Goal: Task Accomplishment & Management: Manage account settings

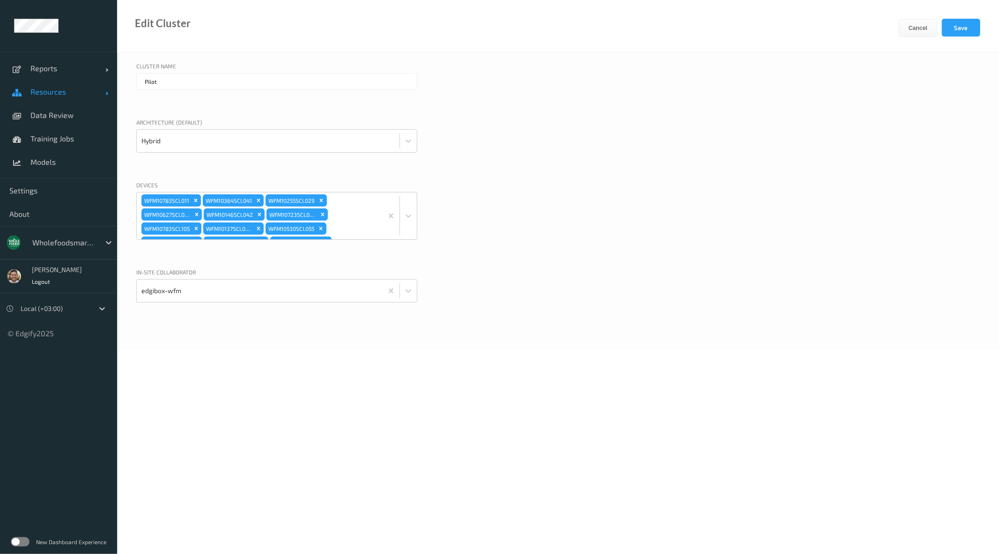
click at [65, 92] on span "Resources" at bounding box center [67, 91] width 75 height 9
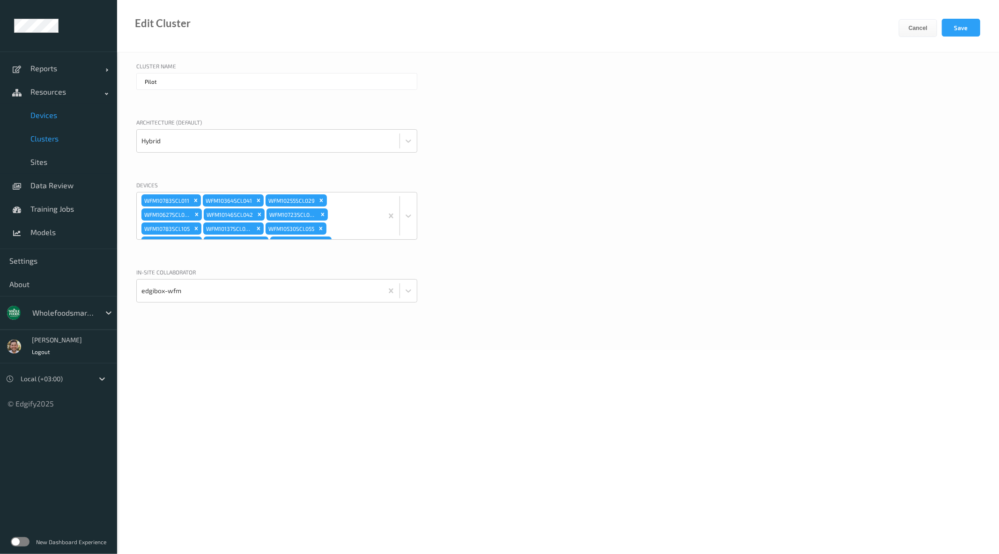
click at [48, 118] on span "Devices" at bounding box center [68, 115] width 77 height 9
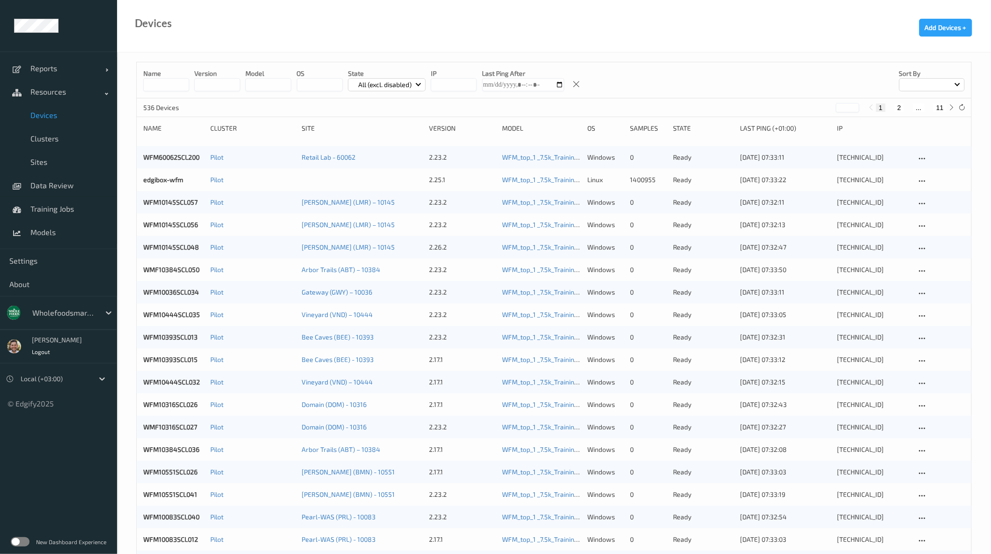
click at [17, 539] on label at bounding box center [20, 541] width 19 height 9
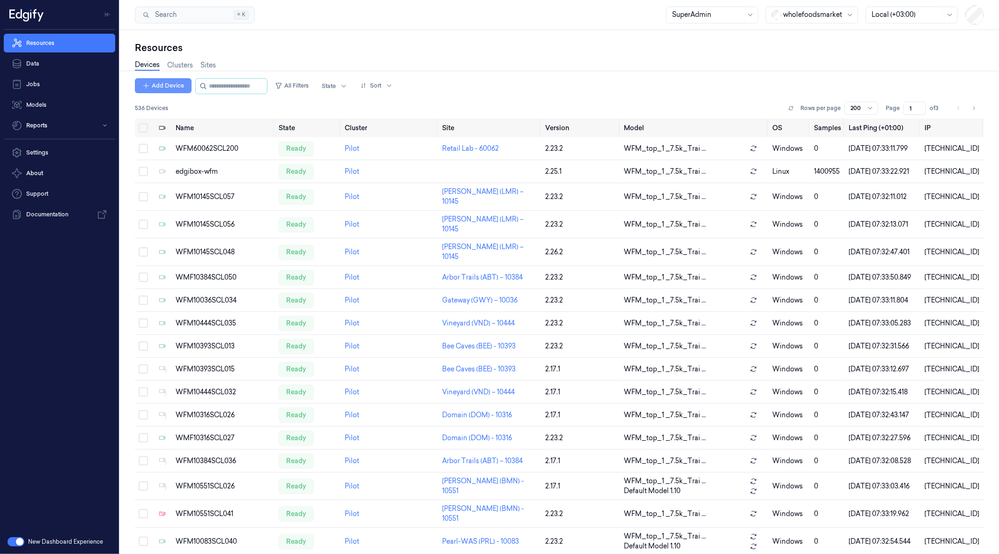
click at [171, 88] on button "Add Device" at bounding box center [163, 85] width 57 height 15
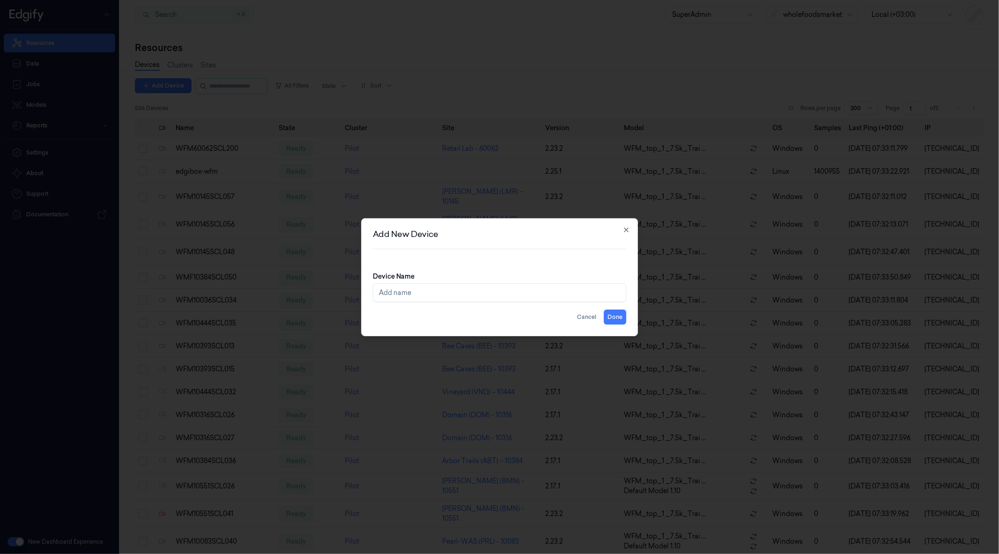
click at [505, 298] on input "Device Name" at bounding box center [500, 292] width 254 height 19
click at [624, 228] on icon "button" at bounding box center [625, 229] width 7 height 7
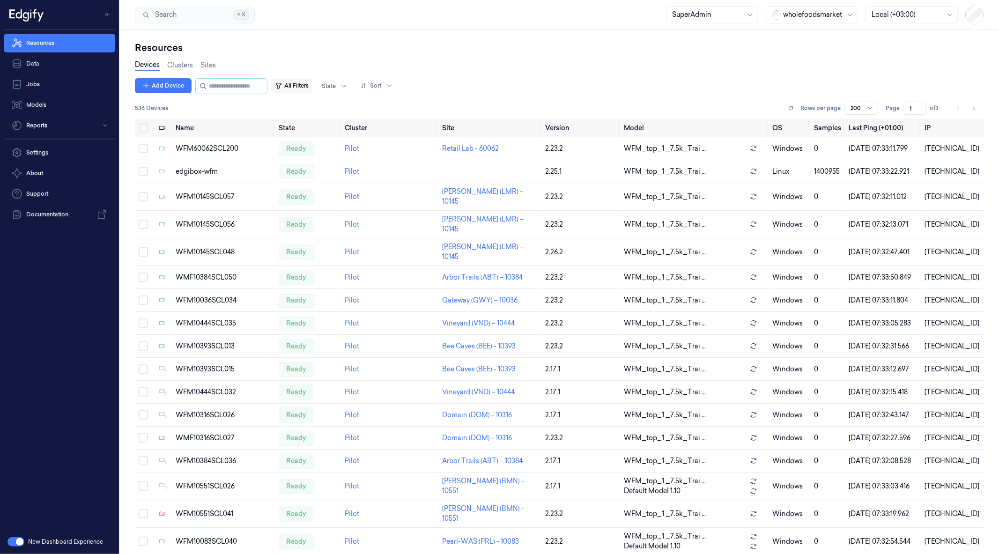
click at [304, 92] on button "All Filters" at bounding box center [291, 85] width 41 height 15
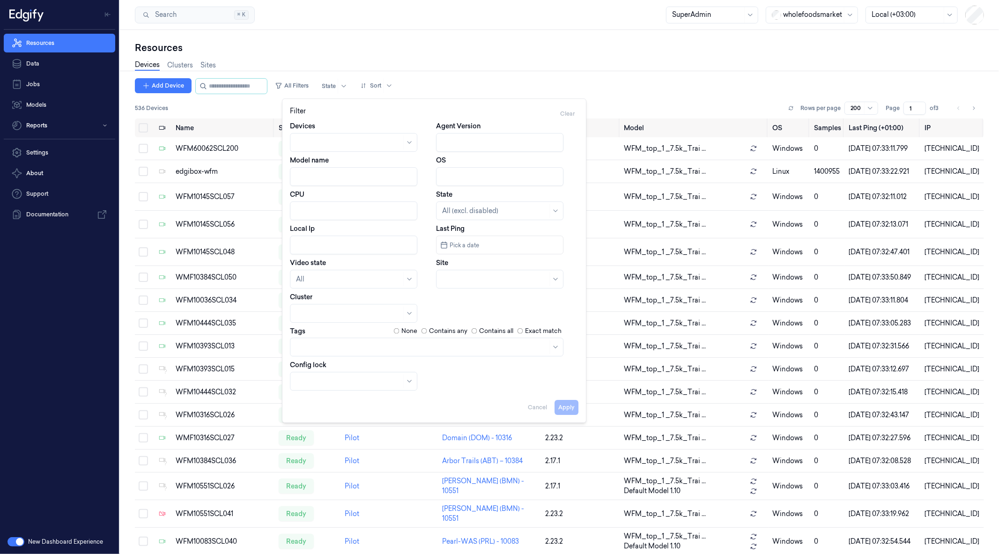
click at [442, 144] on input "Agent Version" at bounding box center [499, 142] width 127 height 19
click at [570, 406] on button "Apply" at bounding box center [567, 407] width 24 height 15
type input "2.17"
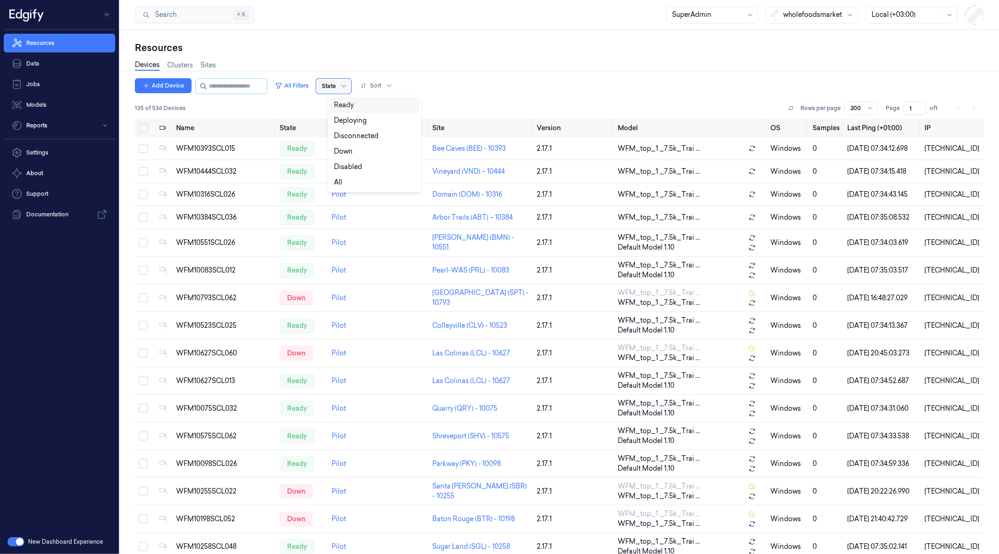
click at [336, 83] on div at bounding box center [329, 86] width 14 height 8
click at [218, 84] on input "string" at bounding box center [237, 86] width 56 height 15
click at [303, 82] on button "All Filters" at bounding box center [291, 85] width 41 height 15
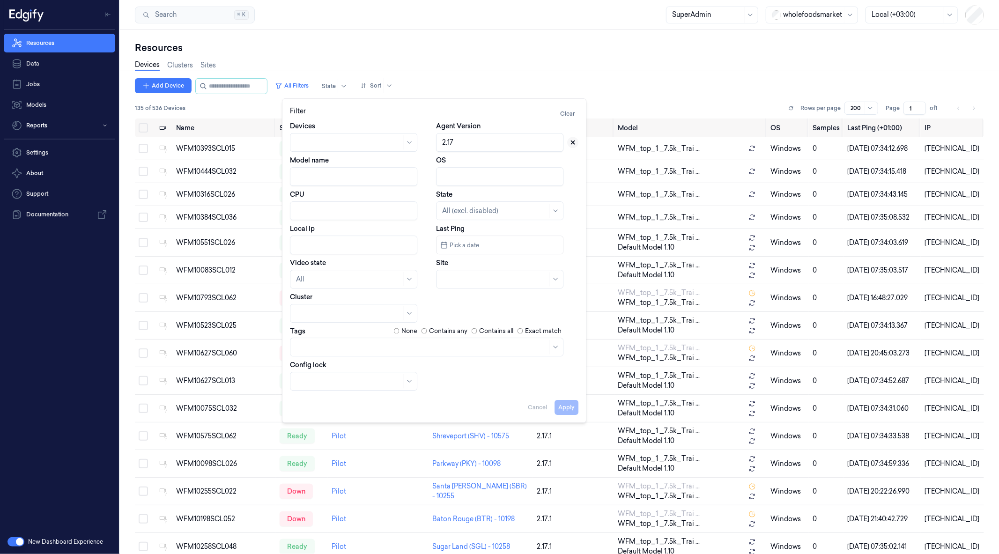
click at [570, 141] on icon at bounding box center [573, 142] width 7 height 7
click at [569, 113] on button "Clear" at bounding box center [567, 113] width 22 height 15
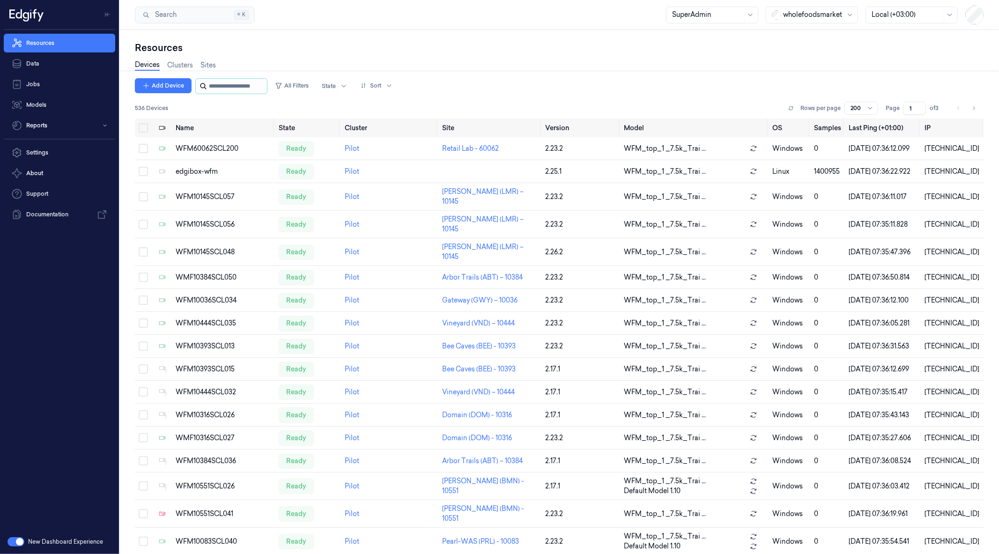
click at [213, 83] on input "string" at bounding box center [237, 86] width 56 height 15
click at [305, 85] on button "All Filters" at bounding box center [291, 85] width 41 height 15
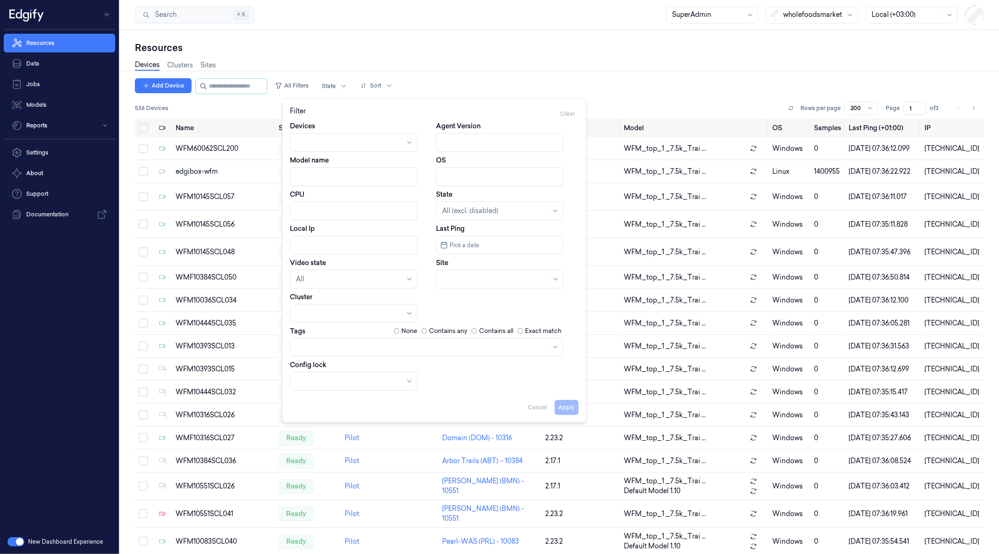
click at [474, 133] on input "Agent Version" at bounding box center [499, 142] width 127 height 19
click at [576, 410] on button "Apply" at bounding box center [567, 407] width 24 height 15
type input "2.17."
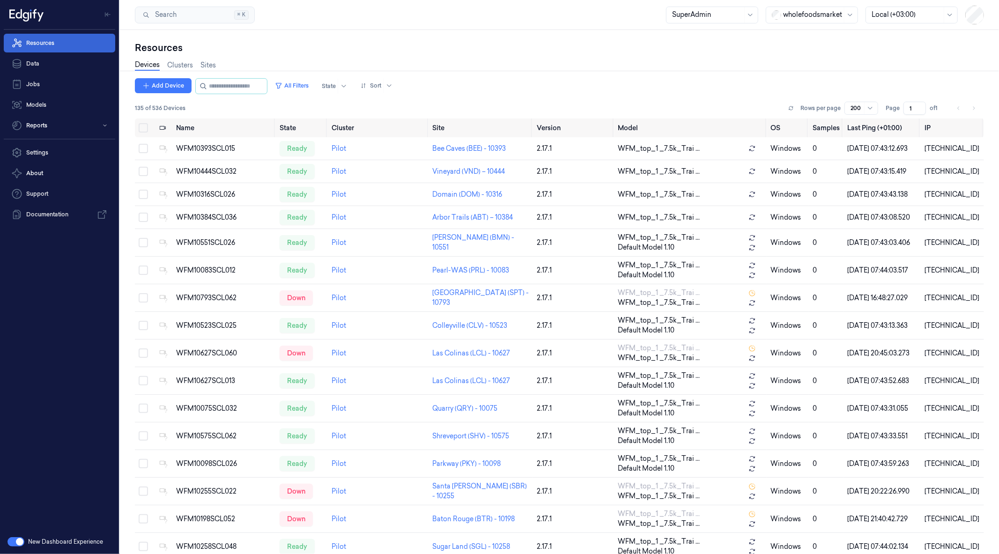
click at [59, 43] on link "Resources" at bounding box center [59, 43] width 111 height 19
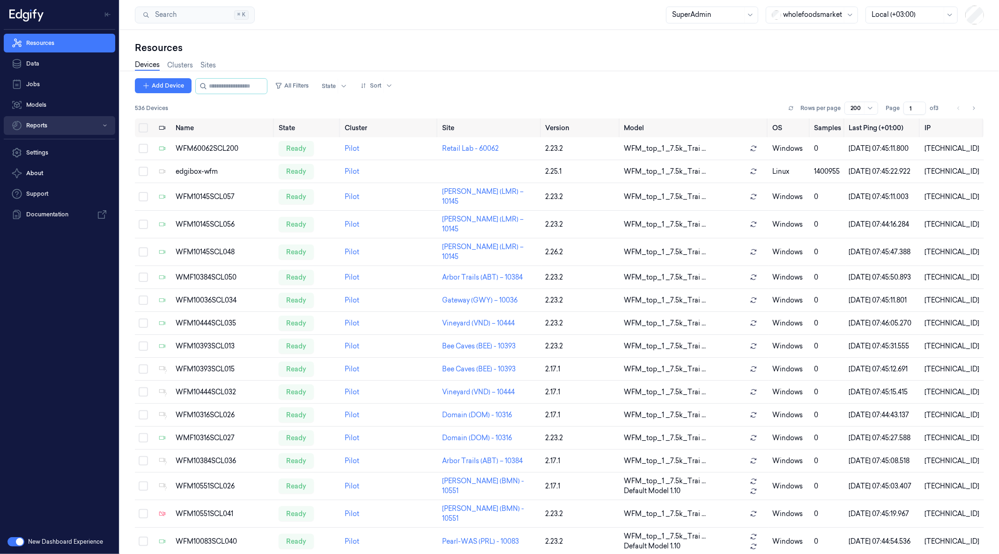
click at [83, 129] on button "Reports" at bounding box center [59, 125] width 111 height 19
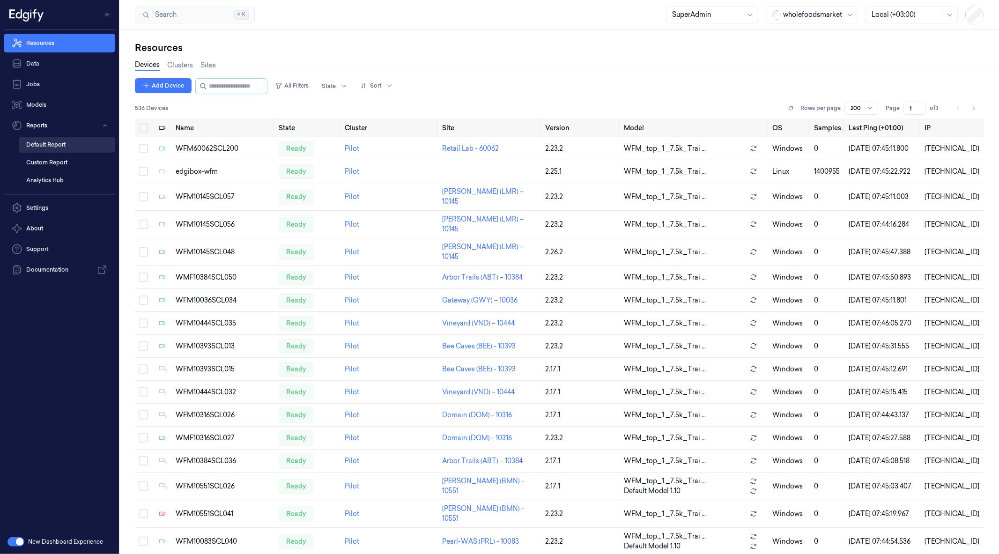
click at [57, 148] on link "Default Report" at bounding box center [67, 145] width 96 height 16
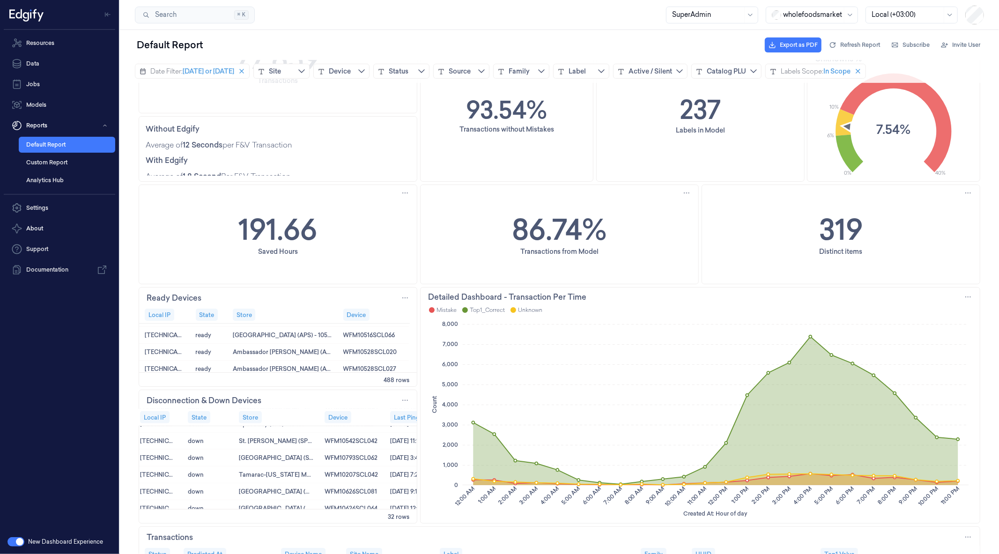
scroll to position [464, 9]
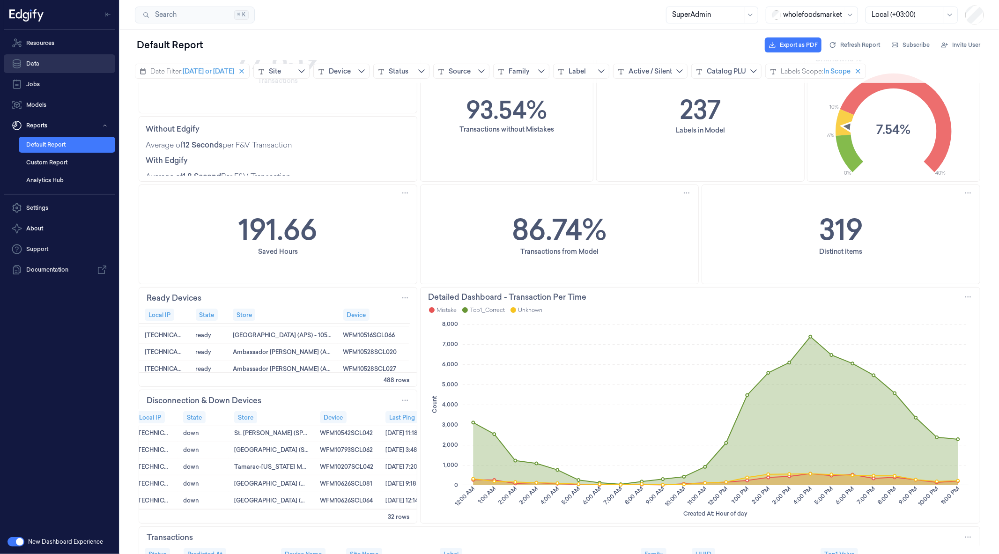
click at [80, 65] on link "Data" at bounding box center [59, 63] width 111 height 19
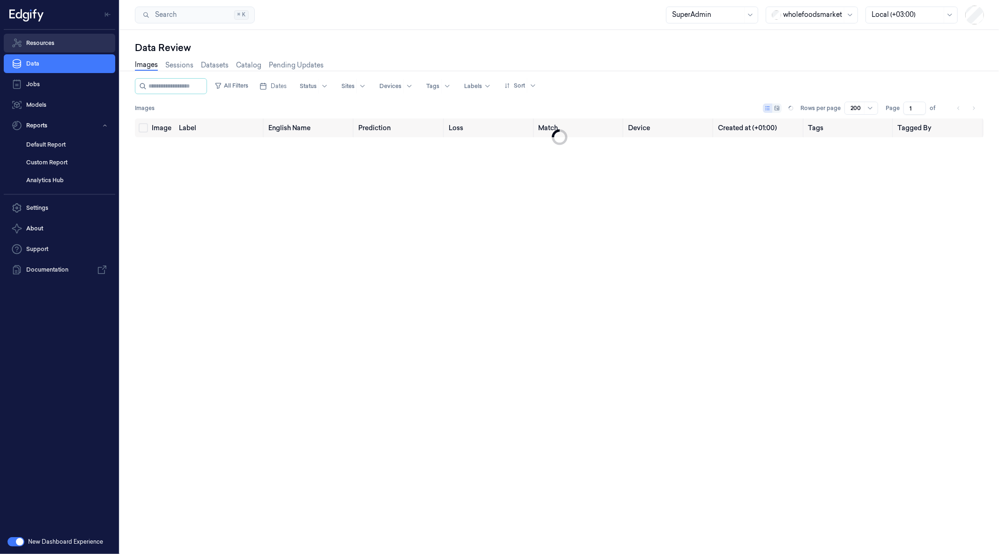
click at [80, 40] on link "Resources" at bounding box center [59, 43] width 111 height 19
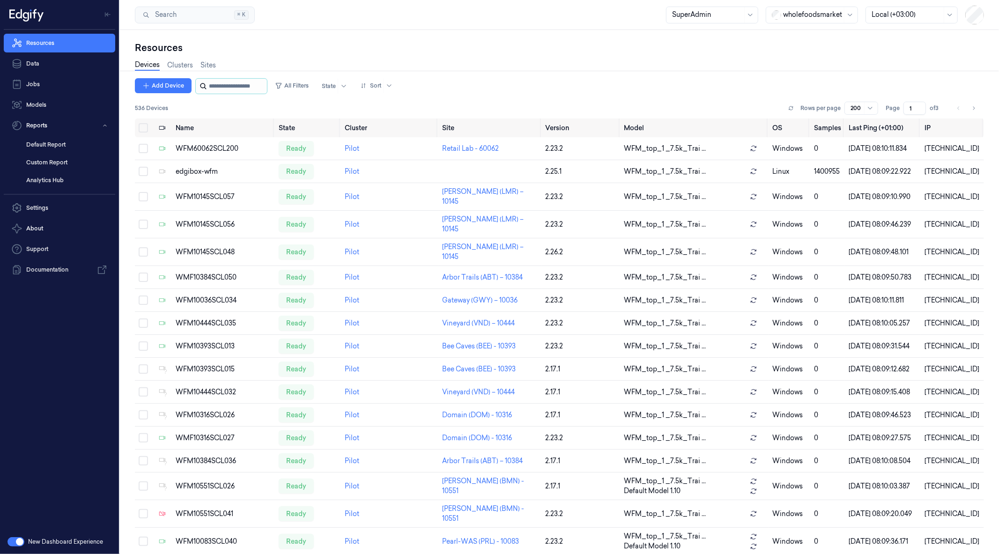
click at [240, 87] on input "string" at bounding box center [237, 86] width 56 height 15
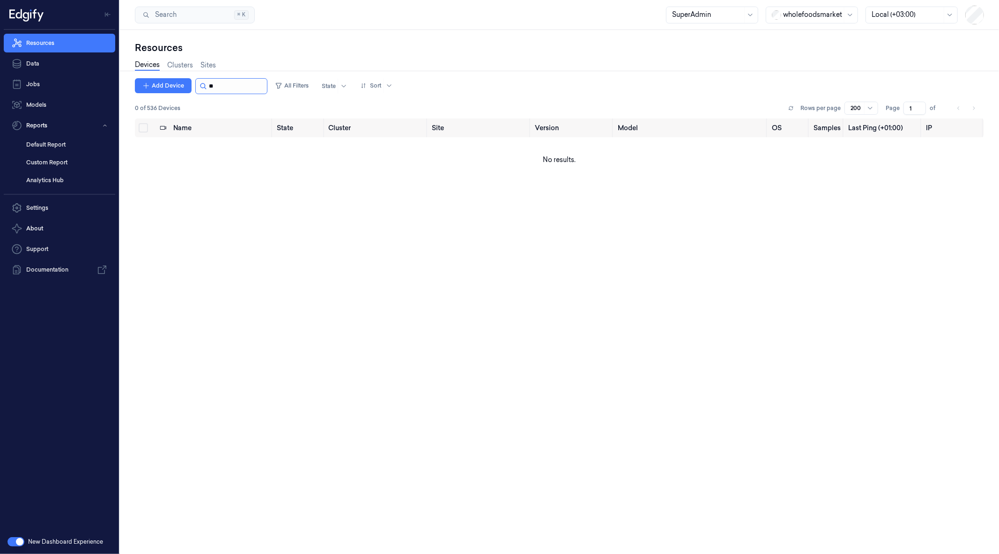
type input "*"
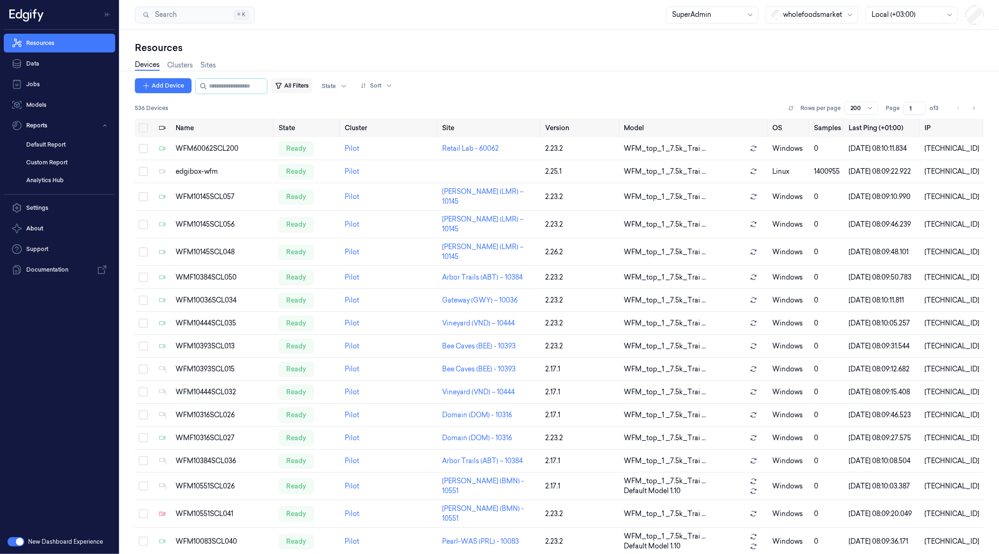
click at [312, 83] on button "All Filters" at bounding box center [291, 85] width 41 height 15
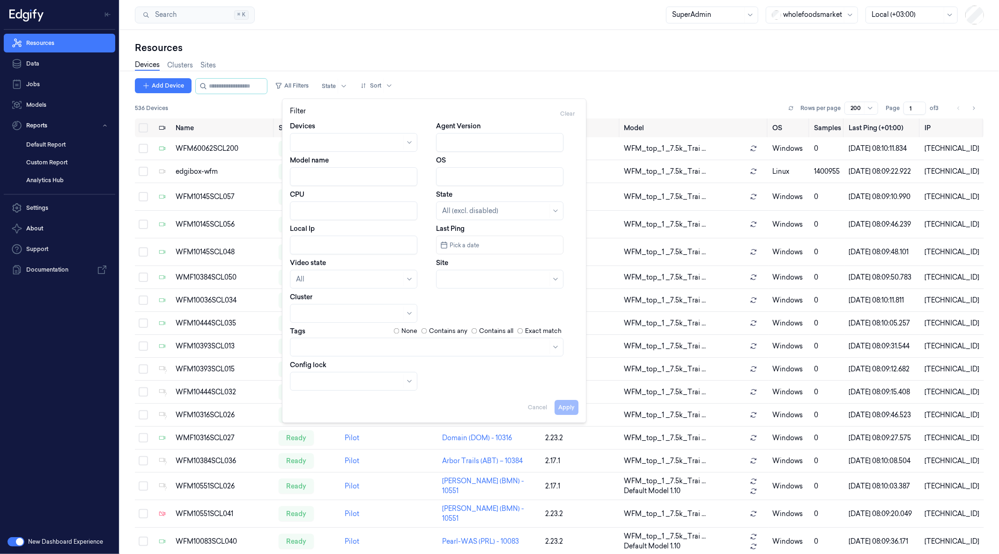
type input "3"
click at [460, 146] on input "Agent Version" at bounding box center [499, 142] width 127 height 19
click at [562, 405] on button "Apply" at bounding box center [567, 407] width 24 height 15
type input "2.14"
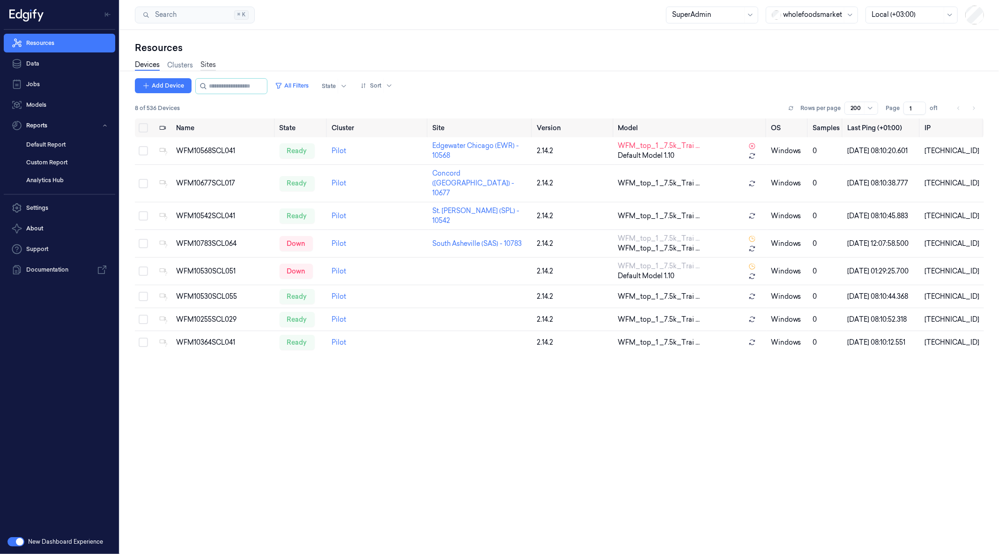
click at [209, 65] on link "Sites" at bounding box center [207, 65] width 15 height 11
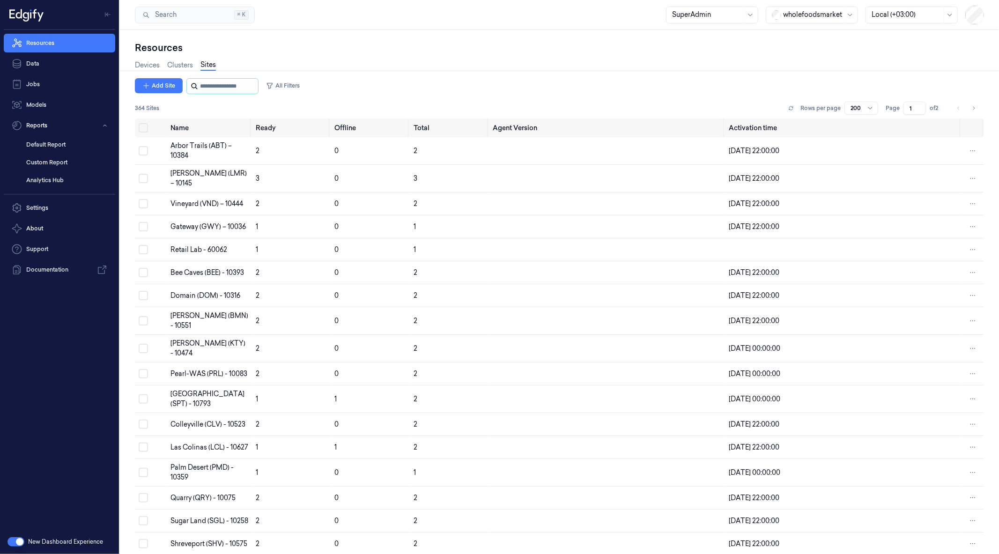
click at [229, 85] on input "string" at bounding box center [228, 86] width 56 height 15
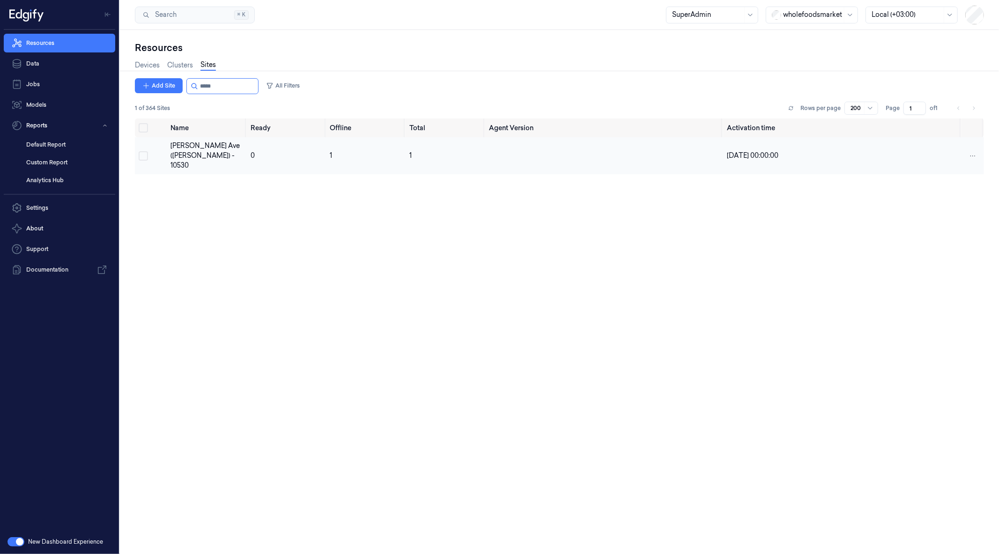
type input "*****"
click at [146, 151] on button "Select row" at bounding box center [143, 155] width 9 height 9
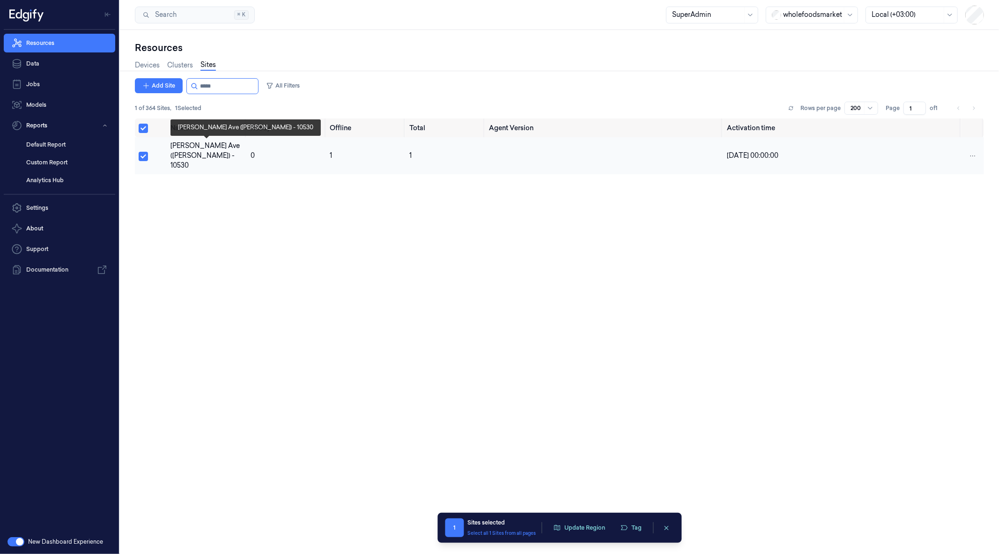
click at [200, 147] on div "[PERSON_NAME] Ave ([PERSON_NAME]) - 10530" at bounding box center [206, 156] width 73 height 30
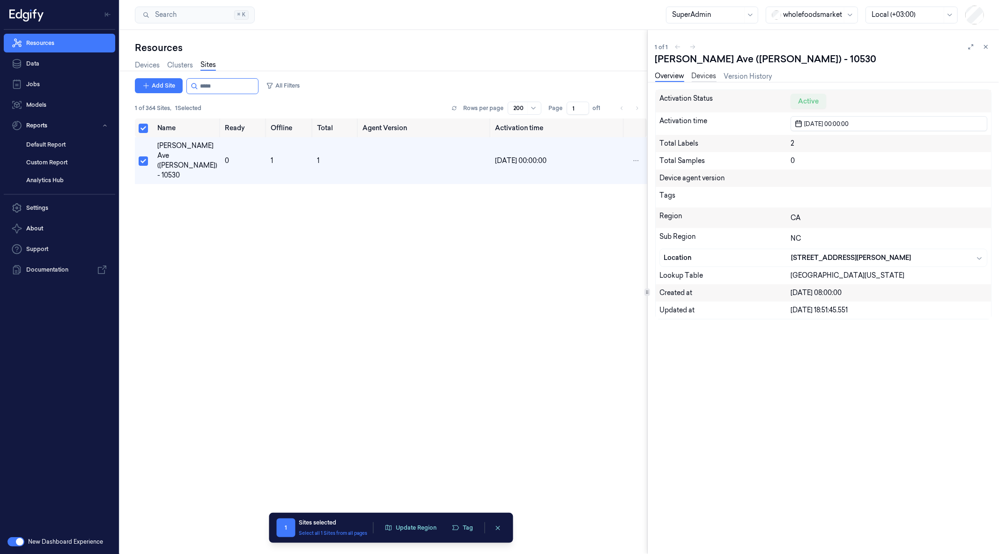
click at [700, 75] on link "Devices" at bounding box center [704, 76] width 25 height 11
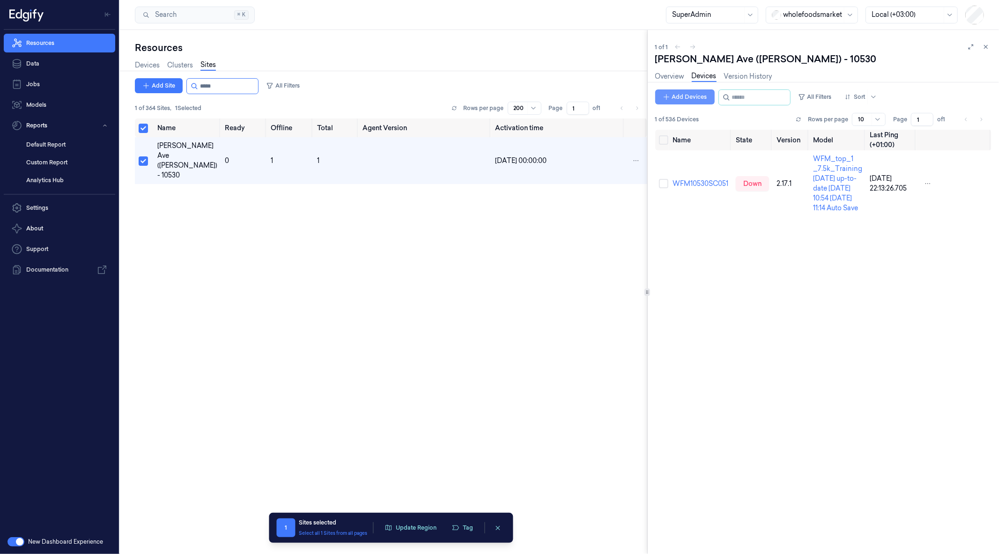
click at [686, 91] on button "Add Devices" at bounding box center [684, 96] width 59 height 15
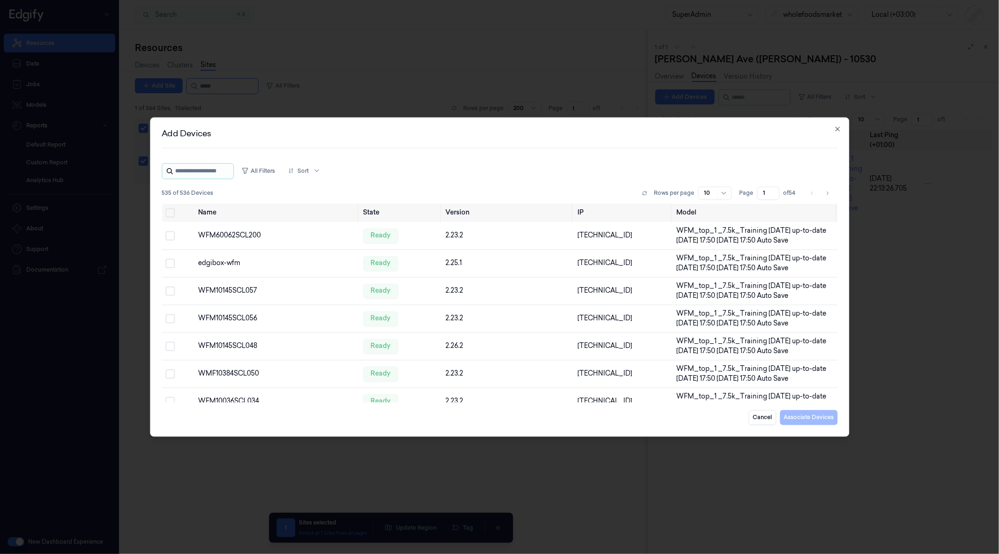
click at [221, 178] on input "string" at bounding box center [203, 170] width 56 height 15
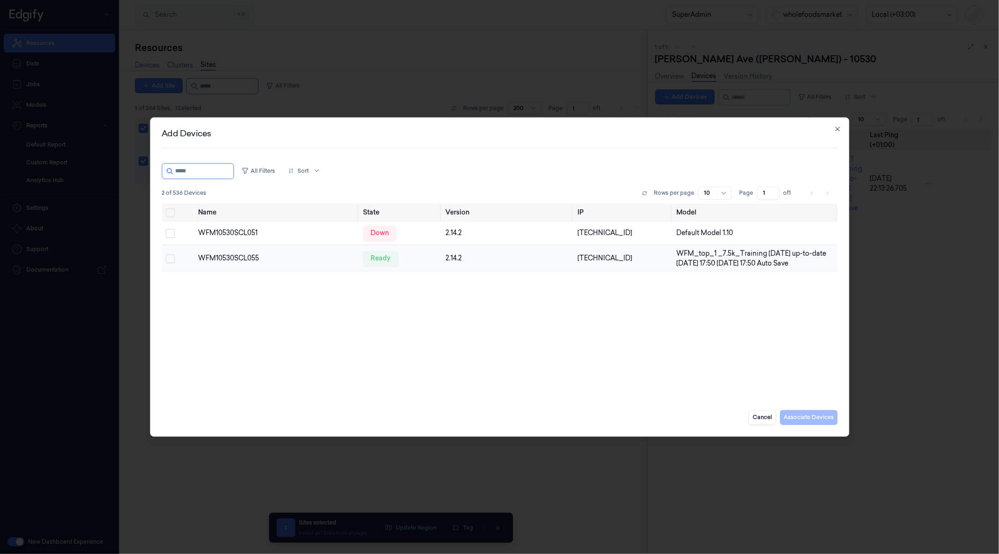
type input "*****"
click at [172, 256] on button "Select row" at bounding box center [169, 258] width 9 height 9
click at [167, 234] on button "Select row" at bounding box center [169, 233] width 9 height 9
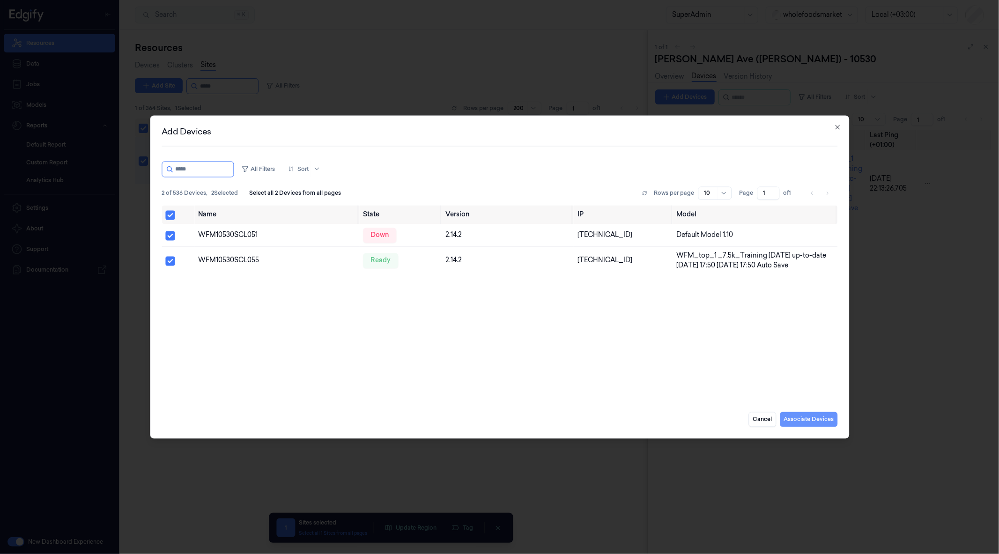
click at [820, 420] on button "Associate Devices" at bounding box center [809, 419] width 58 height 15
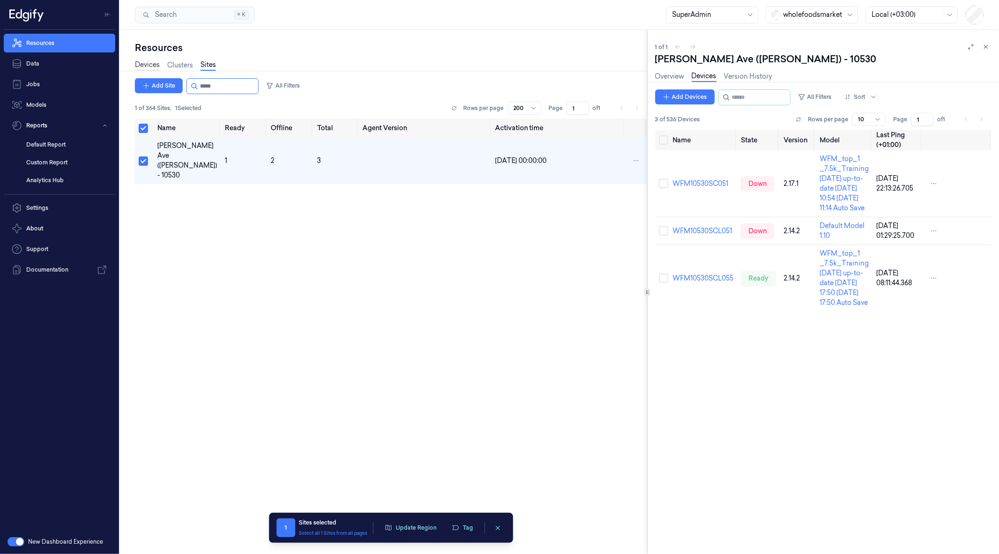
click at [148, 64] on link "Devices" at bounding box center [147, 65] width 25 height 11
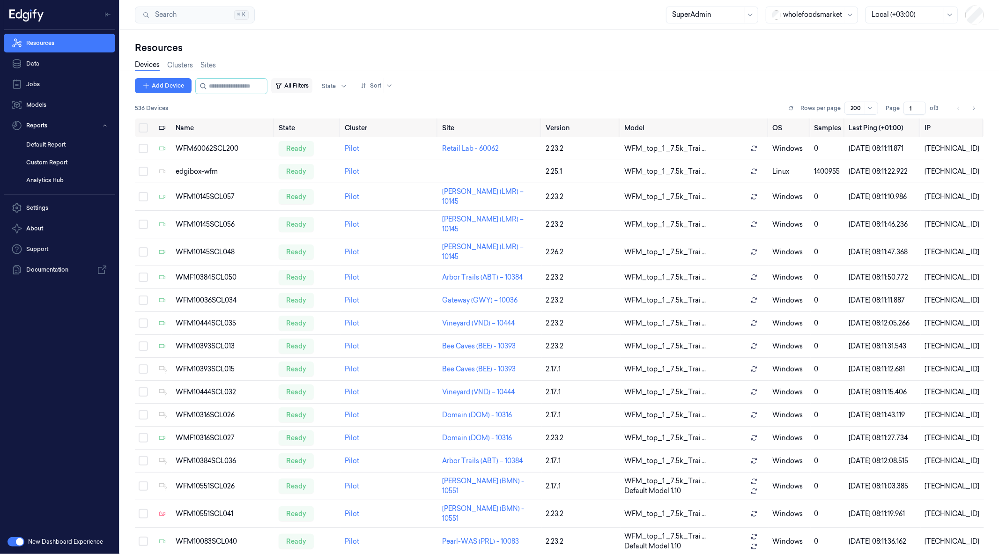
click at [311, 84] on button "All Filters" at bounding box center [291, 85] width 41 height 15
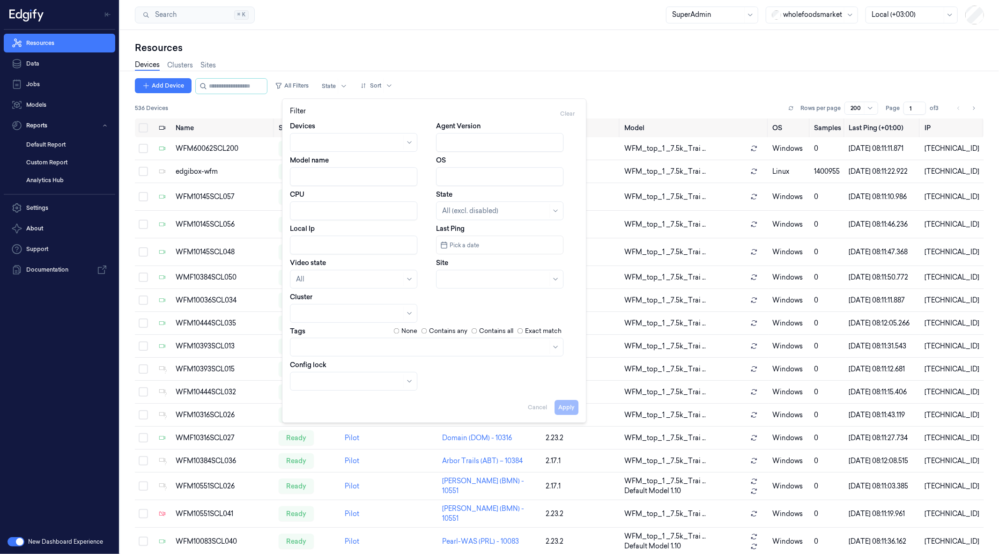
click at [498, 171] on input "OS" at bounding box center [499, 176] width 127 height 19
click at [979, 128] on th "IP" at bounding box center [952, 127] width 63 height 19
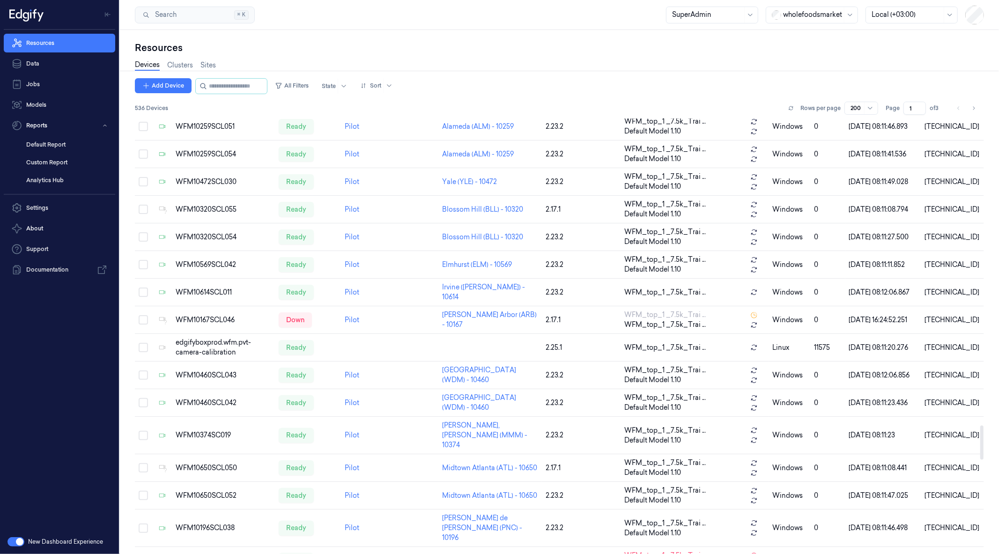
scroll to position [5122, 0]
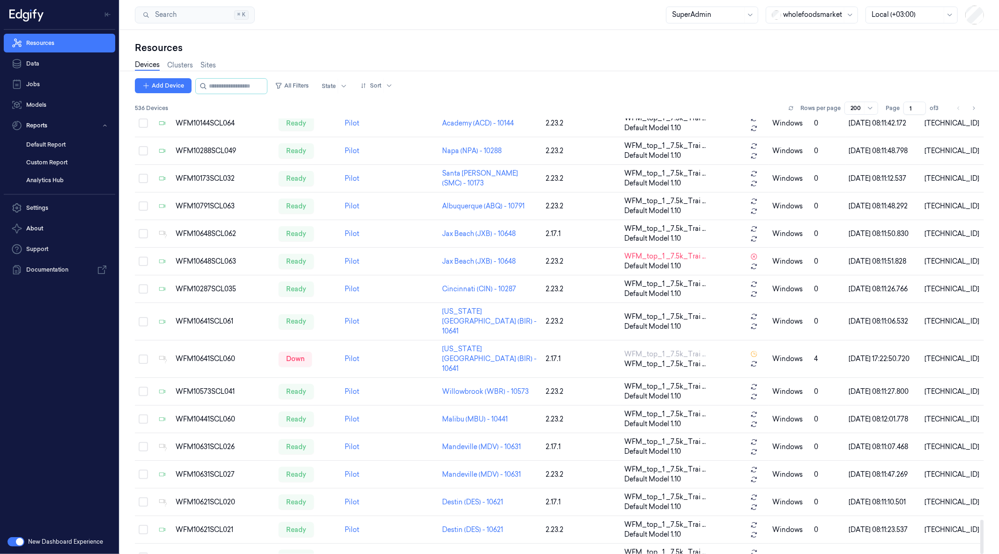
drag, startPoint x: 981, startPoint y: 128, endPoint x: 951, endPoint y: 547, distance: 420.3
click at [980, 547] on div at bounding box center [981, 537] width 3 height 34
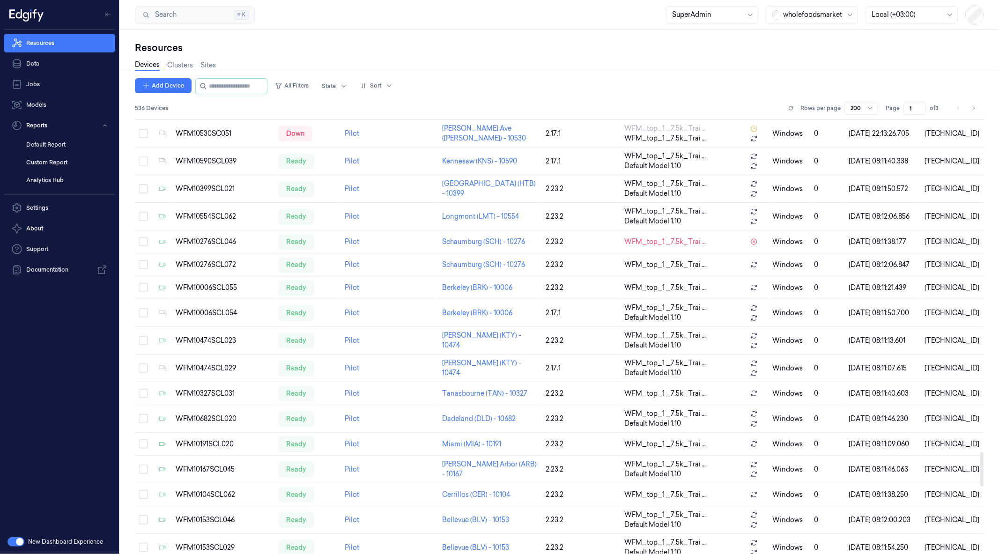
scroll to position [4152, 0]
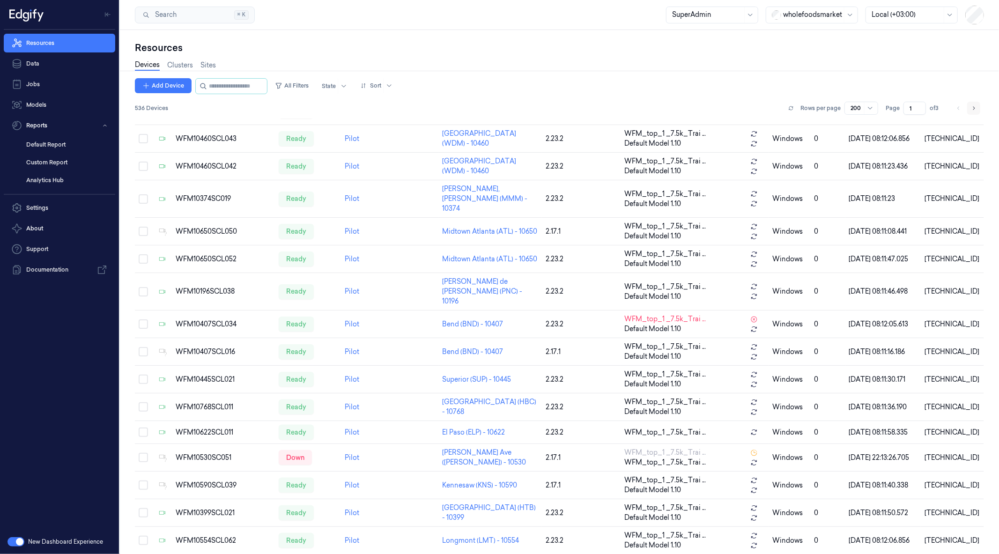
click at [976, 108] on icon "Go to next page" at bounding box center [974, 107] width 6 height 7
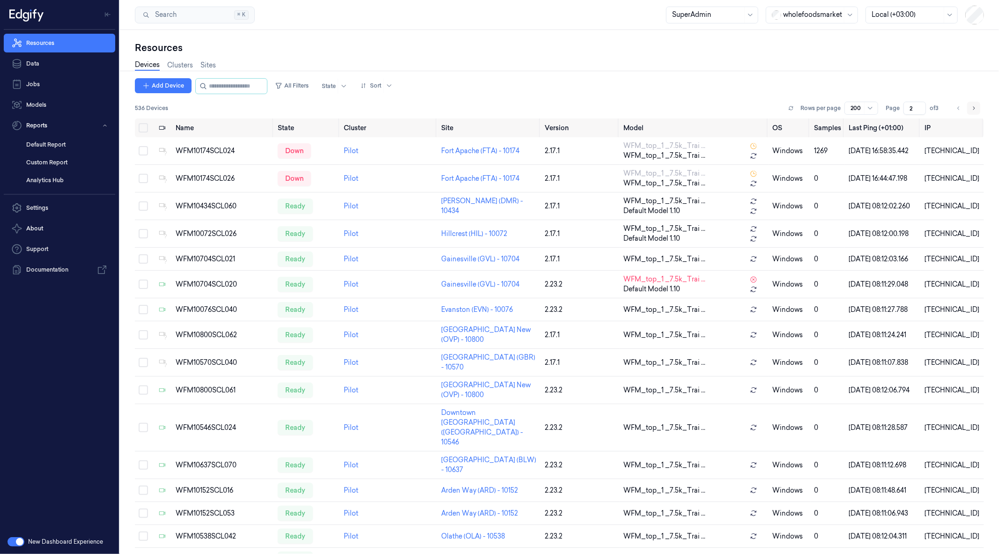
click at [976, 108] on icon "Go to next page" at bounding box center [974, 107] width 6 height 7
type input "3"
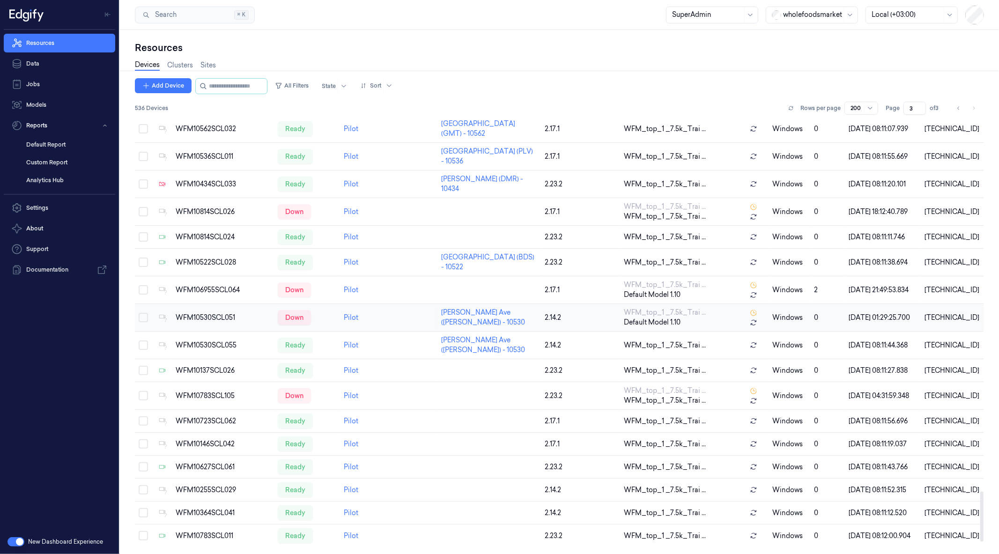
scroll to position [3243, 0]
drag, startPoint x: 210, startPoint y: 70, endPoint x: 208, endPoint y: 66, distance: 4.9
click at [208, 66] on div "Devices Clusters Sites" at bounding box center [559, 66] width 849 height 24
click at [208, 66] on link "Sites" at bounding box center [207, 65] width 15 height 11
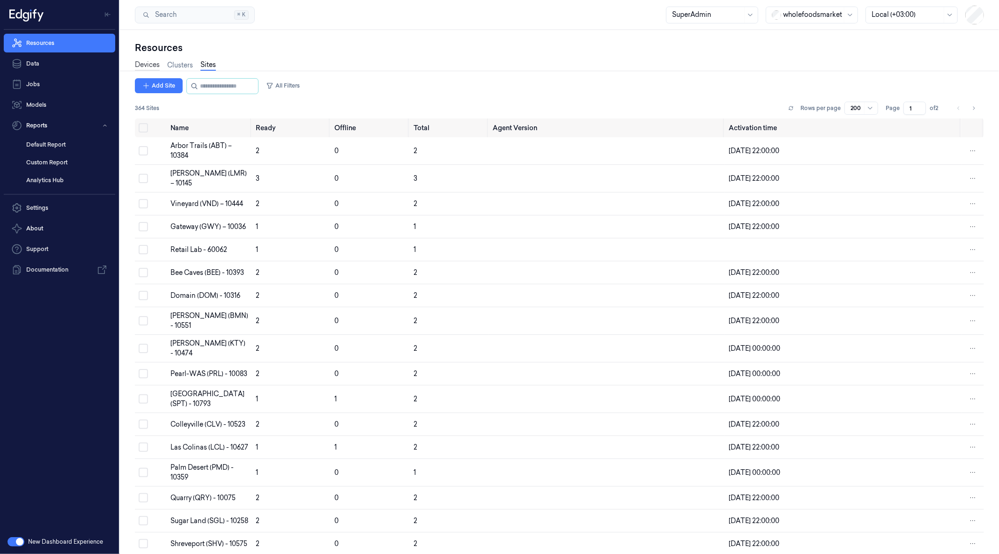
click at [146, 62] on link "Devices" at bounding box center [147, 65] width 25 height 11
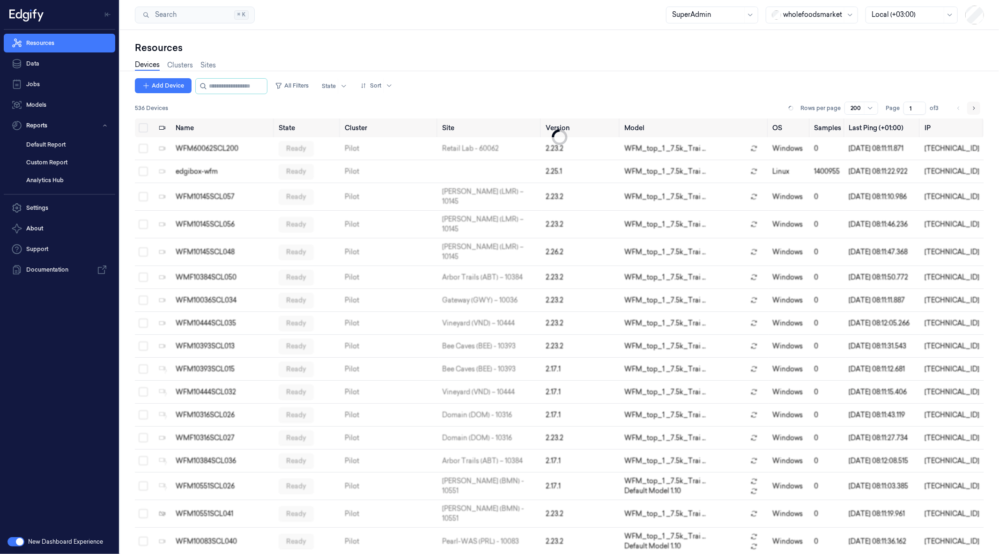
click at [973, 106] on icon "Go to next page" at bounding box center [974, 107] width 6 height 7
click at [973, 106] on li "pagination" at bounding box center [973, 108] width 13 height 13
type input "3"
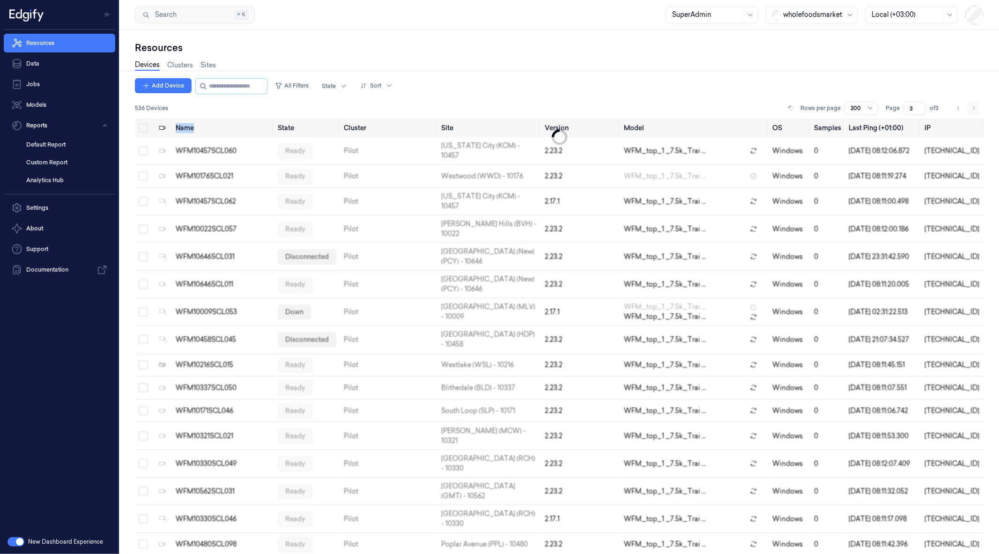
click at [973, 106] on li "pagination" at bounding box center [973, 108] width 13 height 13
click at [300, 82] on button "All Filters" at bounding box center [291, 85] width 41 height 15
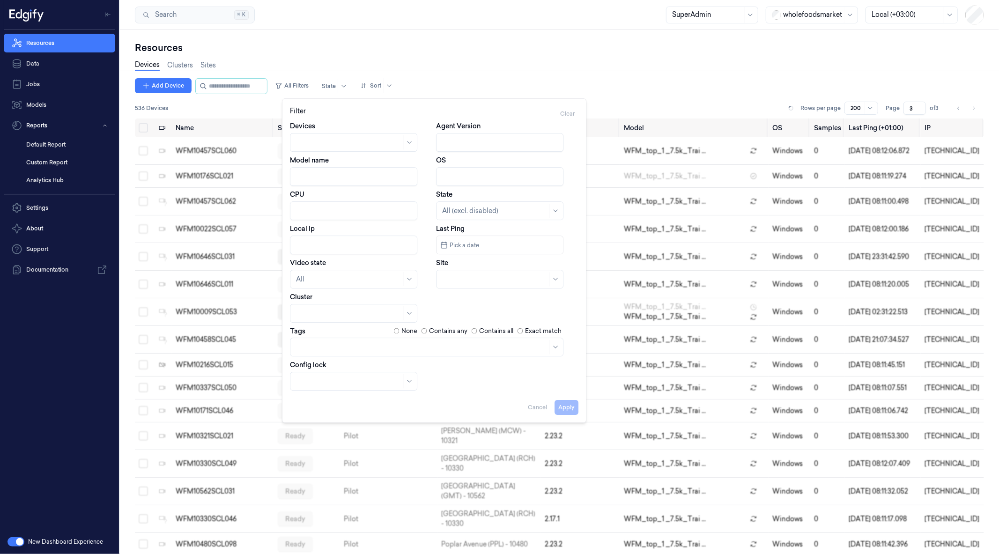
click at [475, 146] on input "Agent Version" at bounding box center [499, 142] width 127 height 19
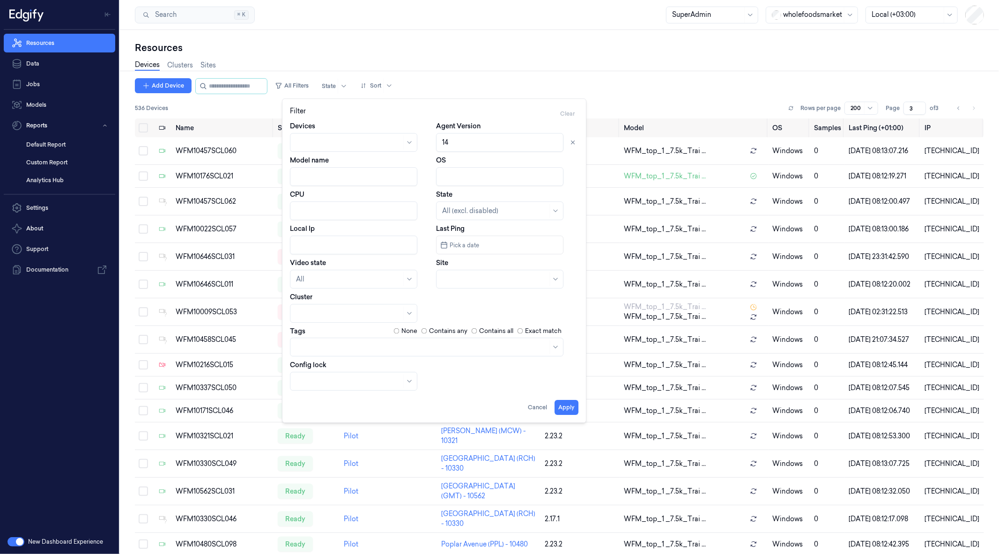
type input "1"
type input "2.14"
click at [568, 405] on button "Apply" at bounding box center [567, 407] width 24 height 15
type input "1"
type input "2.14"
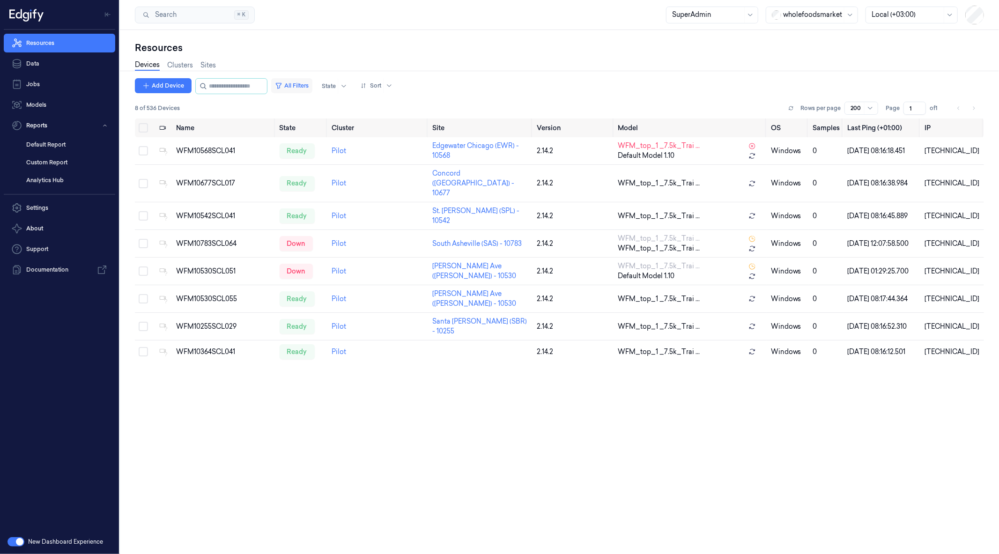
click at [305, 81] on button "All Filters" at bounding box center [291, 85] width 41 height 15
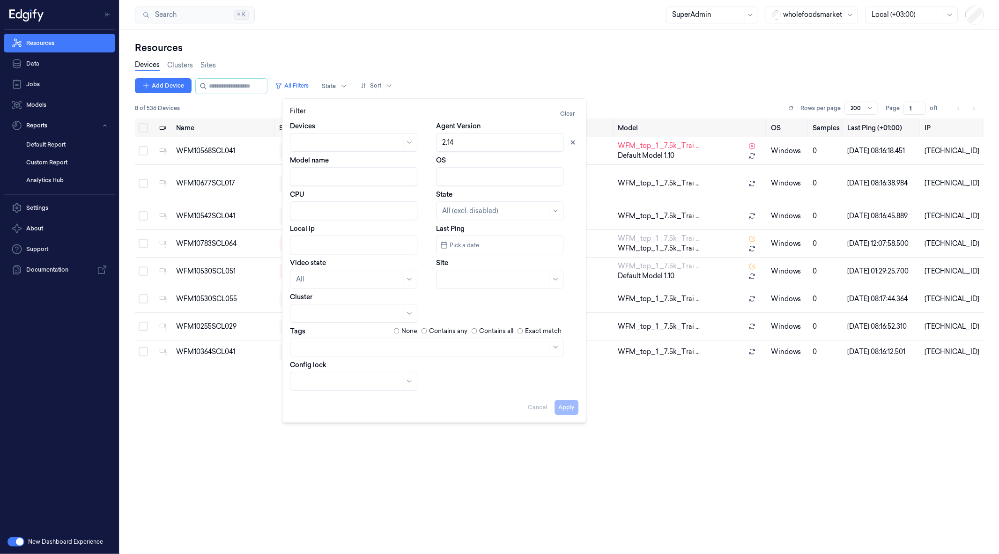
click at [469, 142] on input "Agent Version" at bounding box center [499, 142] width 127 height 19
click at [564, 406] on button "Apply" at bounding box center [567, 407] width 24 height 15
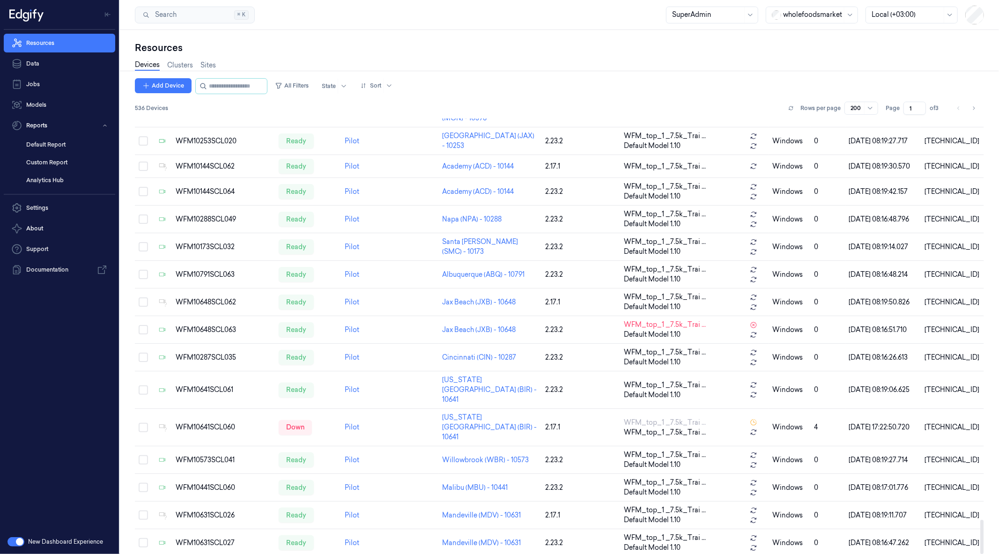
scroll to position [5122, 0]
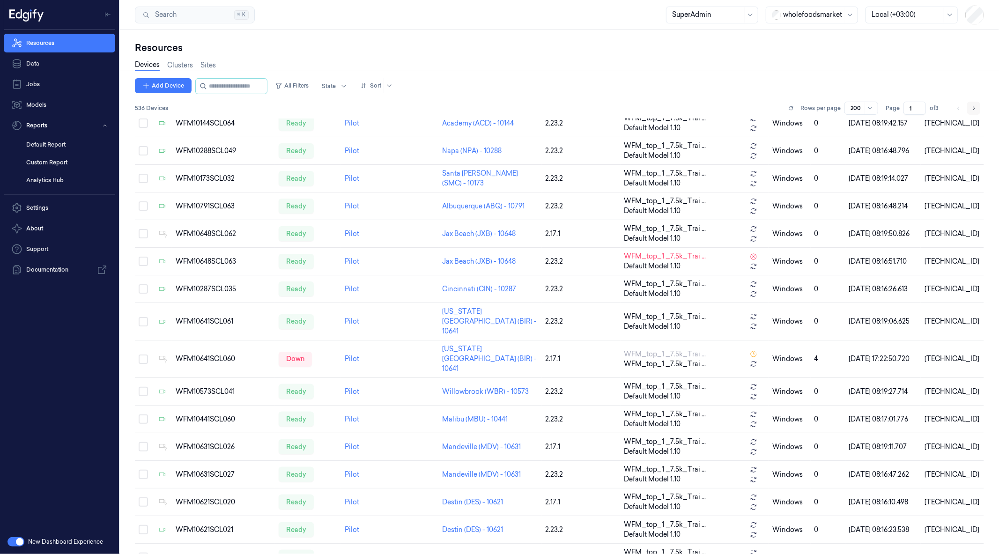
click at [973, 106] on icon "Go to next page" at bounding box center [974, 107] width 6 height 7
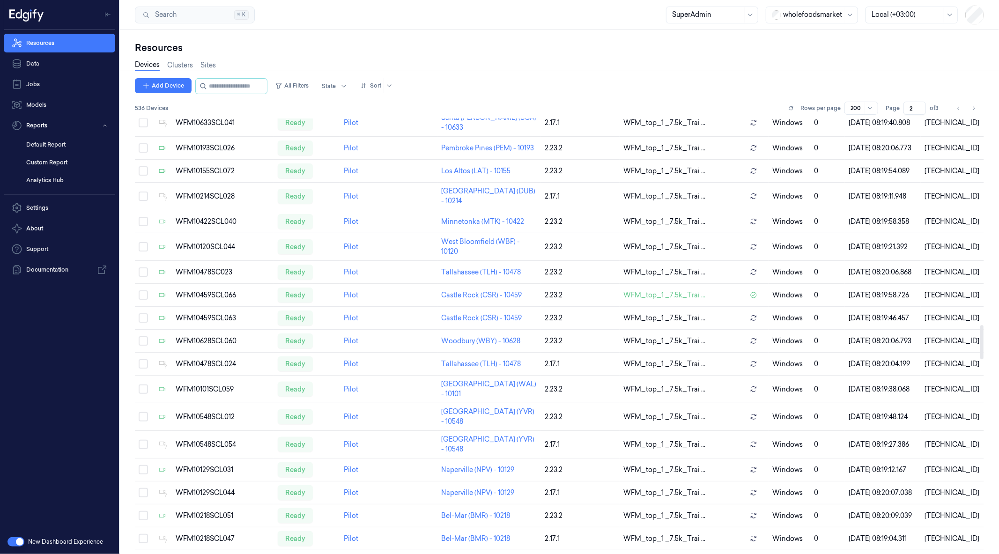
scroll to position [2629, 0]
click at [971, 106] on icon "Go to next page" at bounding box center [974, 107] width 6 height 7
type input "3"
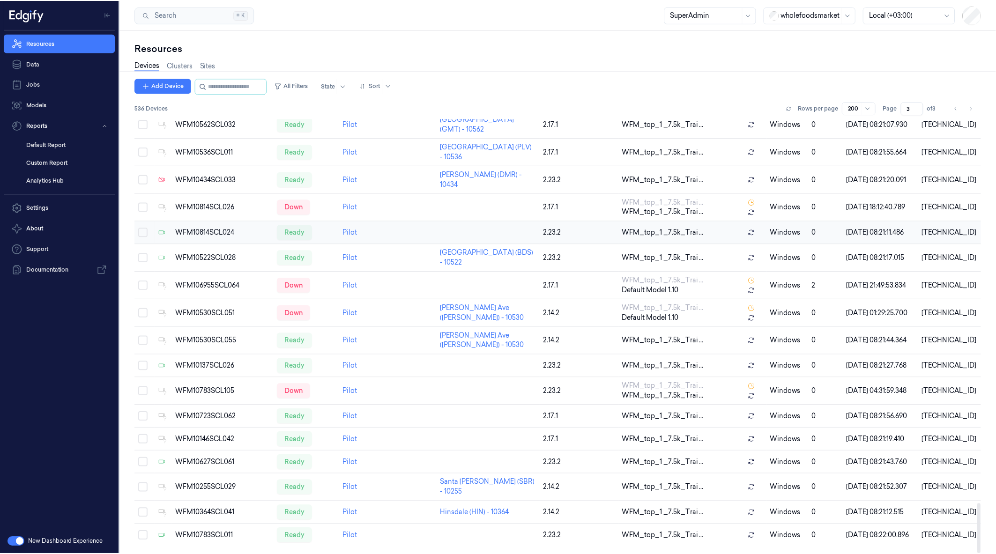
scroll to position [3347, 0]
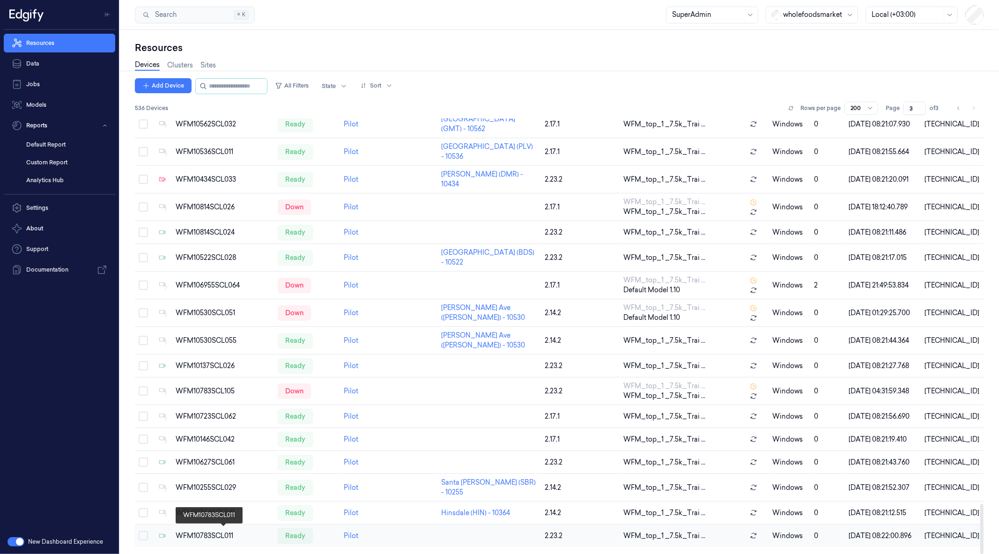
click at [233, 531] on div "WFM10783SCL011" at bounding box center [223, 536] width 95 height 10
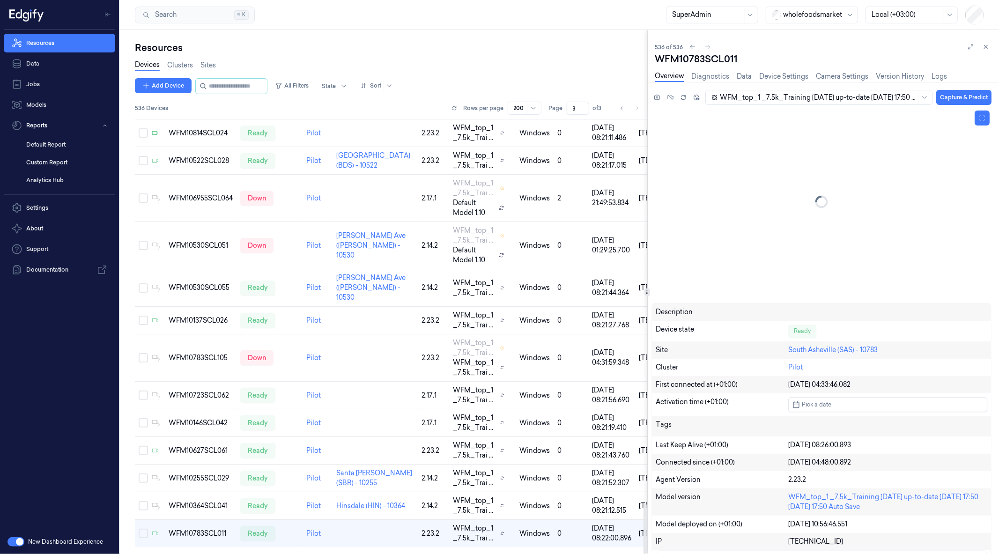
scroll to position [3894, 0]
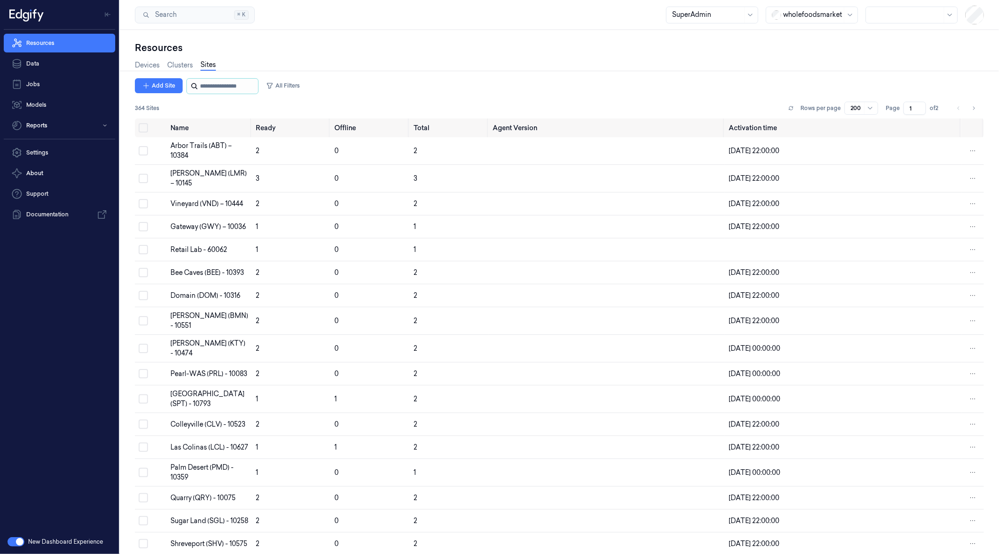
click at [225, 87] on input "string" at bounding box center [228, 86] width 56 height 15
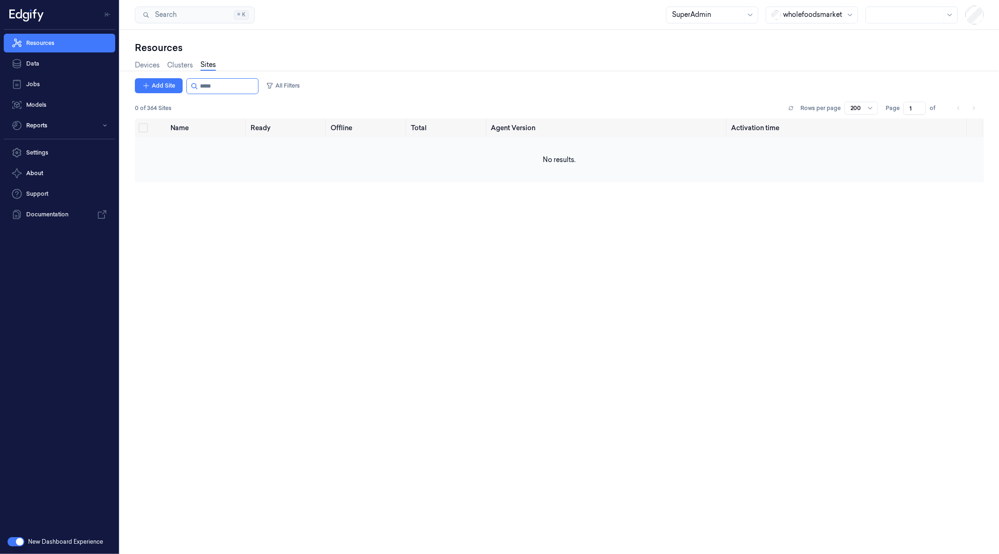
click at [345, 157] on td "No results." at bounding box center [559, 159] width 849 height 45
click at [232, 88] on input "string" at bounding box center [228, 86] width 56 height 15
click at [250, 89] on input "string" at bounding box center [228, 86] width 56 height 15
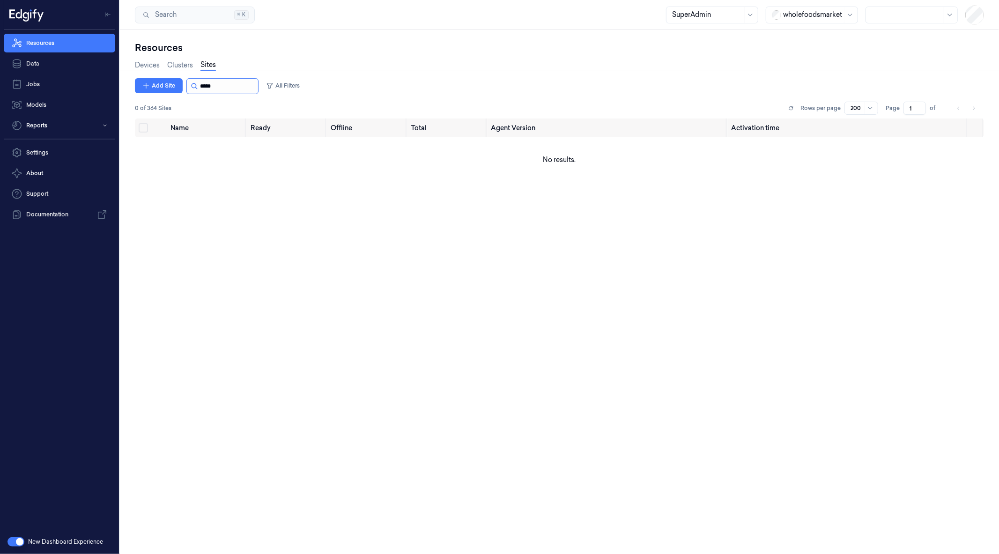
click at [250, 89] on input "string" at bounding box center [228, 86] width 56 height 15
type input "*****"
click at [143, 151] on button "Select row" at bounding box center [143, 155] width 9 height 9
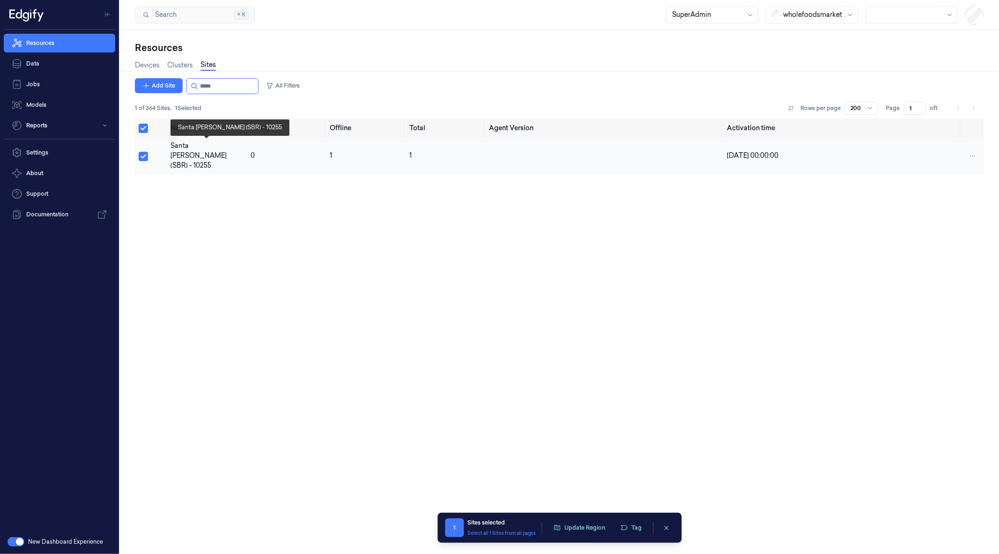
click at [195, 146] on div "Santa [PERSON_NAME] (SBR) - 10255" at bounding box center [206, 156] width 73 height 30
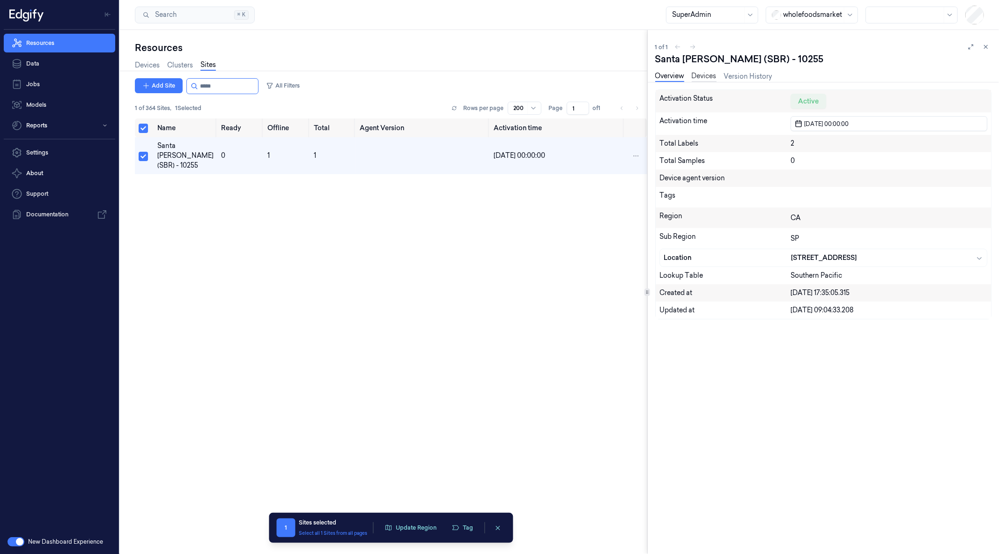
click at [709, 73] on link "Devices" at bounding box center [704, 76] width 25 height 11
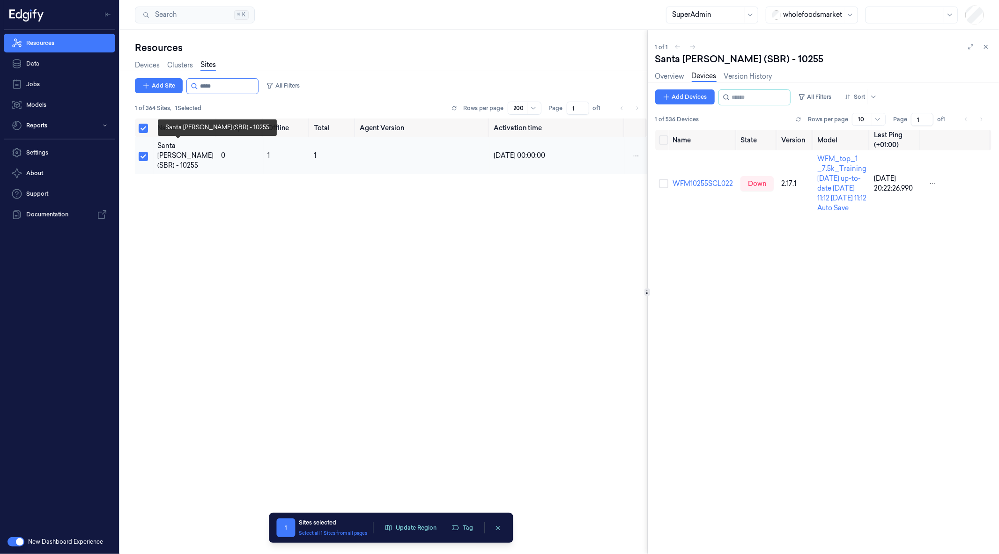
click at [170, 156] on div "Santa [PERSON_NAME] (SBR) - 10255" at bounding box center [185, 156] width 56 height 30
click at [677, 96] on button "Add Devices" at bounding box center [684, 96] width 59 height 15
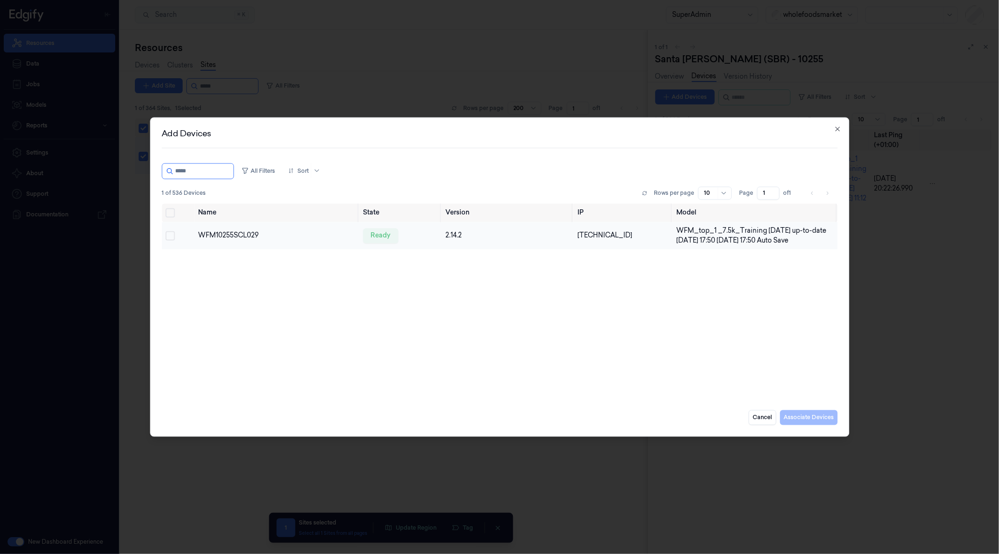
type input "*****"
click at [173, 234] on button "Select row" at bounding box center [169, 235] width 9 height 9
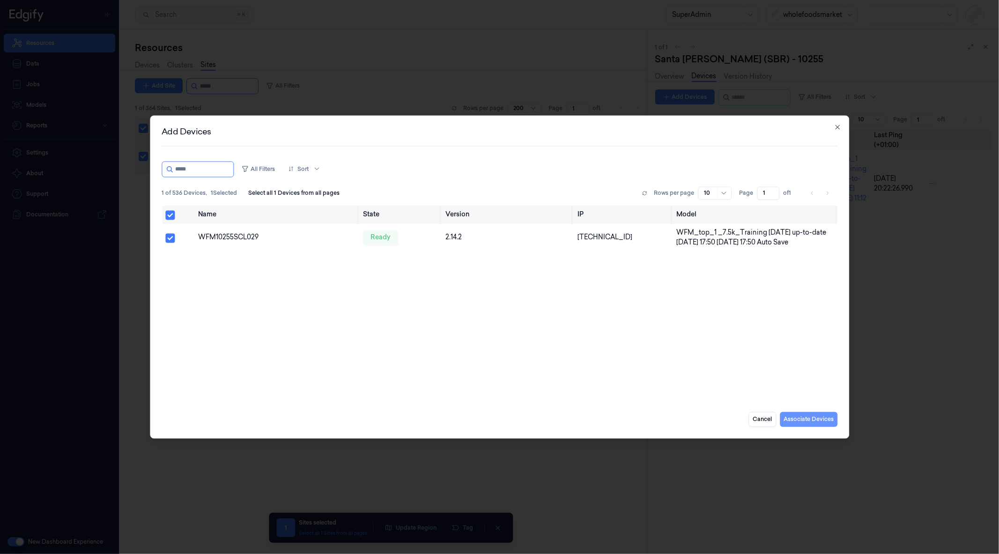
click at [815, 418] on button "Associate Devices" at bounding box center [809, 419] width 58 height 15
click at [822, 422] on button "Associate Devices" at bounding box center [809, 419] width 58 height 15
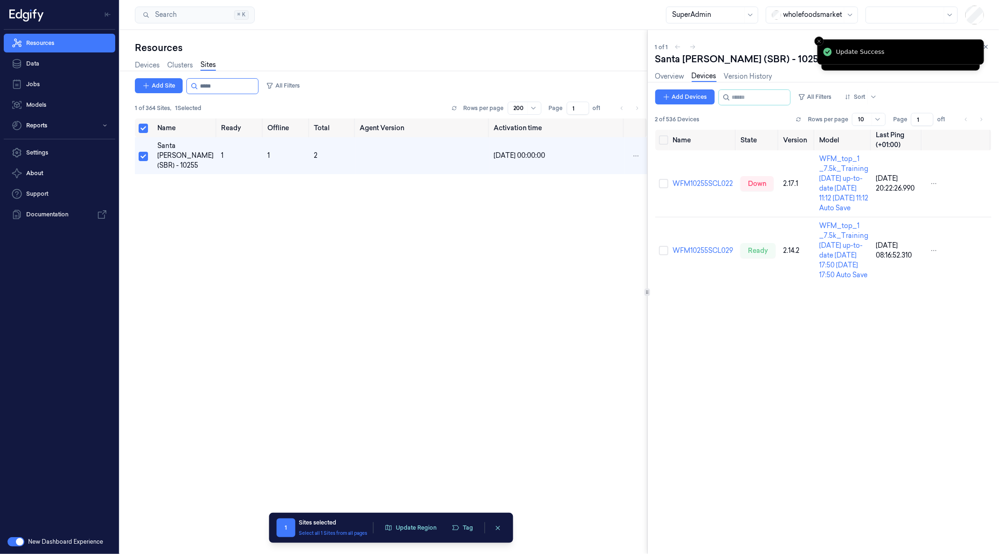
click at [823, 422] on div "Name State Version Model Last Ping (+01:00) WFM10255SCL022 down 2.17.1 WFM_top_…" at bounding box center [823, 338] width 336 height 417
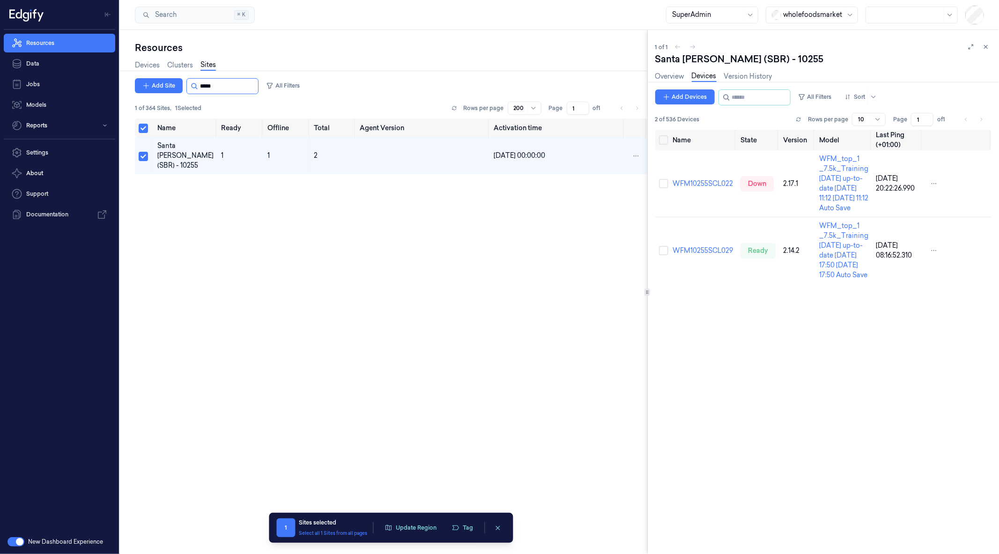
click at [221, 87] on input "string" at bounding box center [228, 86] width 56 height 15
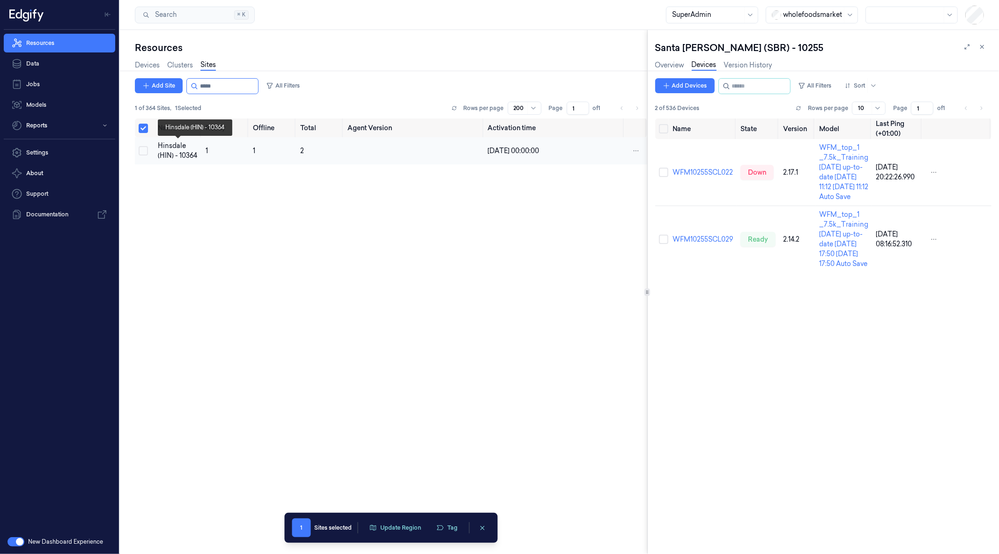
type input "*****"
click at [183, 148] on div "Hinsdale (HIN) - 10364" at bounding box center [178, 151] width 40 height 20
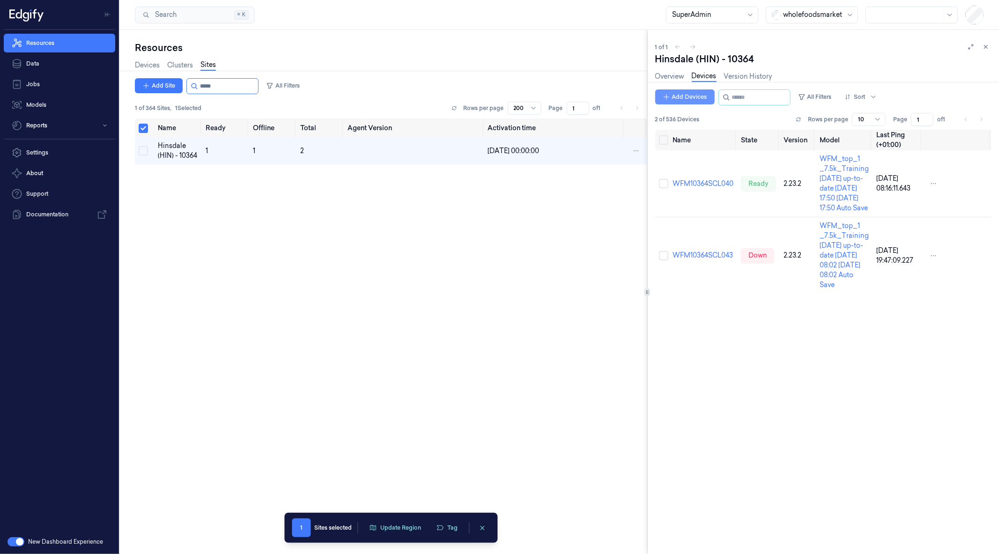
click at [690, 90] on button "Add Devices" at bounding box center [684, 96] width 59 height 15
click at [695, 98] on button "Add Devices" at bounding box center [684, 96] width 59 height 15
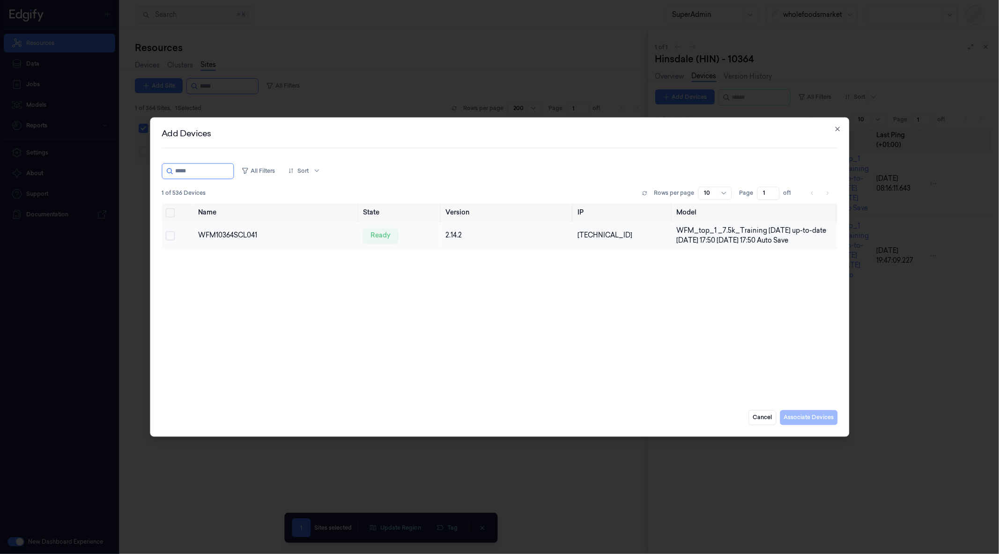
type input "*****"
click at [172, 232] on button "Select row" at bounding box center [169, 235] width 9 height 9
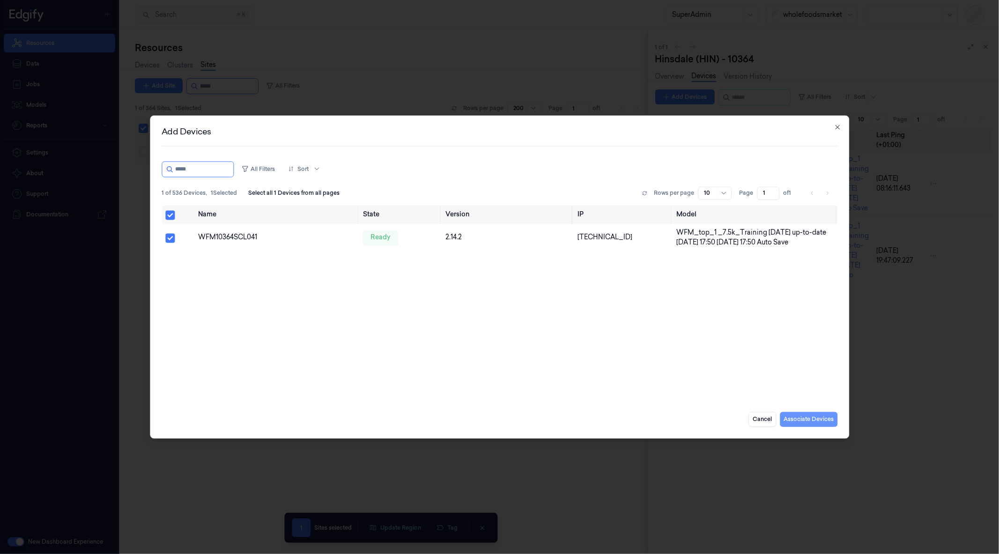
click at [808, 414] on button "Associate Devices" at bounding box center [809, 419] width 58 height 15
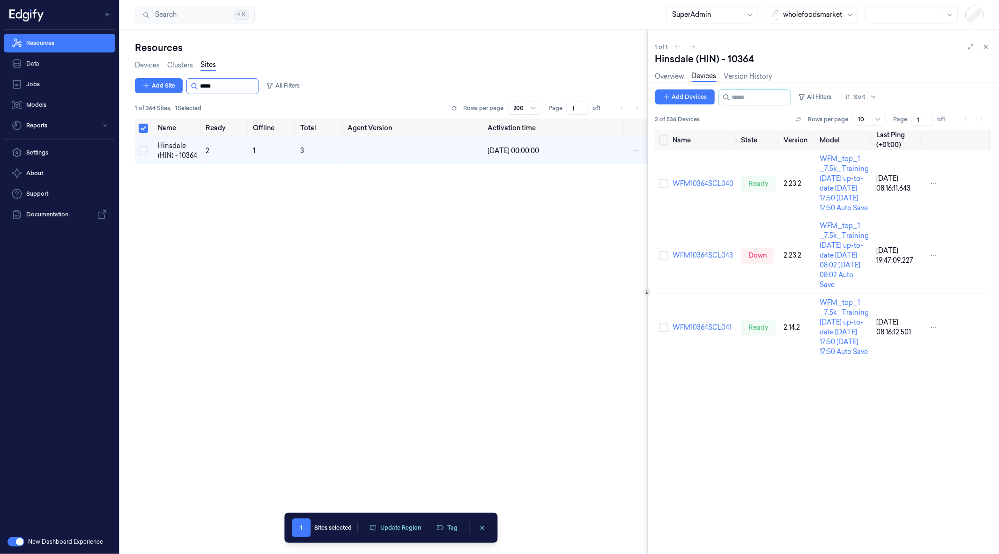
click at [219, 83] on input "string" at bounding box center [228, 86] width 56 height 15
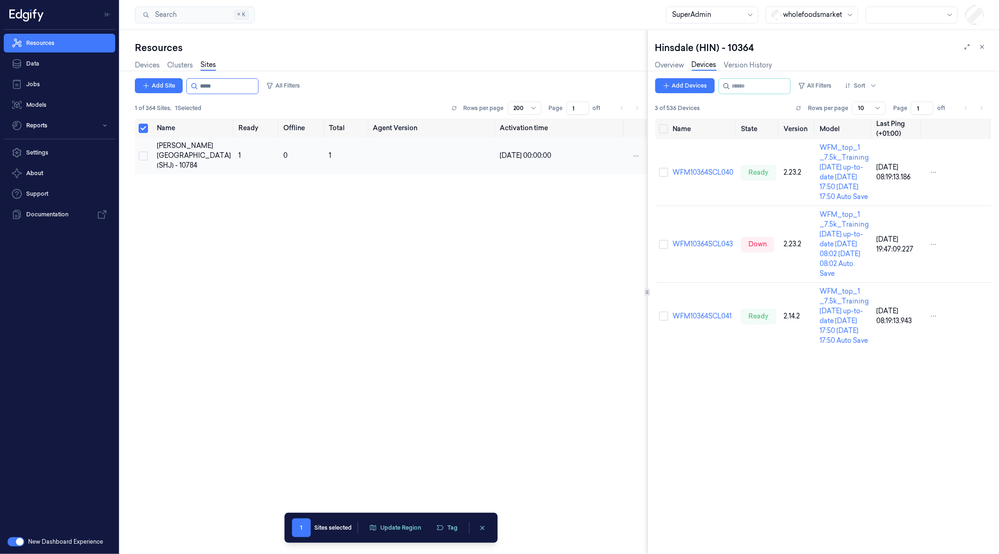
type input "*****"
click at [142, 155] on button "Select row" at bounding box center [143, 155] width 9 height 9
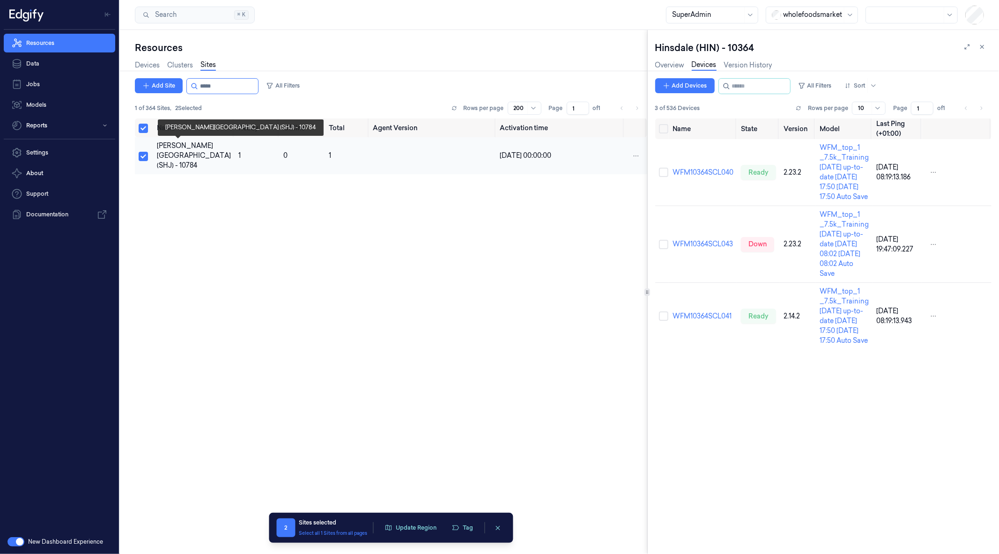
click at [172, 155] on div "[PERSON_NAME][GEOGRAPHIC_DATA] (SHJ) - 10784" at bounding box center [194, 156] width 74 height 30
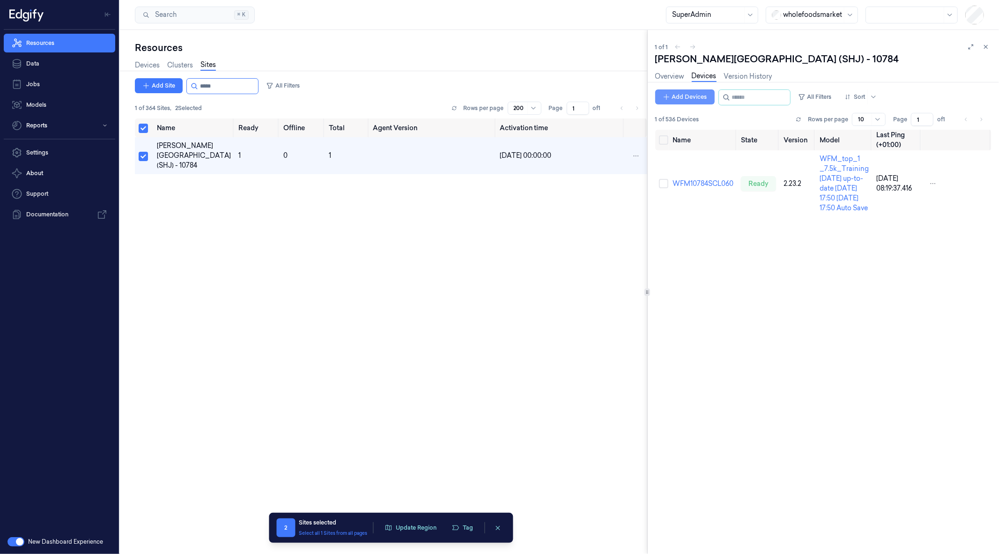
click at [681, 95] on button "Add Devices" at bounding box center [684, 96] width 59 height 15
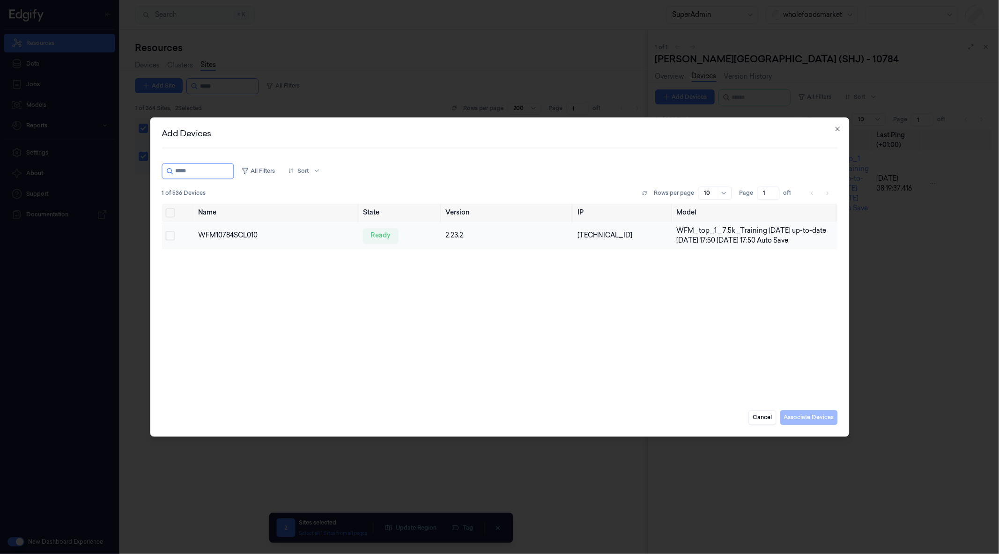
type input "*****"
click at [171, 235] on button "Select row" at bounding box center [169, 235] width 9 height 9
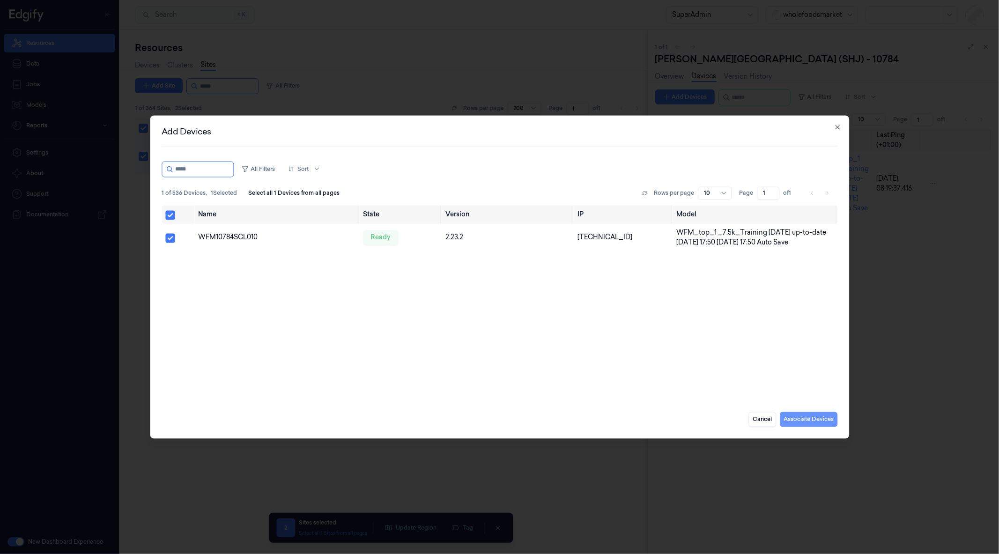
click at [791, 417] on button "Associate Devices" at bounding box center [809, 419] width 58 height 15
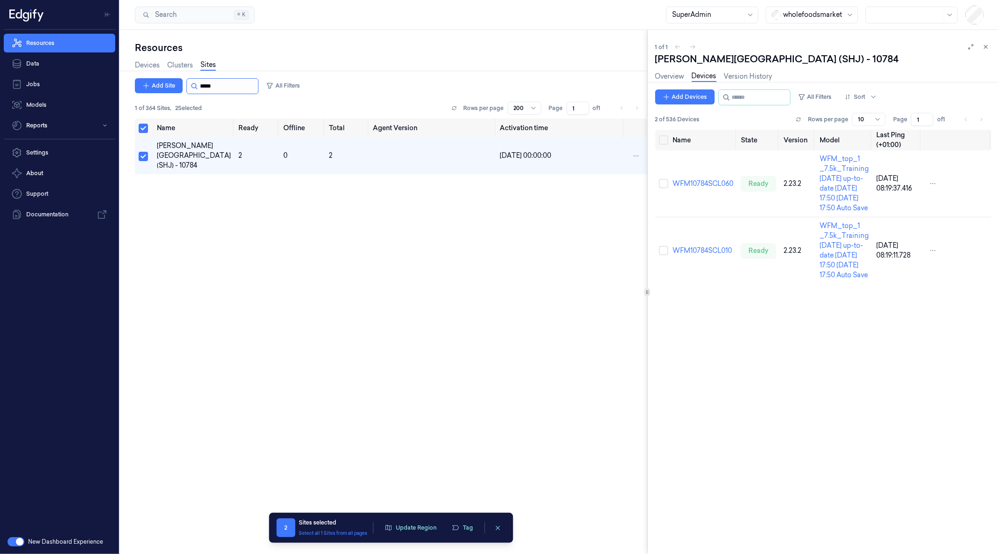
click at [207, 82] on input "string" at bounding box center [228, 86] width 56 height 15
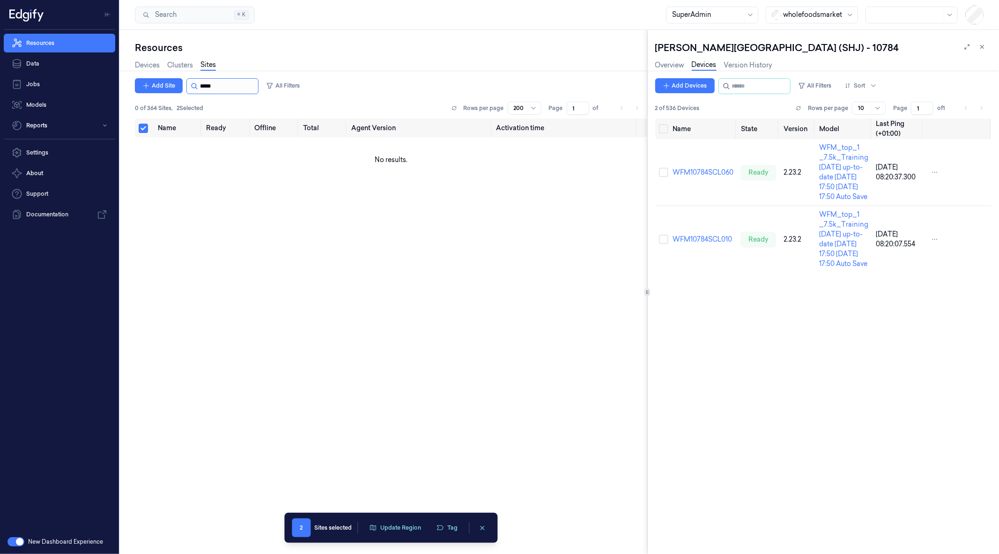
click at [222, 80] on input "string" at bounding box center [228, 86] width 56 height 15
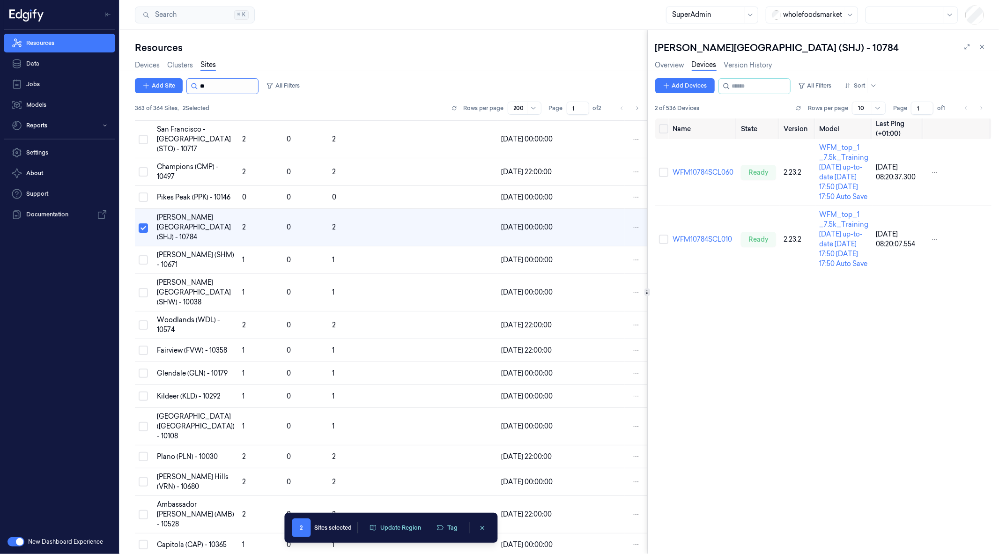
scroll to position [882, 0]
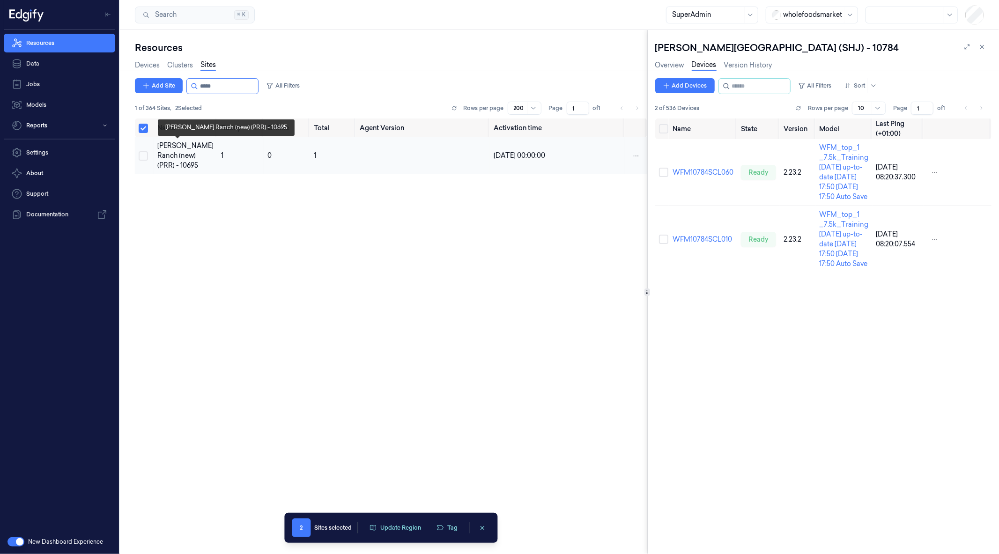
type input "*****"
click at [178, 158] on div "[PERSON_NAME] Ranch (new) (PRR) - 10695" at bounding box center [185, 156] width 56 height 30
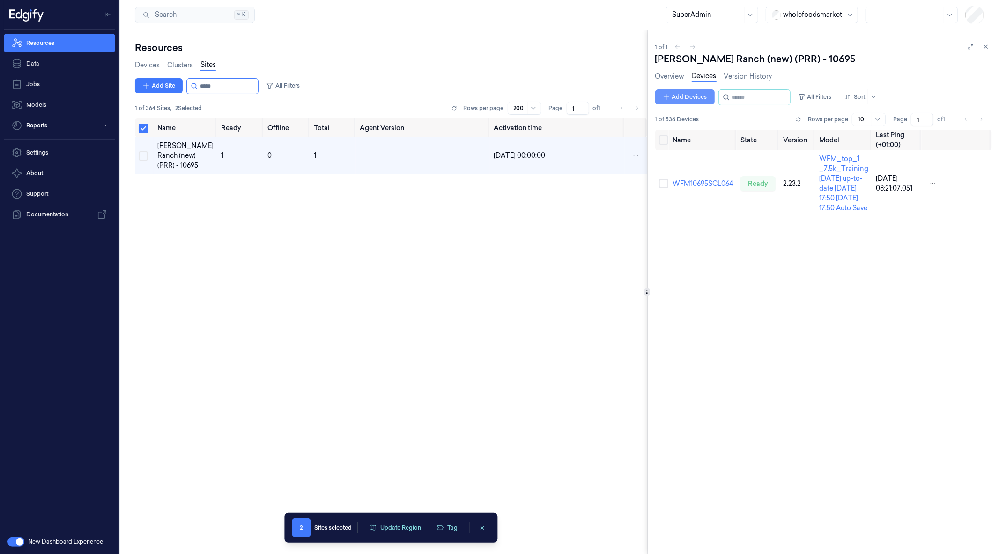
click at [673, 96] on button "Add Devices" at bounding box center [684, 96] width 59 height 15
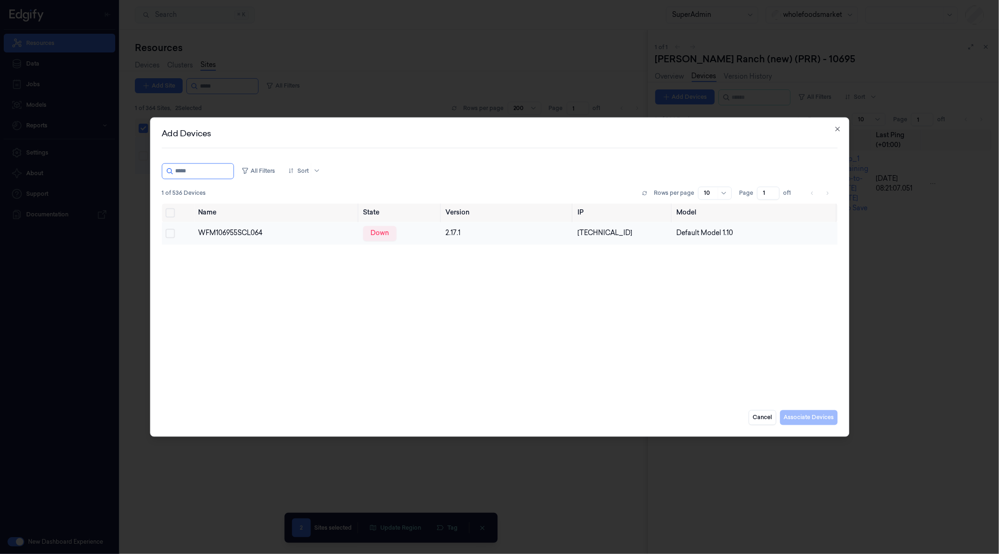
type input "*****"
click at [170, 232] on button "Select row" at bounding box center [169, 233] width 9 height 9
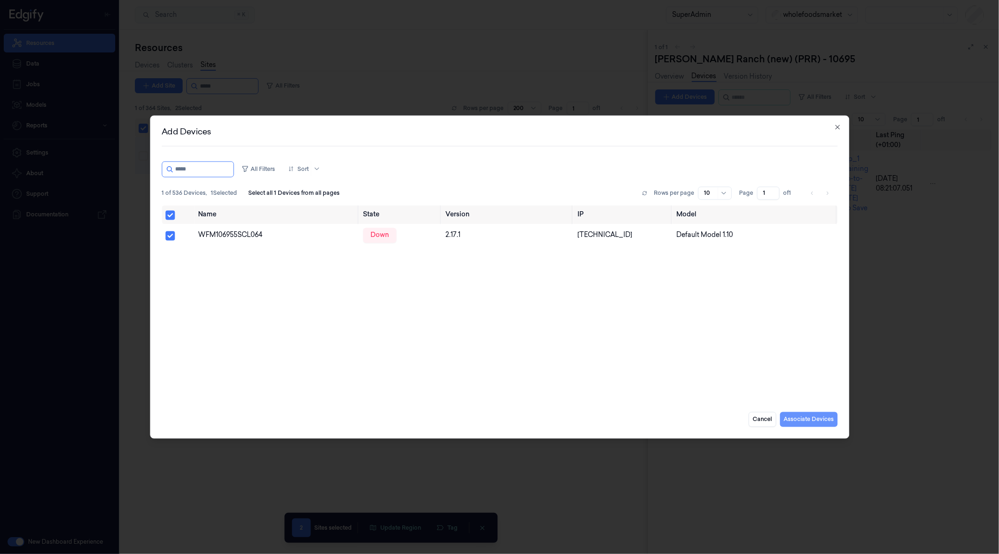
click at [821, 418] on button "Associate Devices" at bounding box center [809, 419] width 58 height 15
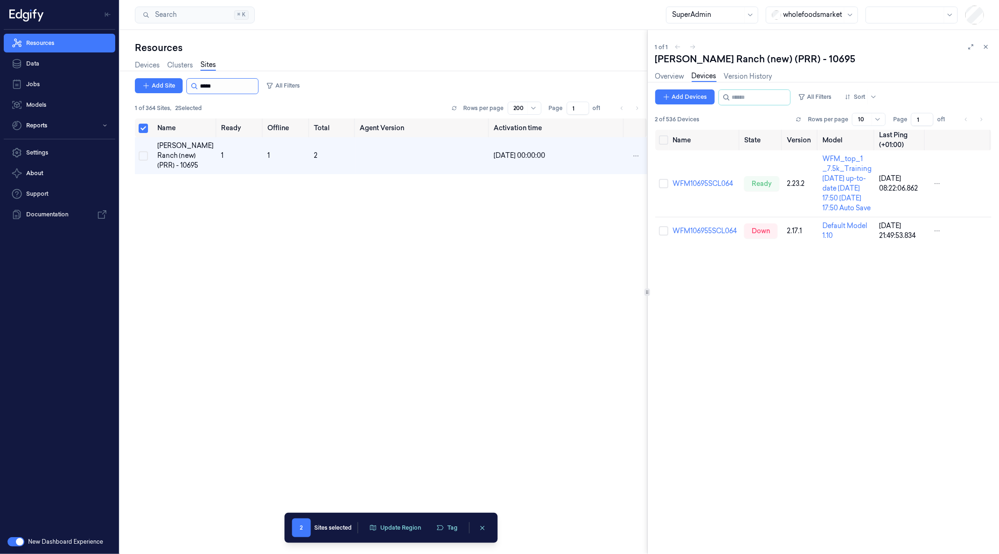
click at [222, 80] on input "string" at bounding box center [228, 86] width 56 height 15
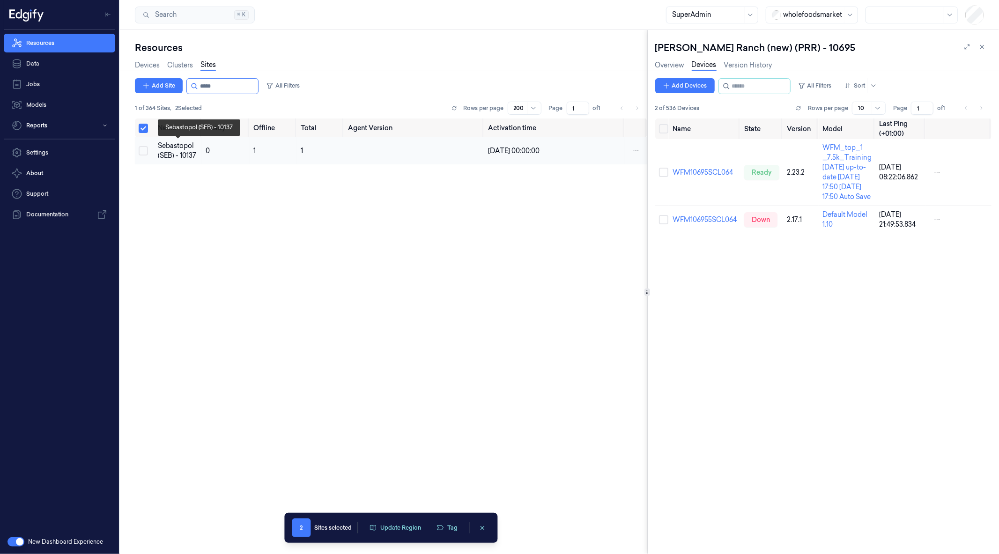
type input "*****"
click at [192, 146] on div "Sebastopol (SEB) - 10137" at bounding box center [178, 151] width 41 height 20
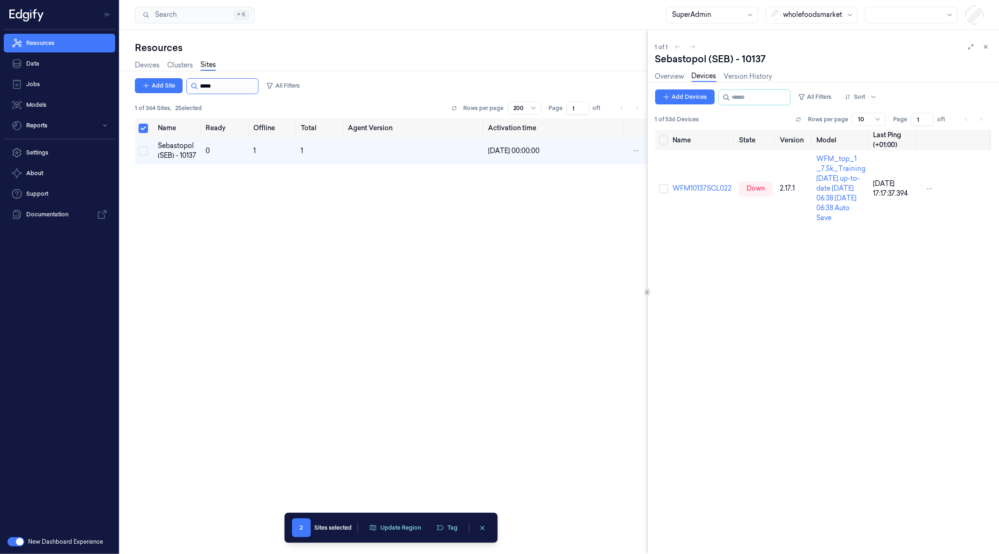
click at [230, 86] on input "string" at bounding box center [228, 86] width 56 height 15
click at [705, 95] on button "Add Devices" at bounding box center [684, 96] width 59 height 15
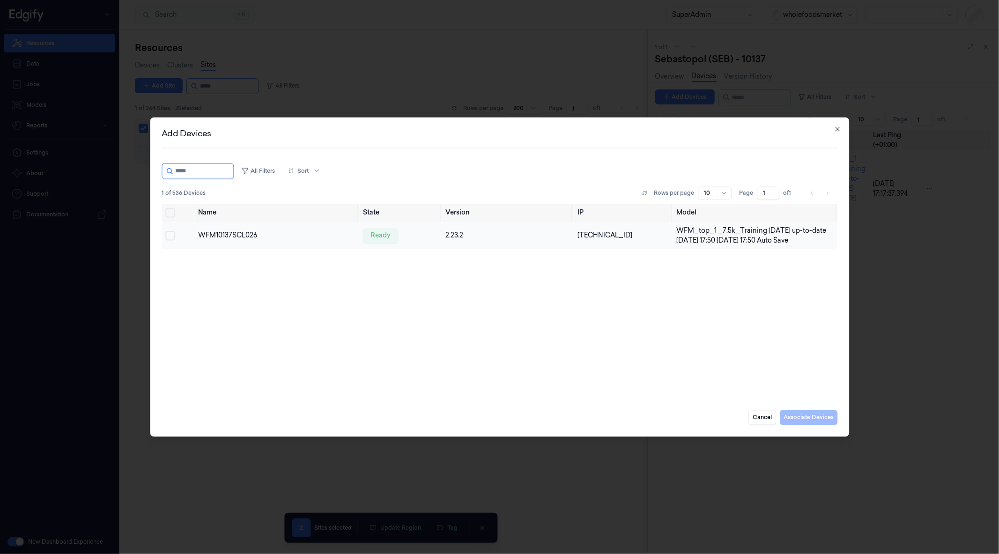
type input "*****"
click at [169, 232] on button "Select row" at bounding box center [169, 235] width 9 height 9
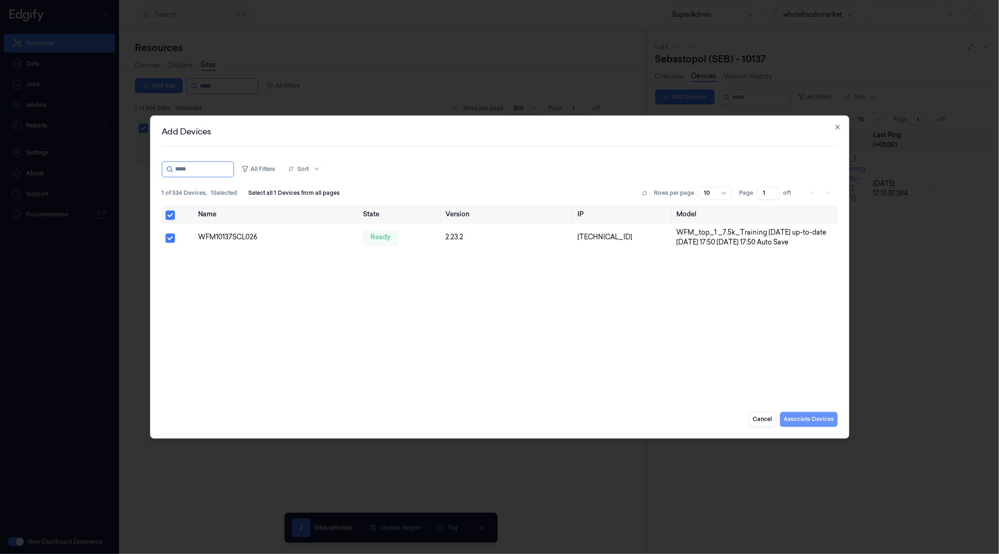
click at [815, 419] on button "Associate Devices" at bounding box center [809, 419] width 58 height 15
click at [815, 417] on button "Associate Devices" at bounding box center [809, 419] width 58 height 15
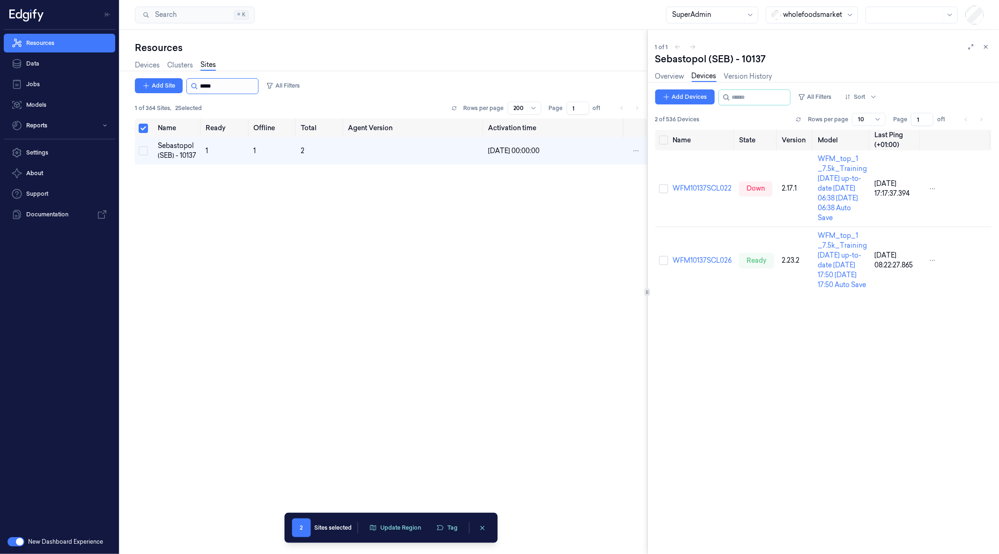
click at [229, 82] on input "string" at bounding box center [228, 86] width 56 height 15
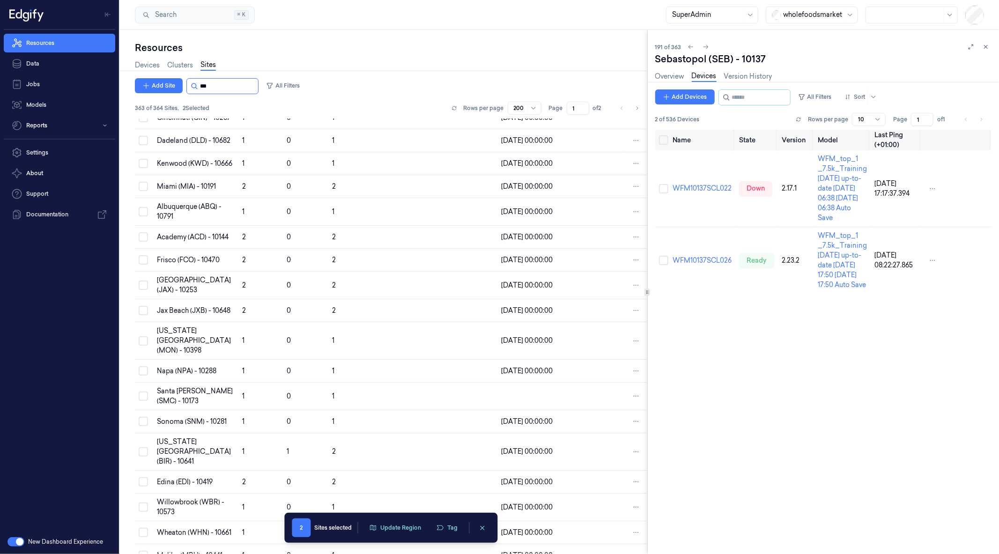
scroll to position [4024, 0]
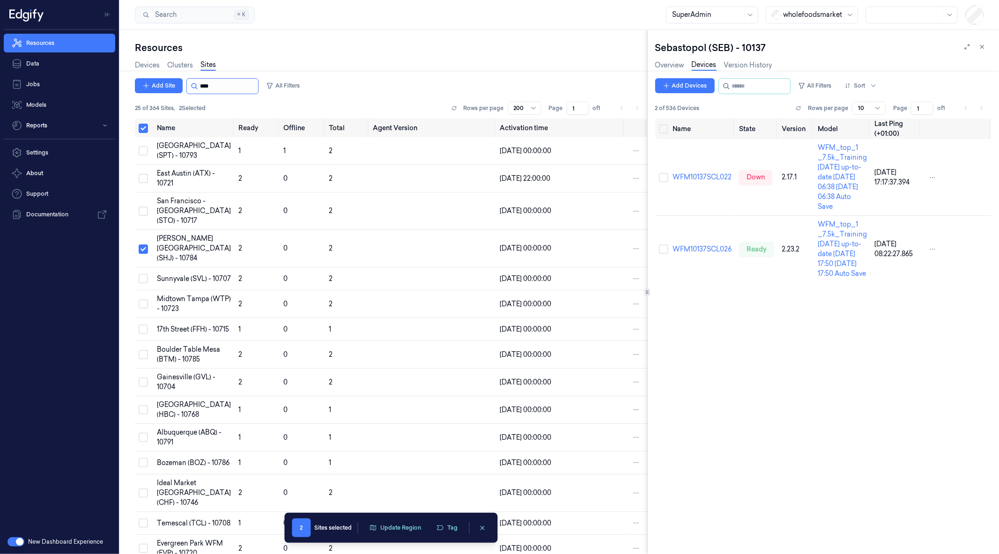
scroll to position [586, 0]
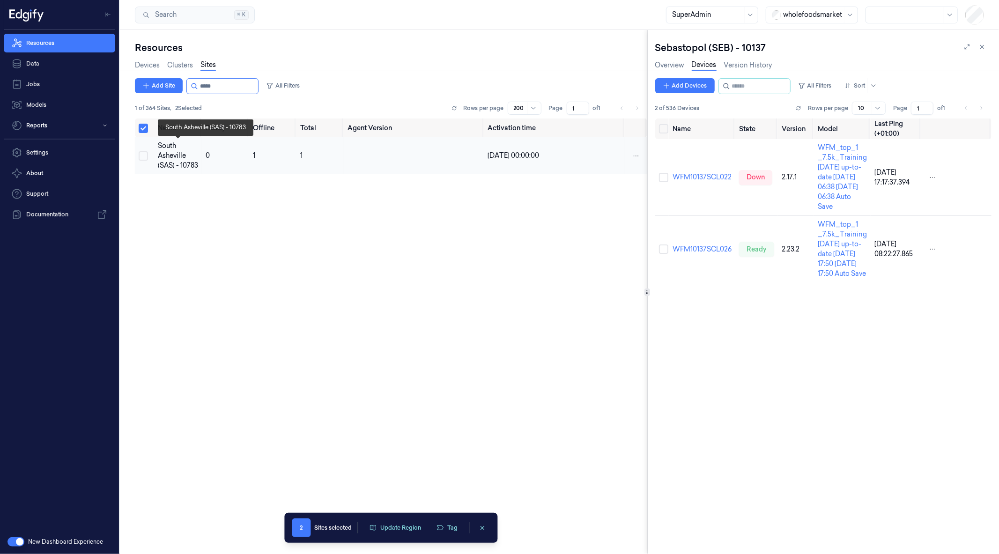
type input "*****"
click at [163, 152] on div "South Asheville (SAS) - 10783" at bounding box center [178, 156] width 40 height 30
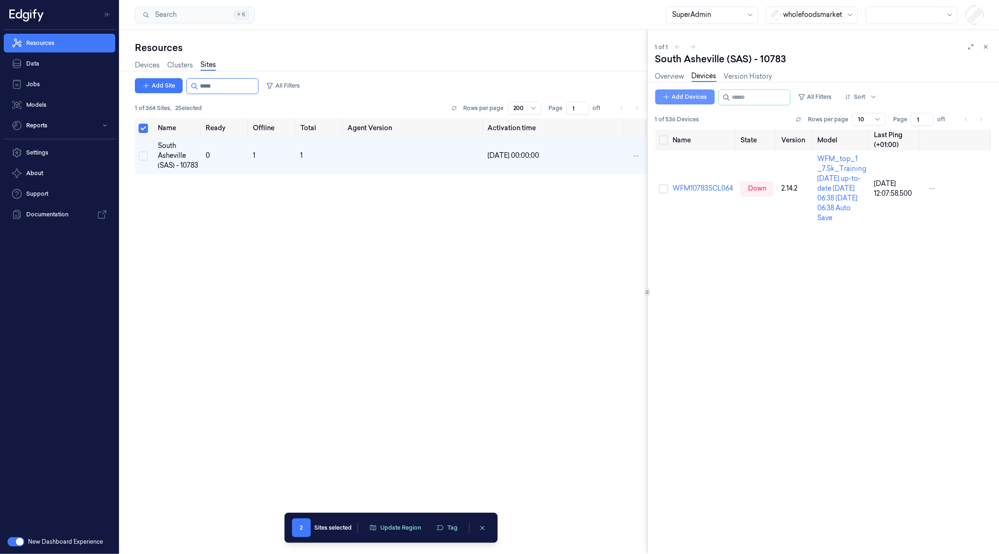
click at [667, 89] on button "Add Devices" at bounding box center [684, 96] width 59 height 15
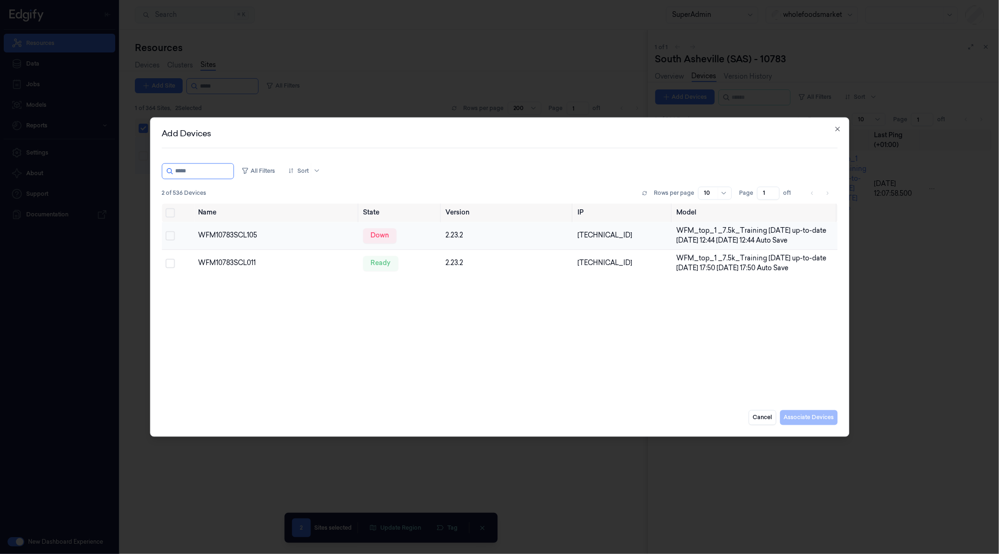
type input "*****"
click at [169, 235] on button "Select row" at bounding box center [169, 235] width 9 height 9
click at [169, 266] on button "Select row" at bounding box center [169, 263] width 9 height 9
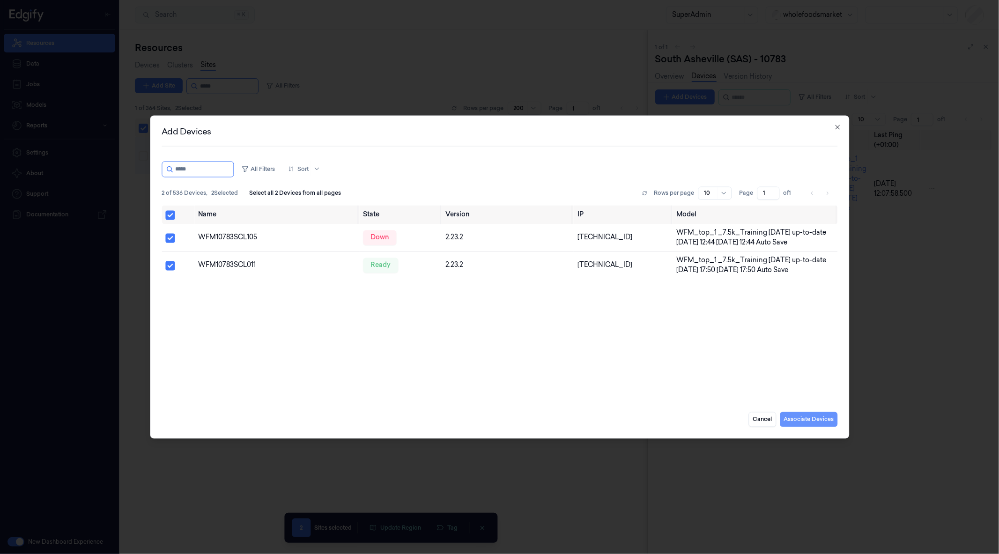
click at [811, 417] on button "Associate Devices" at bounding box center [809, 419] width 58 height 15
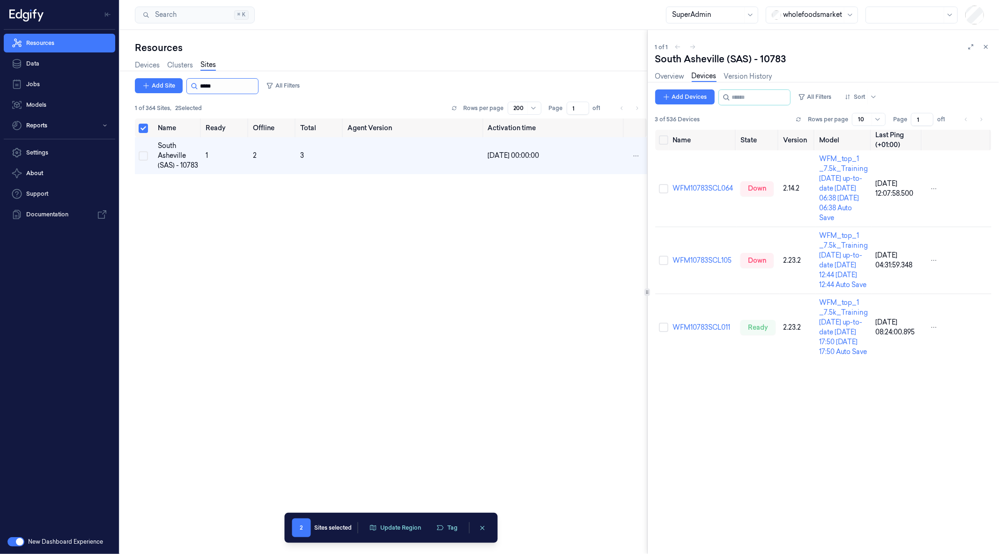
click at [215, 85] on input "string" at bounding box center [228, 86] width 56 height 15
click at [217, 83] on input "string" at bounding box center [228, 86] width 56 height 15
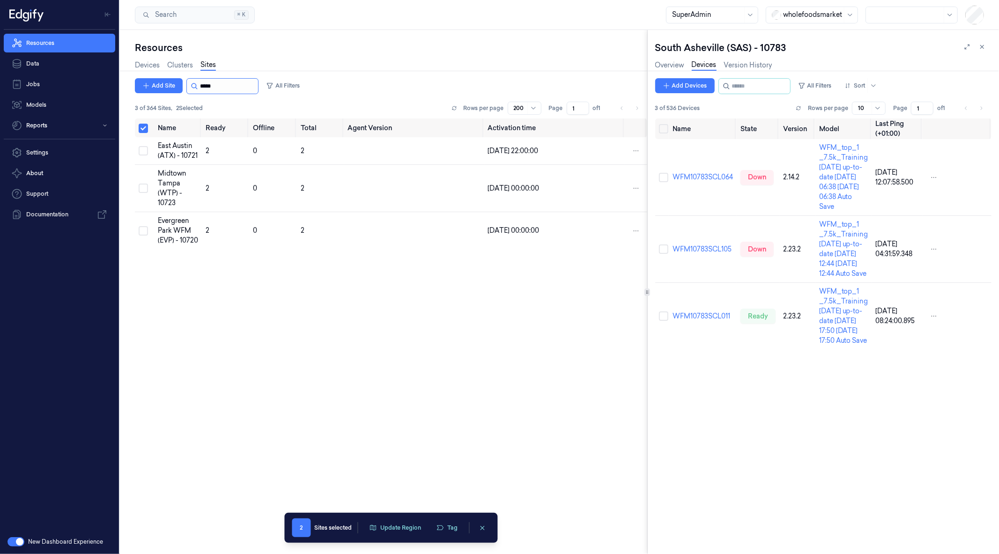
type input "*****"
click at [147, 163] on button "Select row" at bounding box center [143, 160] width 9 height 9
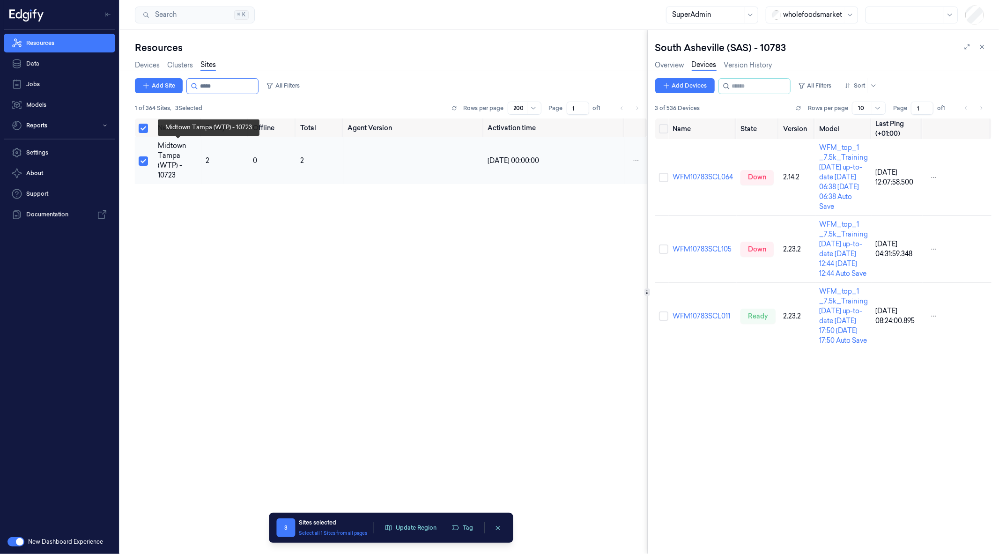
click at [167, 160] on div "Midtown Tampa (WTP) - 10723" at bounding box center [178, 160] width 40 height 39
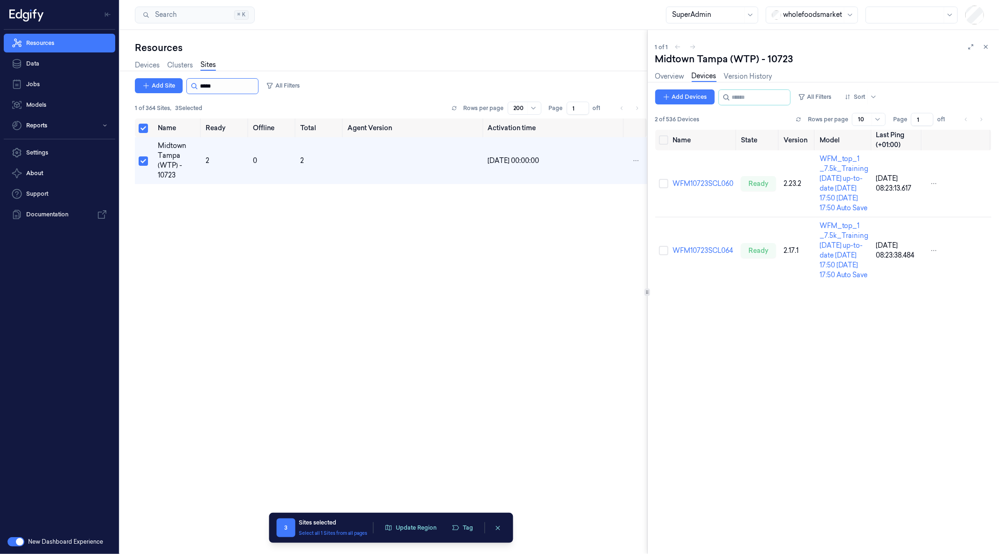
click at [213, 84] on input "string" at bounding box center [228, 86] width 56 height 15
click at [682, 94] on button "Add Devices" at bounding box center [684, 96] width 59 height 15
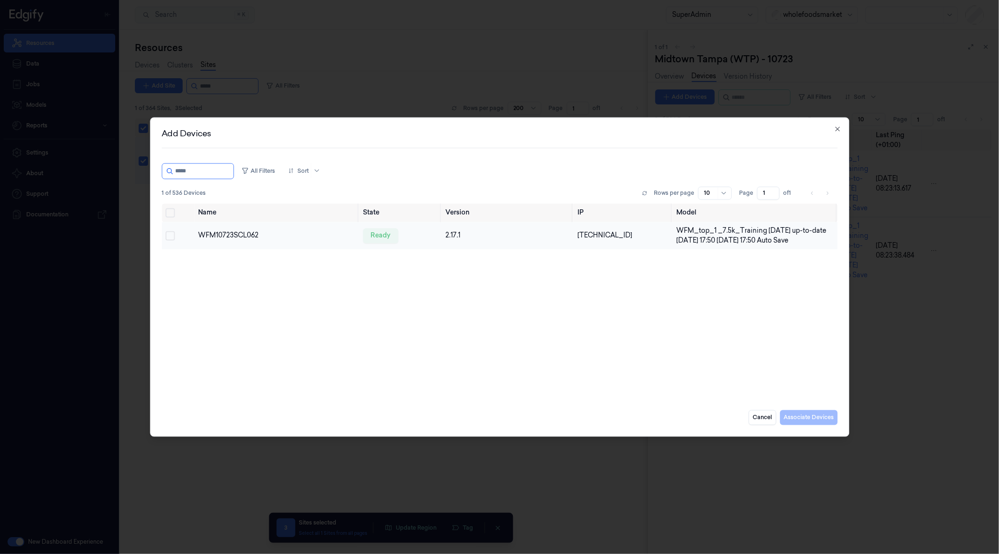
type input "*****"
click at [172, 237] on button "Select row" at bounding box center [169, 235] width 9 height 9
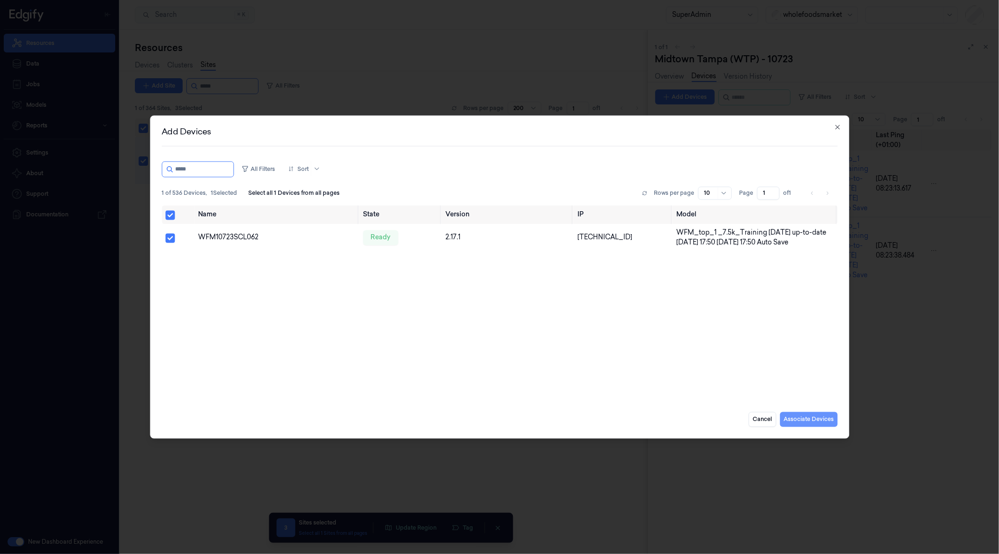
click at [804, 414] on button "Associate Devices" at bounding box center [809, 419] width 58 height 15
click at [816, 423] on button "Associate Devices" at bounding box center [809, 419] width 58 height 15
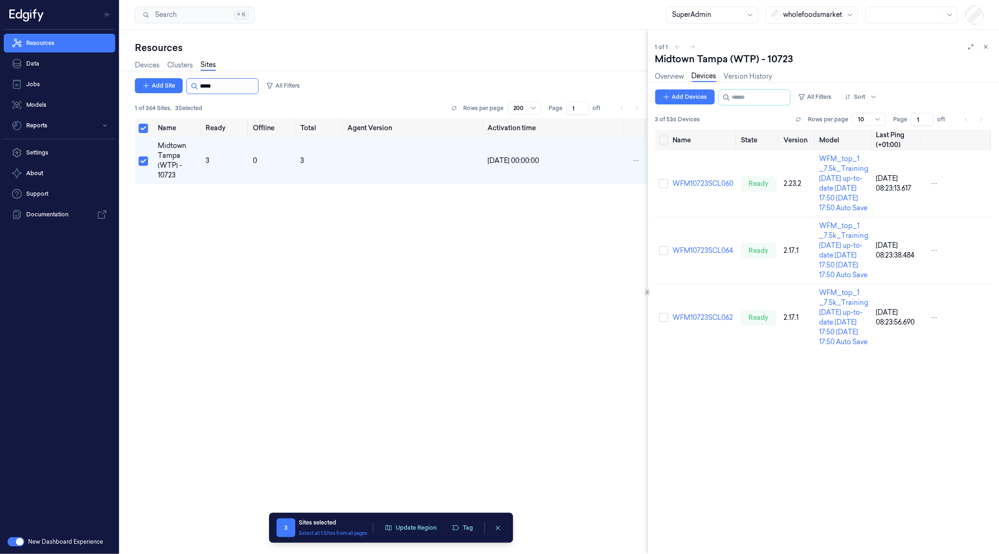
click at [232, 83] on input "string" at bounding box center [228, 86] width 56 height 15
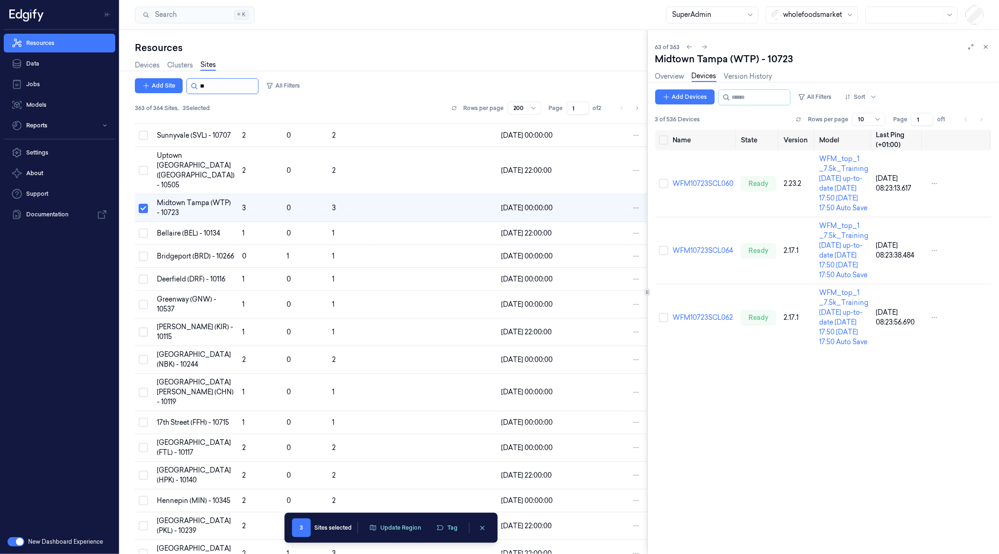
scroll to position [1613, 0]
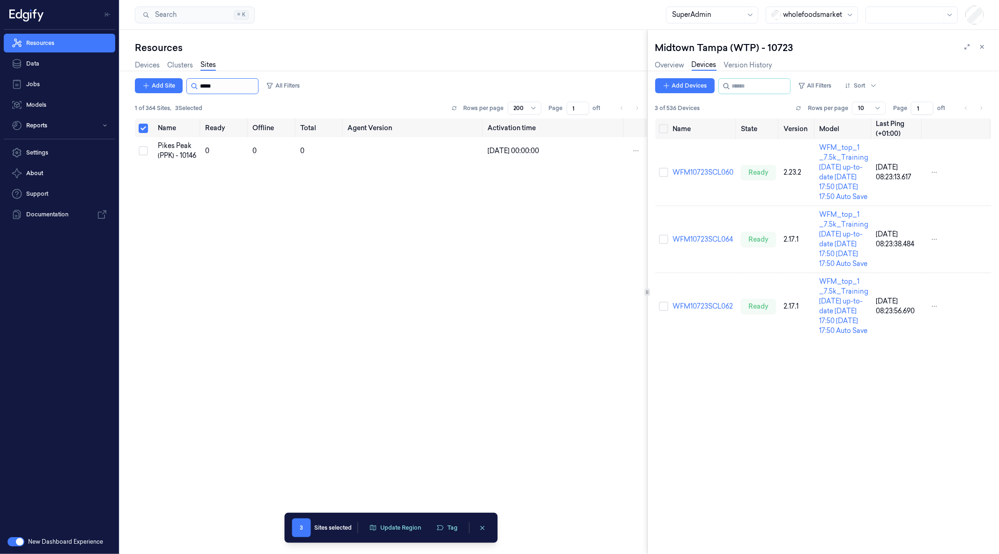
type input "*****"
click at [177, 143] on div "Pikes Peak (PPK) - 10146" at bounding box center [178, 151] width 40 height 20
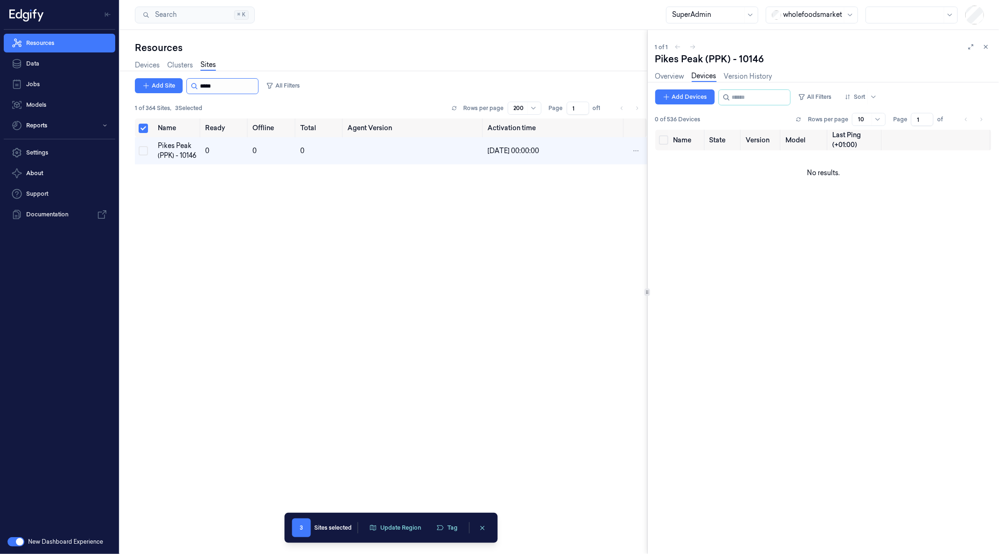
click at [213, 85] on input "string" at bounding box center [228, 86] width 56 height 15
click at [686, 101] on button "Add Devices" at bounding box center [684, 96] width 59 height 15
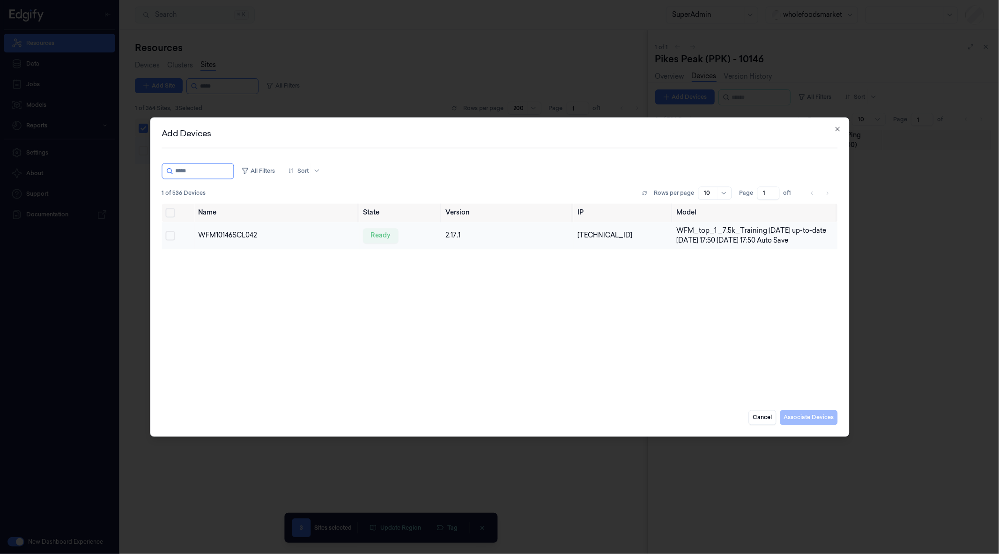
type input "*****"
click at [169, 235] on button "Select row" at bounding box center [169, 235] width 9 height 9
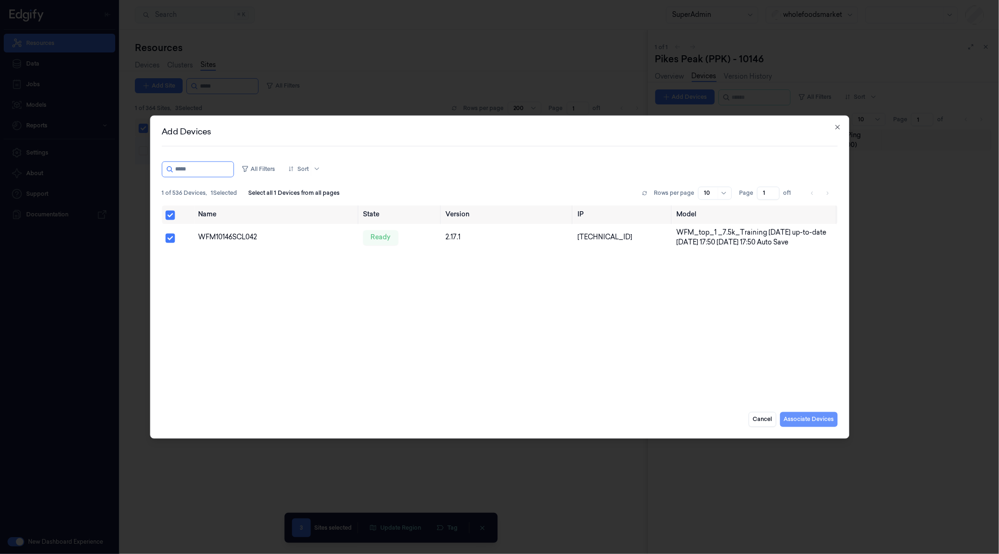
click at [803, 419] on button "Associate Devices" at bounding box center [809, 419] width 58 height 15
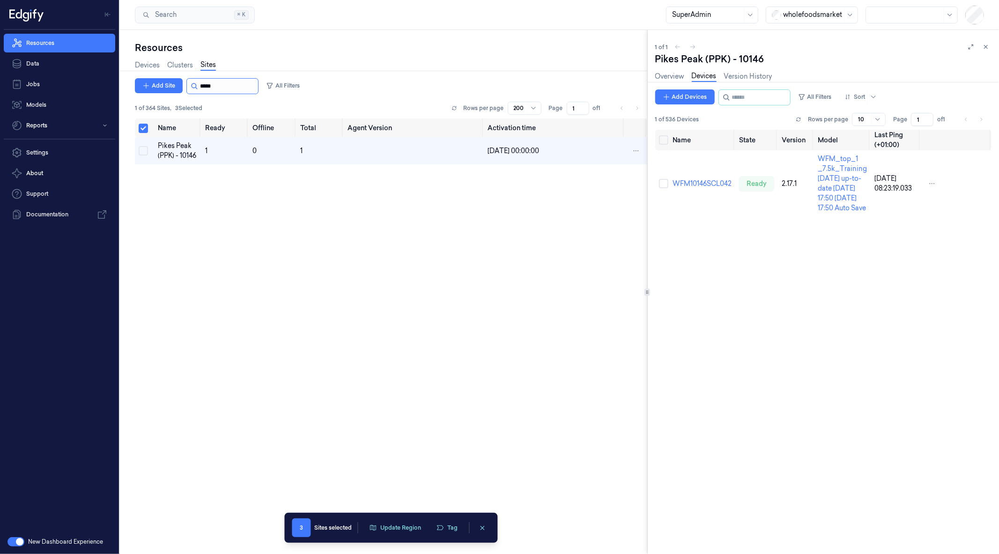
click at [219, 85] on input "string" at bounding box center [228, 86] width 56 height 15
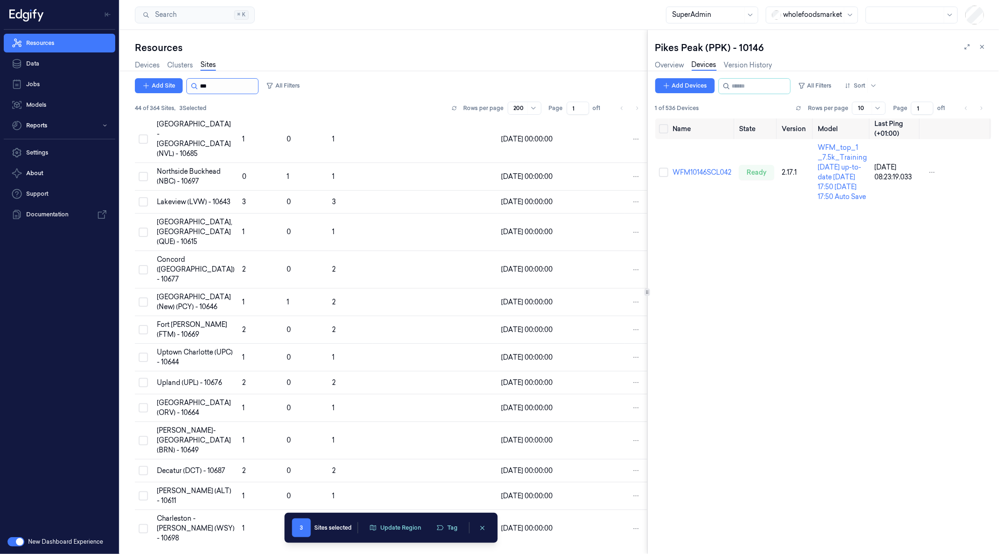
scroll to position [928, 0]
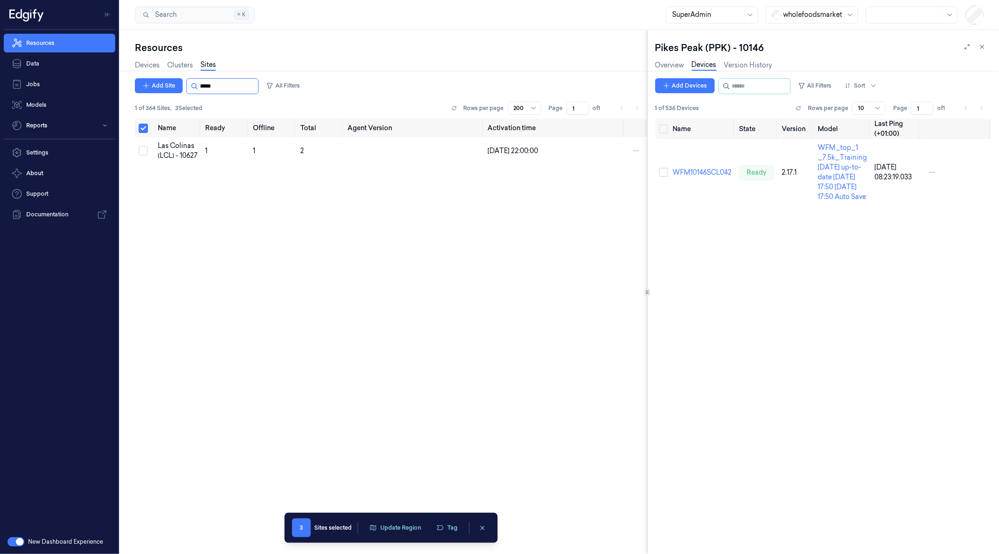
type input "*****"
click at [212, 81] on input "string" at bounding box center [228, 86] width 56 height 15
click at [176, 149] on div "Las Colinas (LCL) - 10627" at bounding box center [178, 151] width 40 height 20
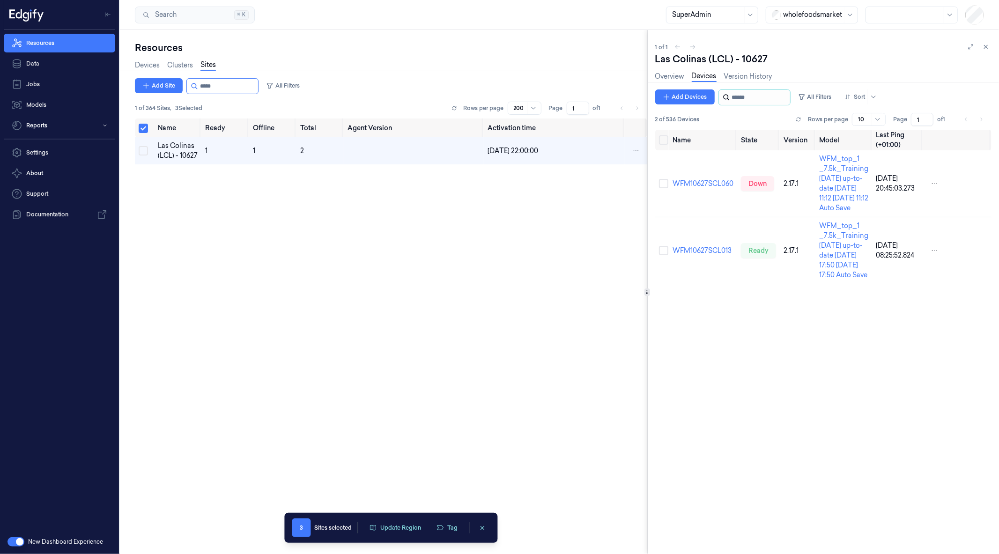
click at [743, 98] on input "string" at bounding box center [760, 97] width 56 height 15
paste input "*****"
type input "*****"
click at [691, 94] on button "Add Devices" at bounding box center [684, 96] width 59 height 15
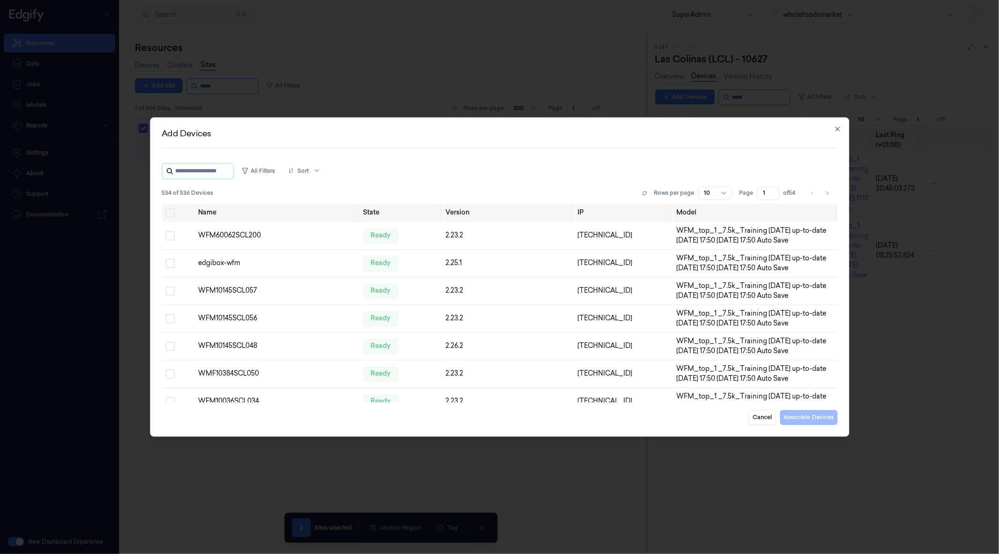
click at [202, 170] on input "string" at bounding box center [203, 170] width 56 height 15
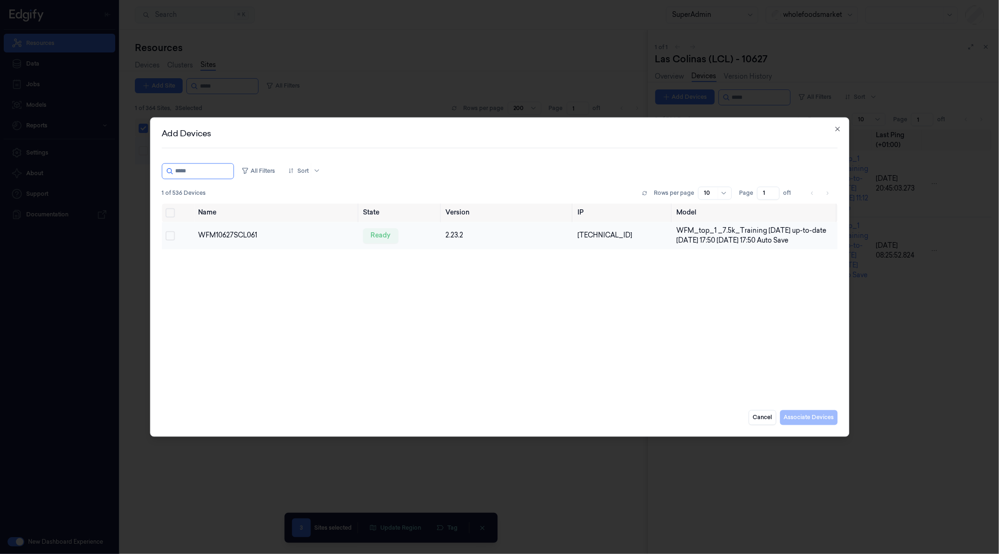
type input "*****"
click at [169, 232] on button "Select row" at bounding box center [169, 235] width 9 height 9
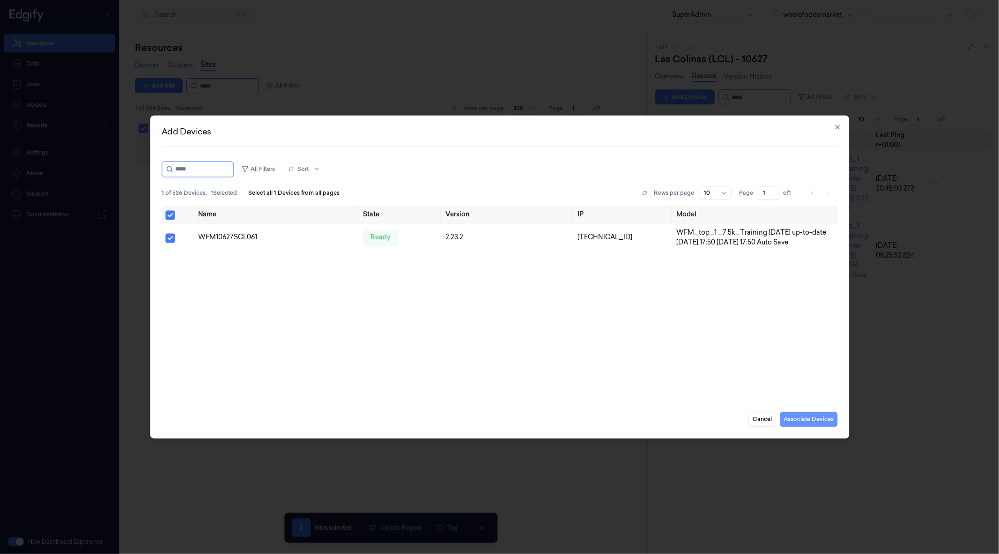
click at [817, 419] on button "Associate Devices" at bounding box center [809, 419] width 58 height 15
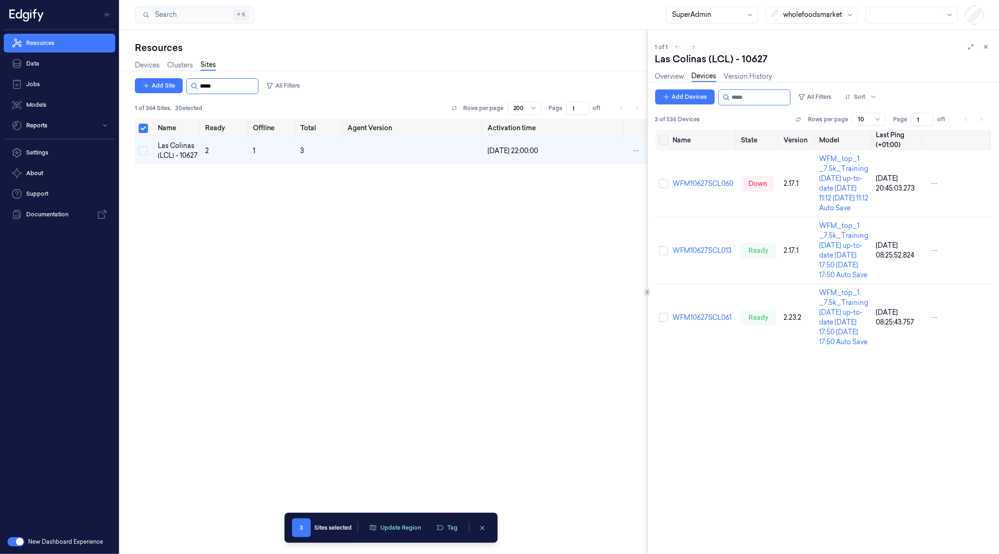
click at [209, 87] on input "string" at bounding box center [228, 86] width 56 height 15
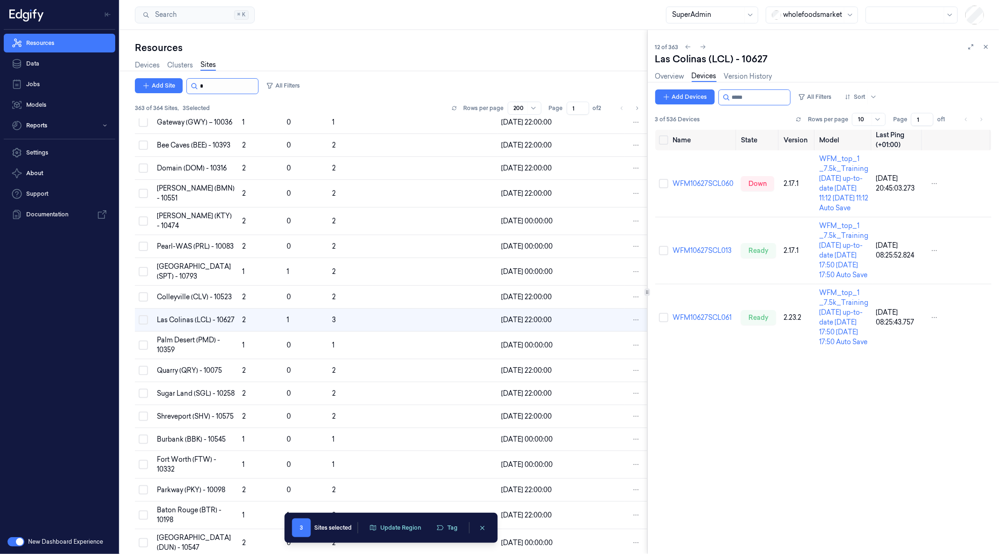
scroll to position [118, 0]
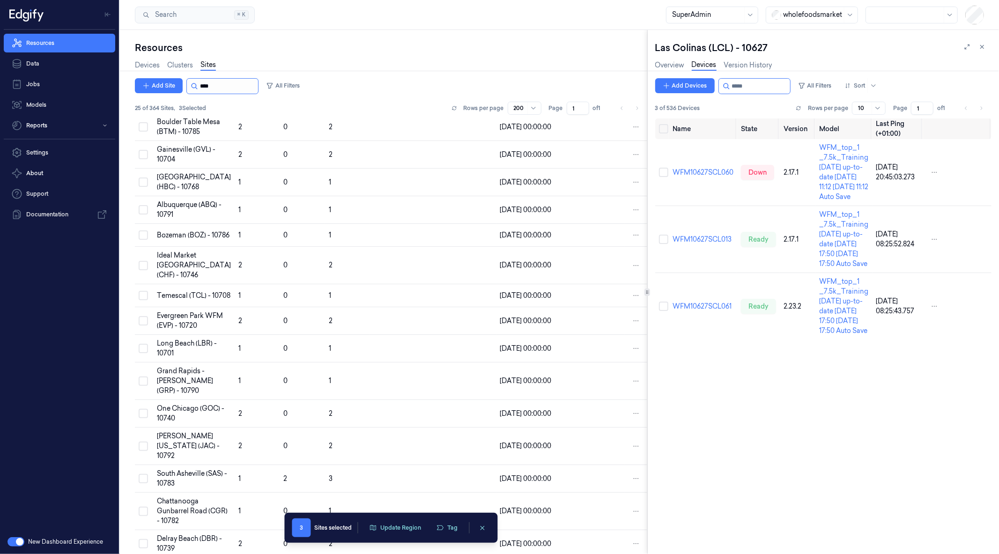
scroll to position [241, 0]
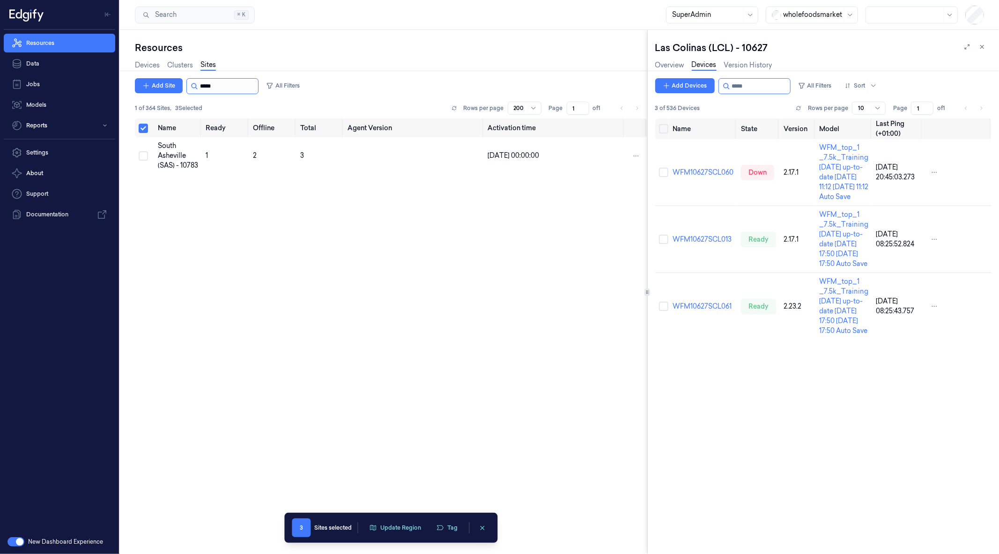
click at [211, 90] on input "string" at bounding box center [228, 86] width 56 height 15
type input "*****"
click at [172, 156] on div "South Asheville (SAS) - 10783" at bounding box center [178, 156] width 40 height 30
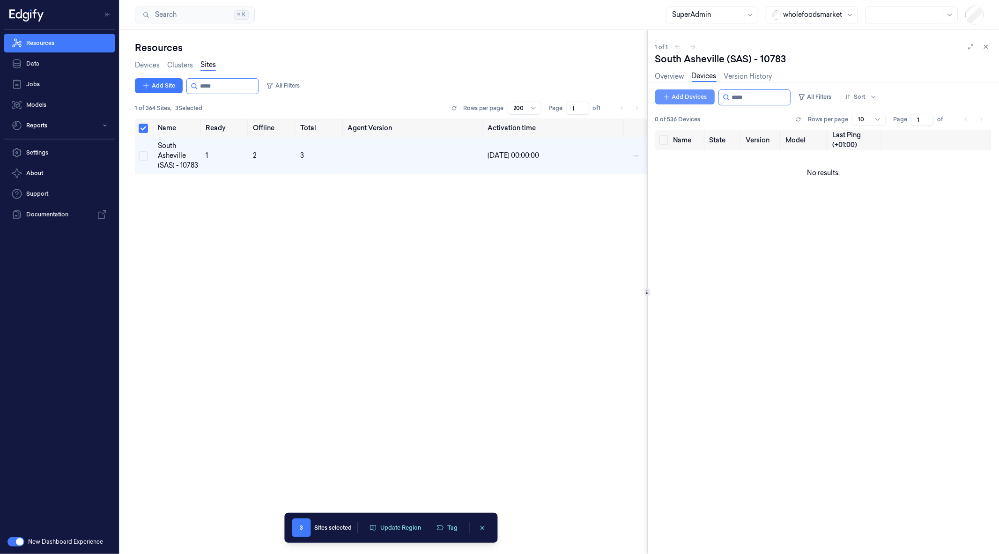
click at [685, 96] on button "Add Devices" at bounding box center [684, 96] width 59 height 15
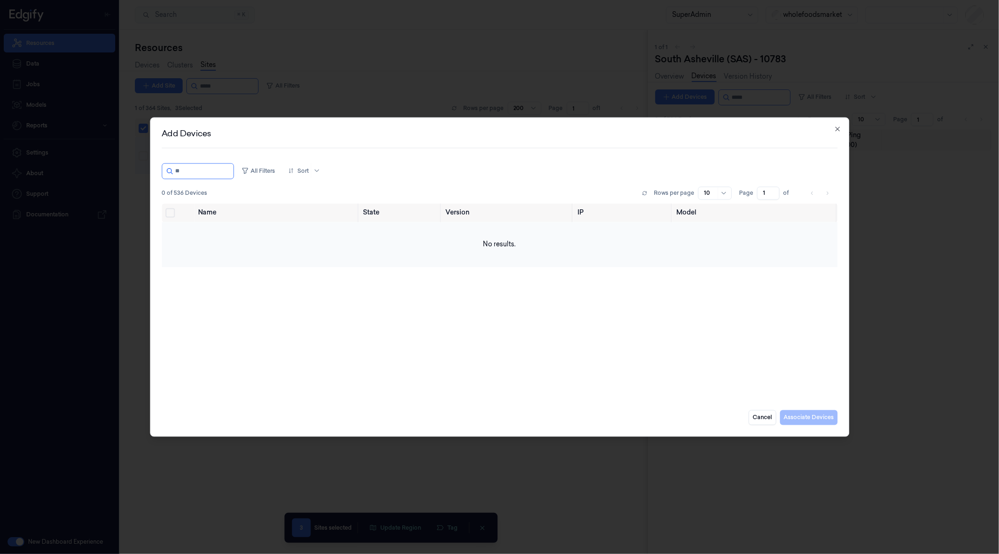
type input "*"
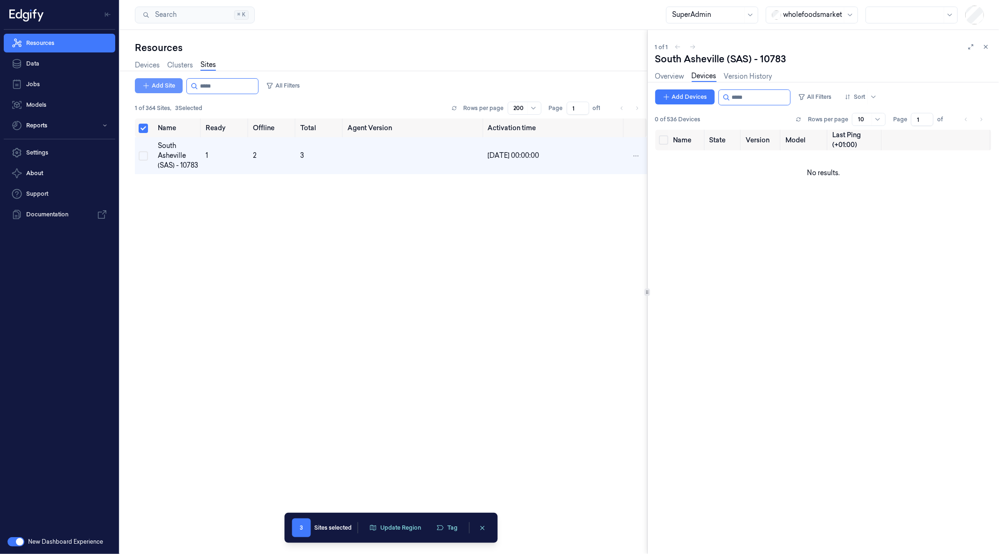
click at [170, 83] on button "Add Site" at bounding box center [159, 85] width 48 height 15
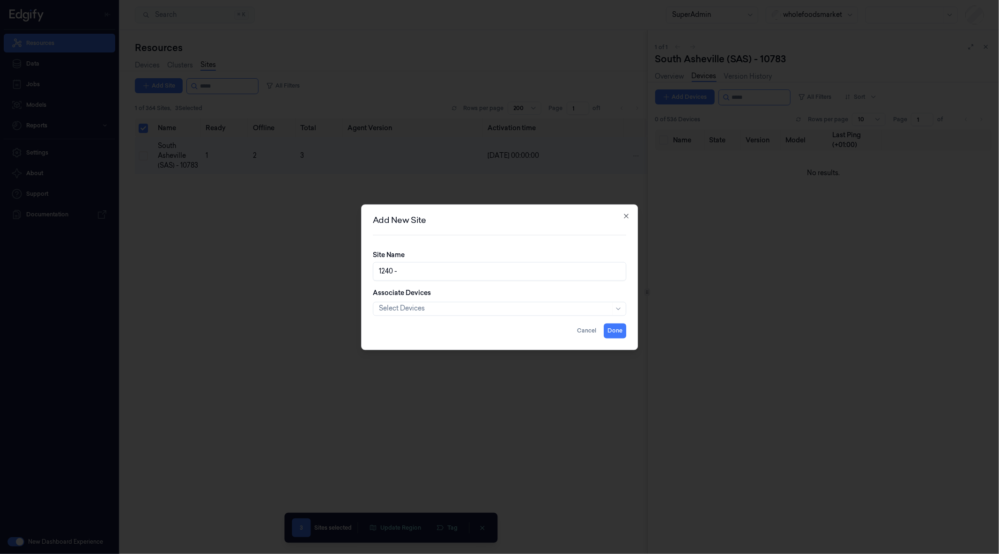
click at [511, 272] on input "1240 -" at bounding box center [500, 271] width 254 height 19
paste input "RANENGET"
type input "1240 - RANENGET"
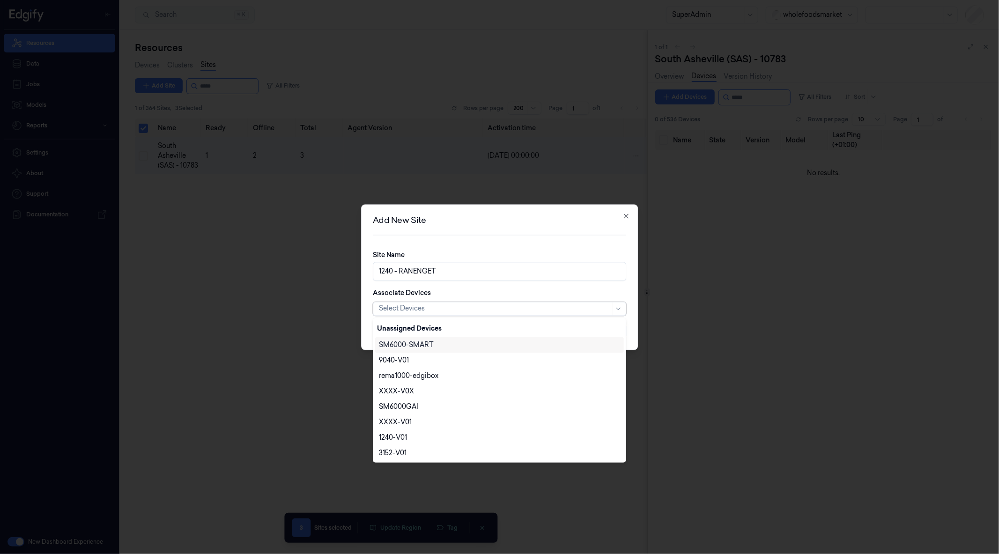
click at [427, 311] on div at bounding box center [495, 309] width 232 height 10
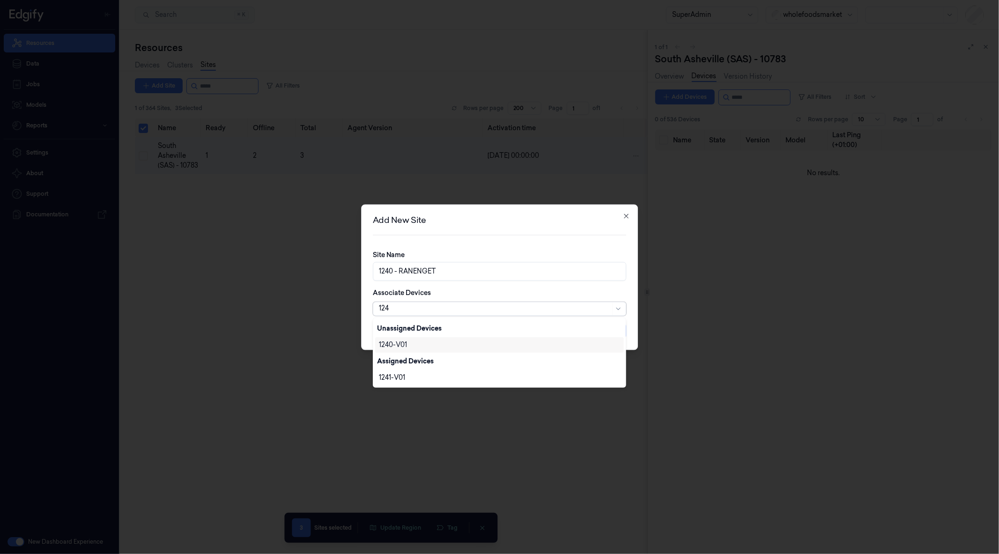
type input "1240"
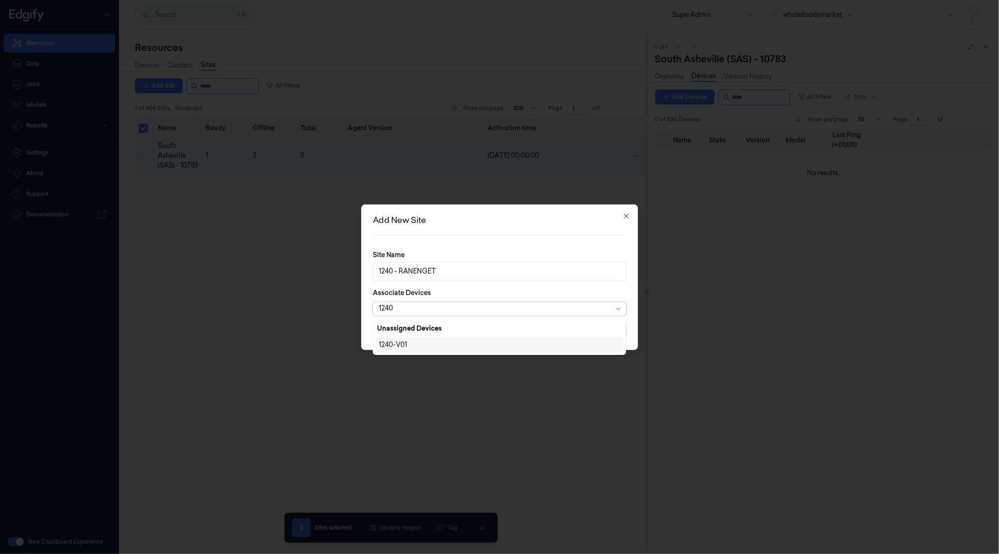
click at [421, 343] on div "1240-V01" at bounding box center [499, 345] width 241 height 10
click at [563, 285] on div "Site Name 1240 - RANENGET Associate Devices 1240-V01" at bounding box center [500, 286] width 254 height 73
click at [615, 329] on button "Done" at bounding box center [615, 330] width 22 height 15
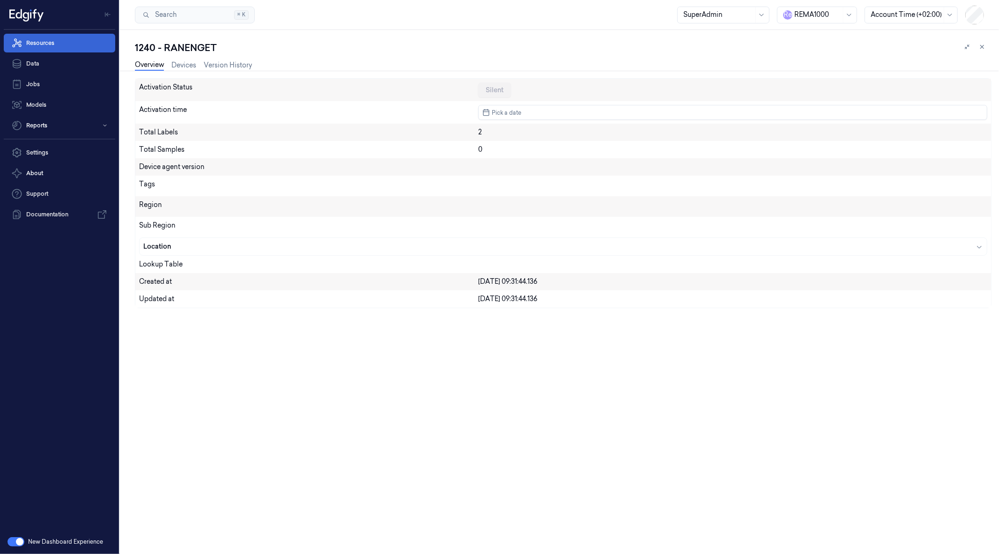
click at [80, 40] on link "Resources" at bounding box center [59, 43] width 111 height 19
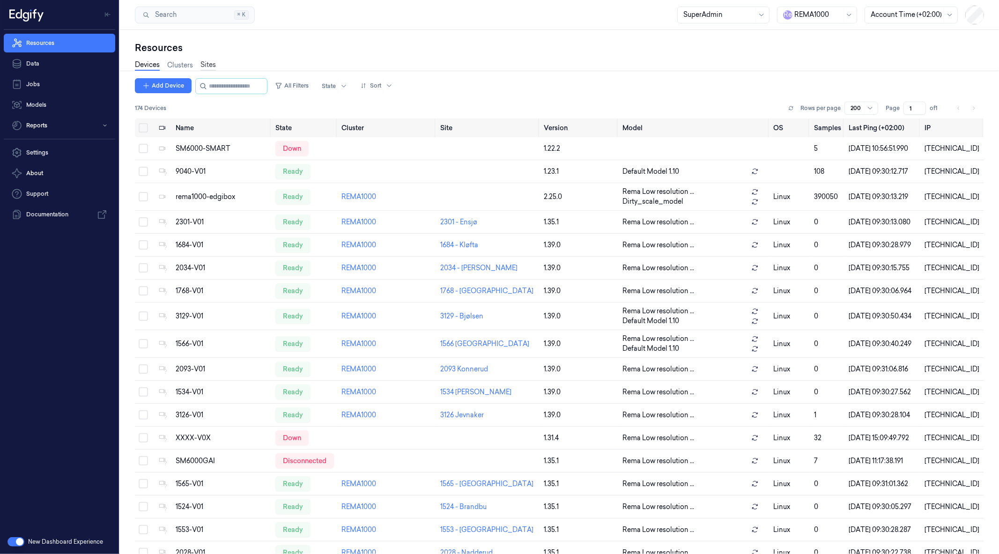
click at [210, 67] on link "Sites" at bounding box center [207, 65] width 15 height 11
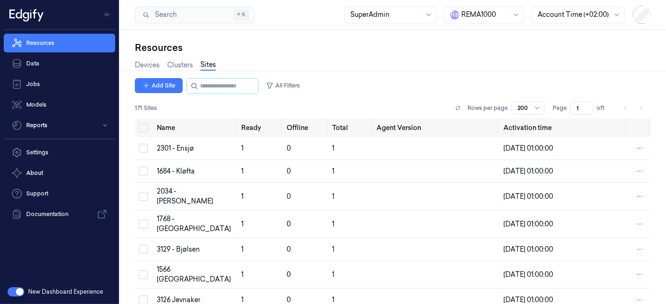
click at [550, 53] on div "Resources" at bounding box center [393, 47] width 516 height 13
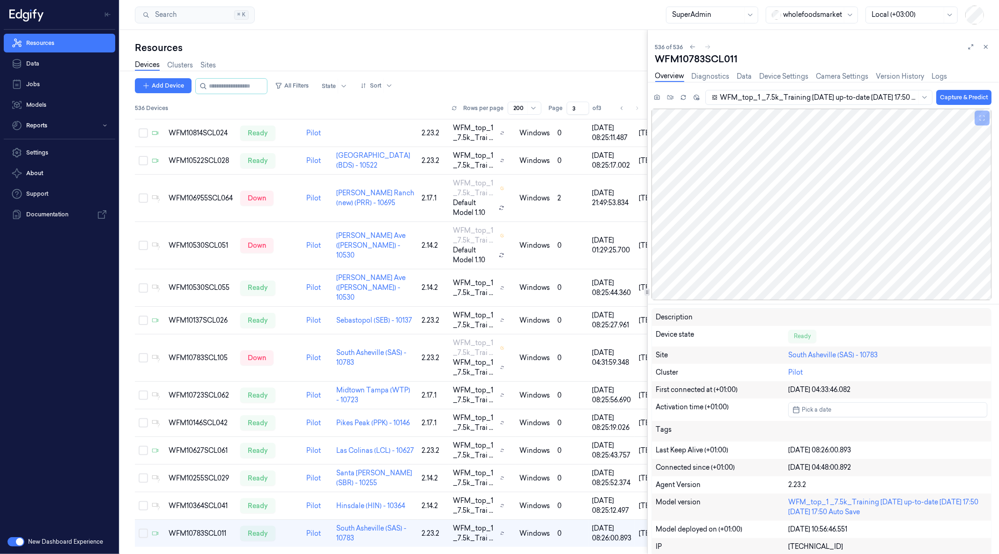
scroll to position [3996, 0]
click at [986, 45] on icon at bounding box center [986, 47] width 7 height 7
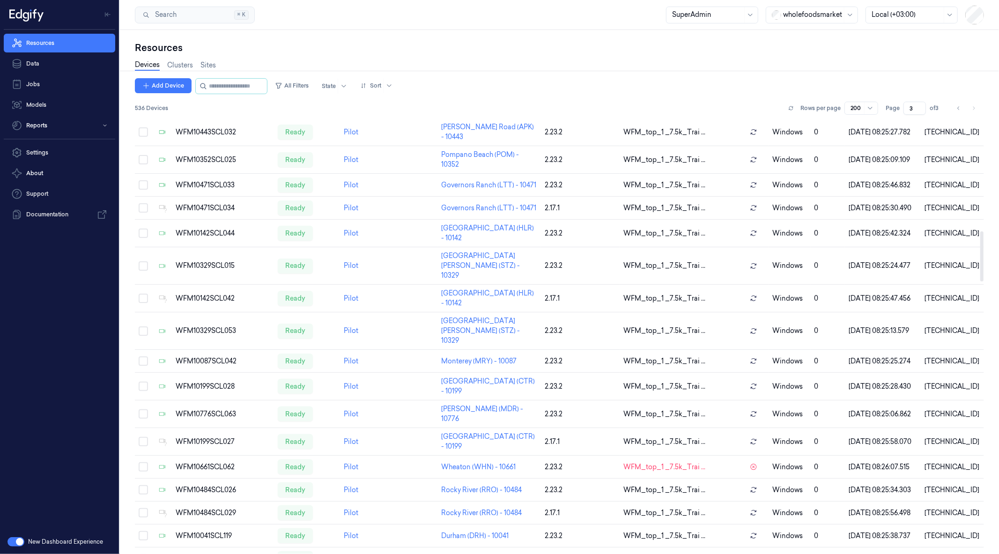
scroll to position [844, 0]
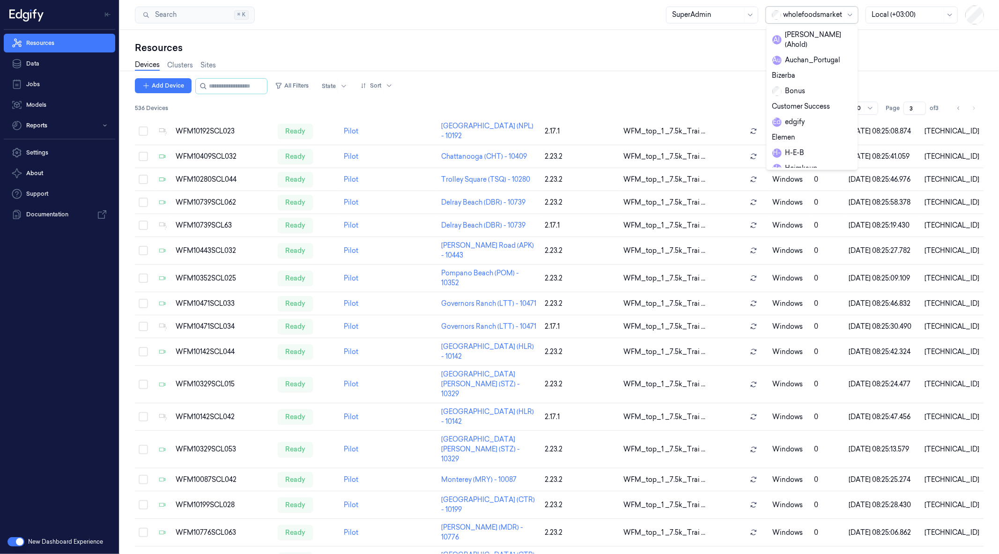
click at [836, 11] on div at bounding box center [812, 15] width 59 height 10
click at [809, 73] on div "R e REMA1000" at bounding box center [796, 78] width 48 height 10
type input "1"
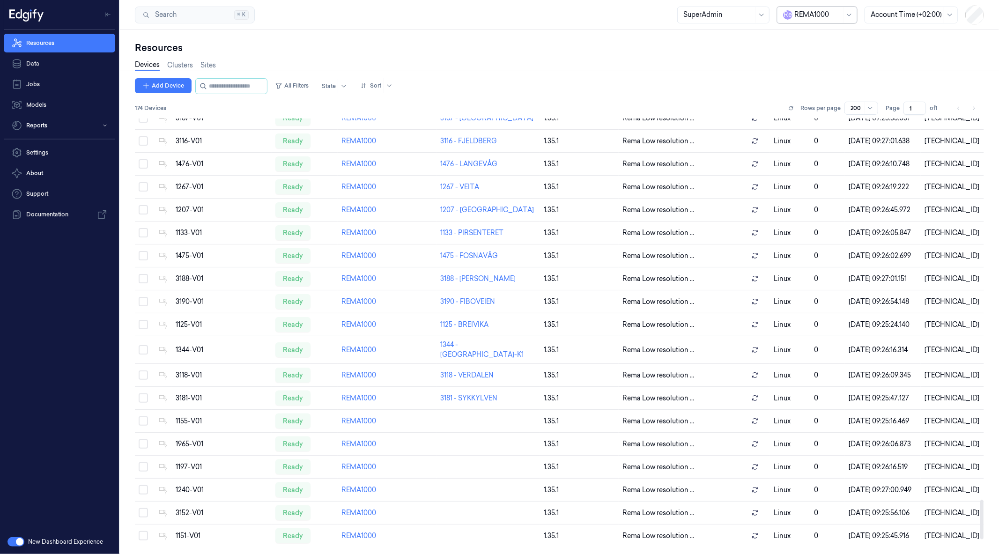
scroll to position [4398, 0]
click at [213, 68] on link "Sites" at bounding box center [207, 65] width 15 height 11
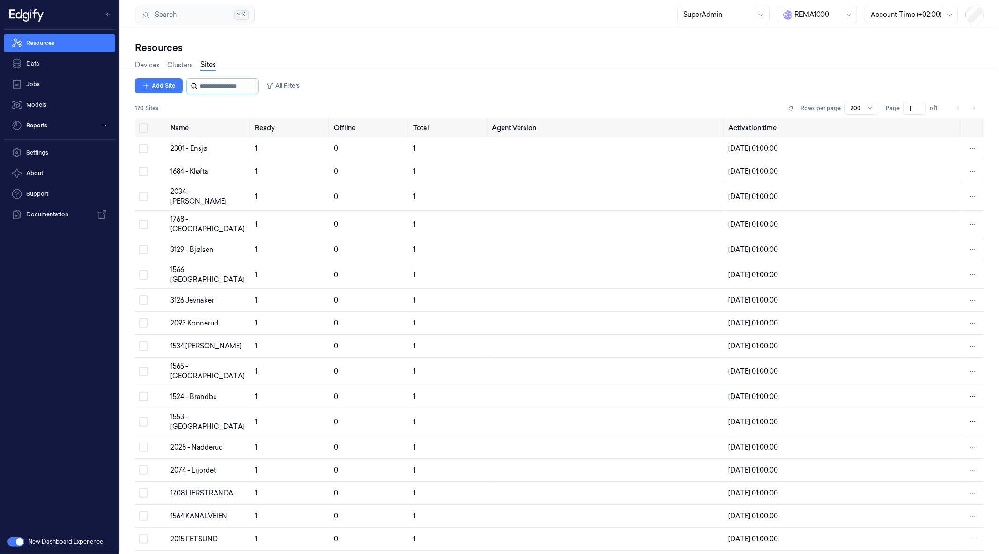
click at [207, 88] on input "string" at bounding box center [228, 86] width 56 height 15
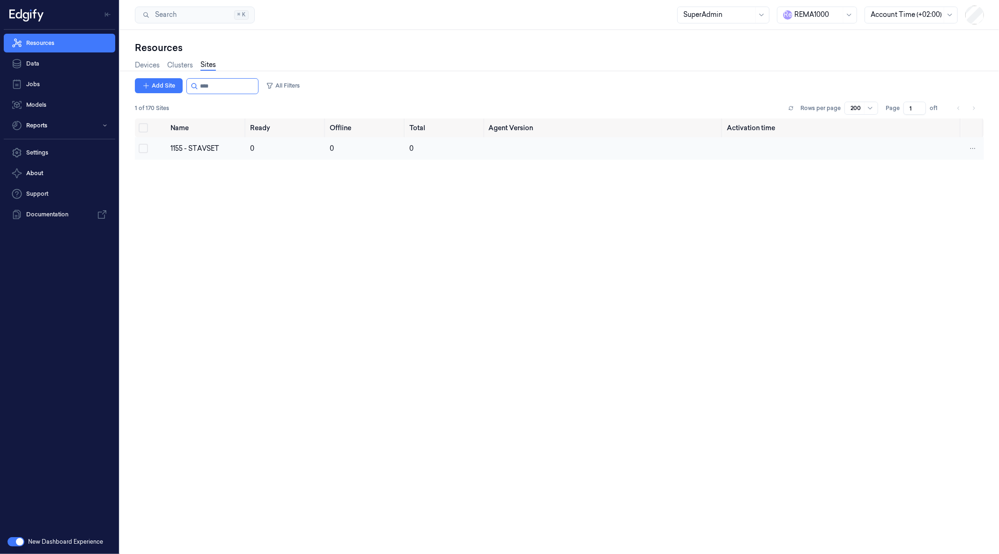
type input "****"
drag, startPoint x: 142, startPoint y: 144, endPoint x: 182, endPoint y: 146, distance: 39.9
click at [182, 146] on tr "1155 - STAVSET 0 0 0" at bounding box center [559, 148] width 849 height 22
click at [182, 146] on div "1155 - STAVSET" at bounding box center [206, 149] width 72 height 10
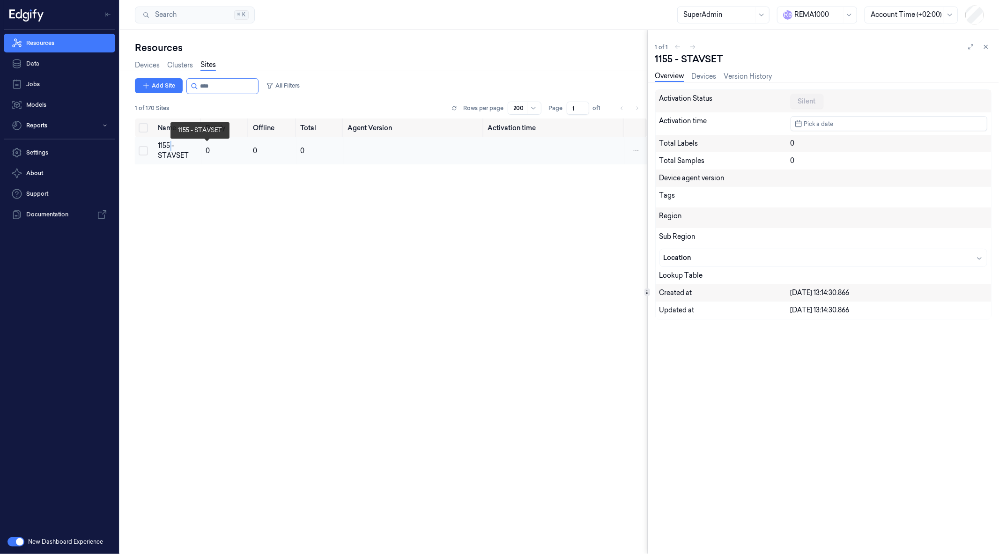
click at [182, 146] on div "1155 - STAVSET" at bounding box center [178, 151] width 40 height 20
click at [699, 76] on link "Devices" at bounding box center [704, 76] width 25 height 11
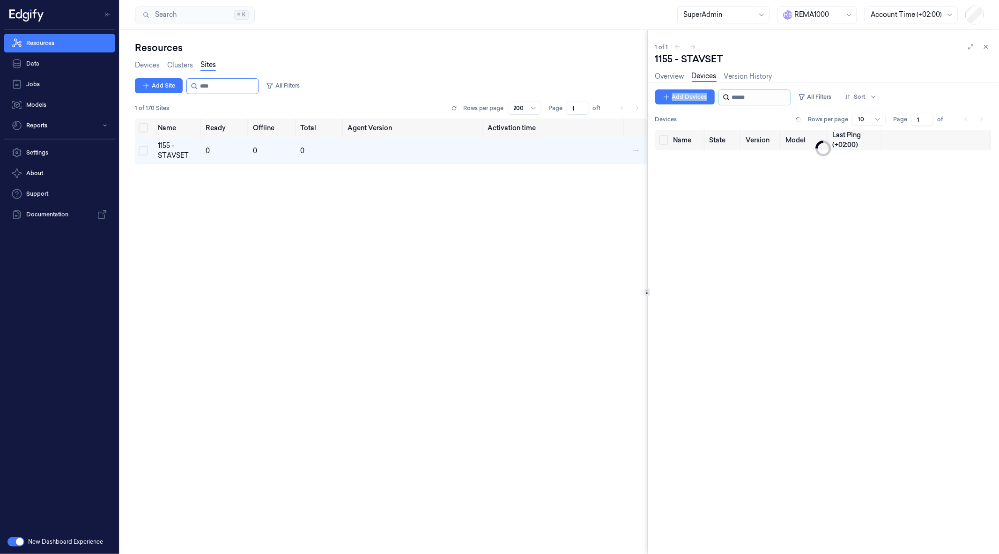
drag, startPoint x: 744, startPoint y: 89, endPoint x: 747, endPoint y: 101, distance: 12.0
click at [747, 101] on div "1155 - STAVSET Overview Devices Version History Add Devices All Filters Sort De…" at bounding box center [823, 303] width 336 height 502
click at [747, 101] on input "string" at bounding box center [760, 97] width 56 height 15
type input "****"
click at [694, 99] on button "Add Devices" at bounding box center [684, 96] width 59 height 15
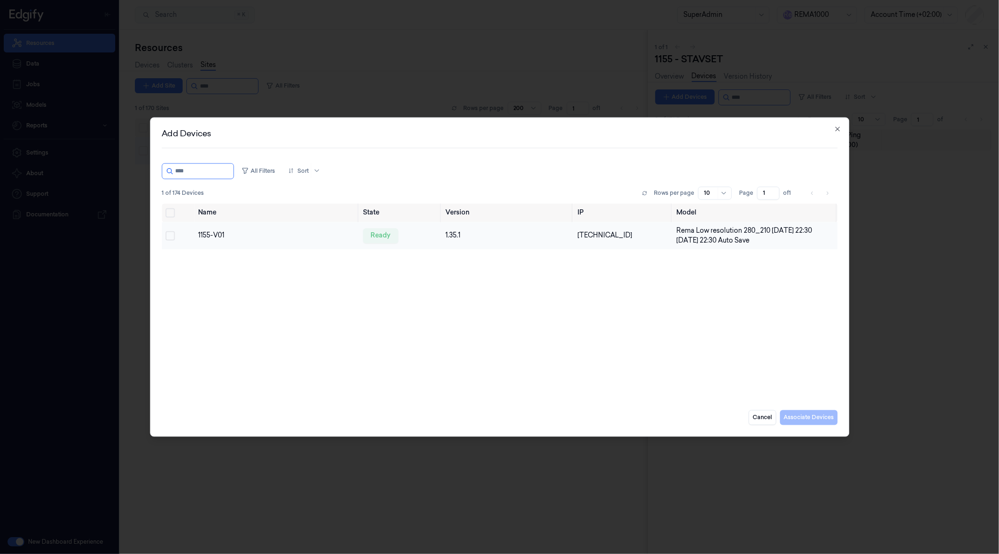
type input "****"
click at [170, 236] on button "Select row" at bounding box center [169, 235] width 9 height 9
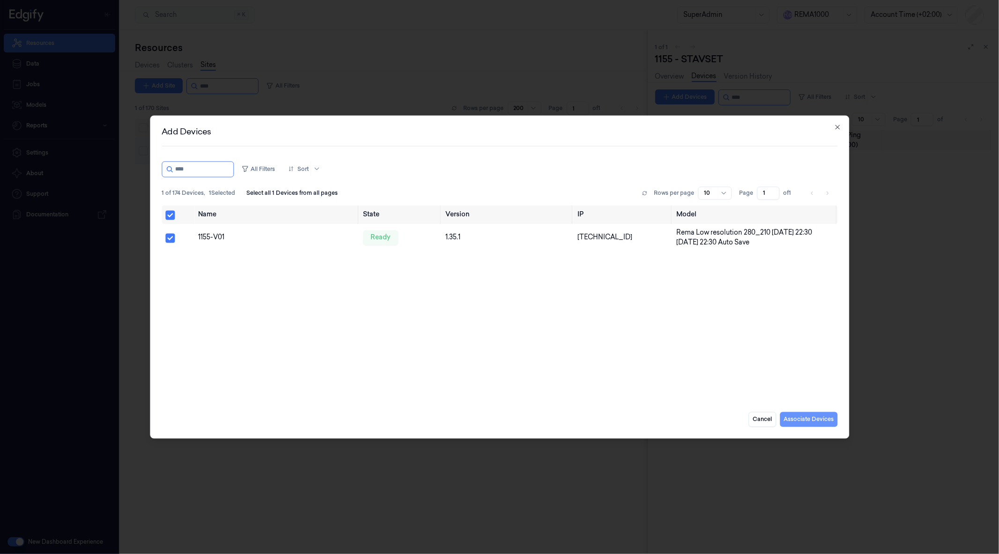
click at [815, 422] on button "Associate Devices" at bounding box center [809, 419] width 58 height 15
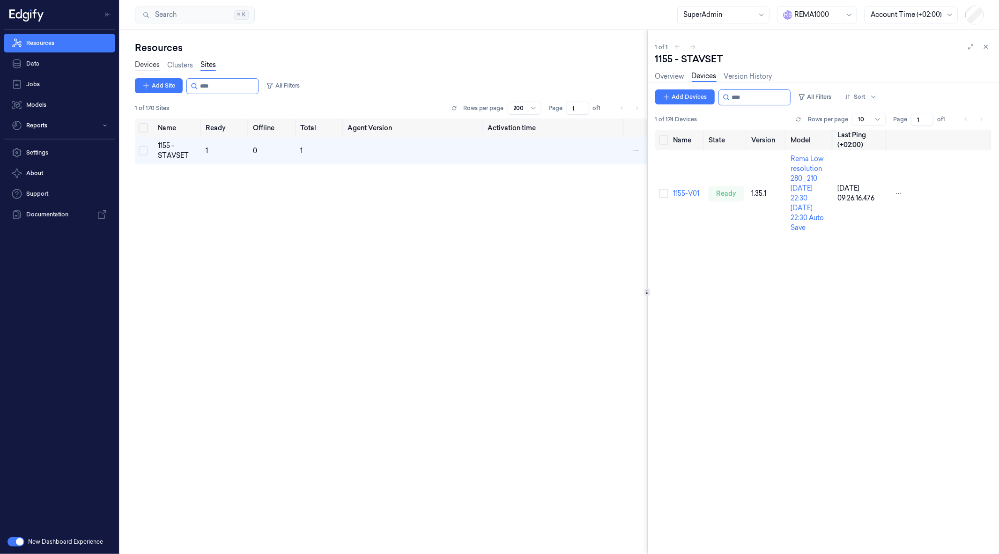
click at [148, 64] on link "Devices" at bounding box center [147, 65] width 25 height 11
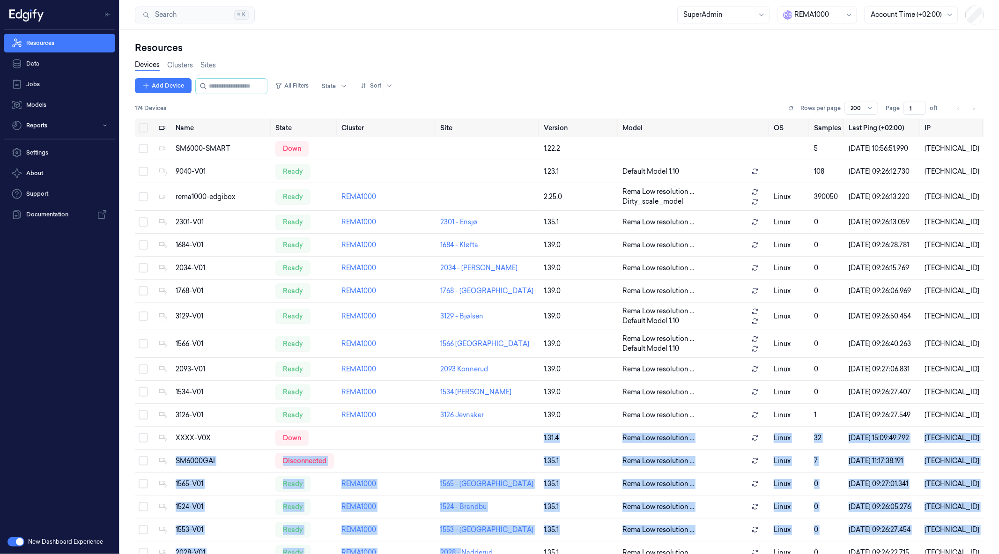
drag, startPoint x: 466, startPoint y: 469, endPoint x: 464, endPoint y: 448, distance: 21.6
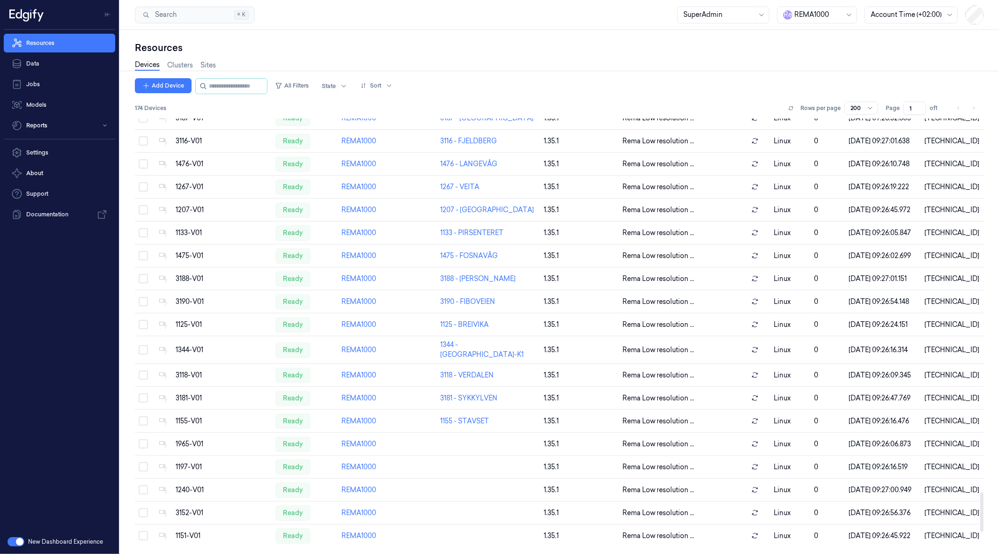
scroll to position [4398, 0]
click at [207, 69] on link "Sites" at bounding box center [207, 65] width 15 height 11
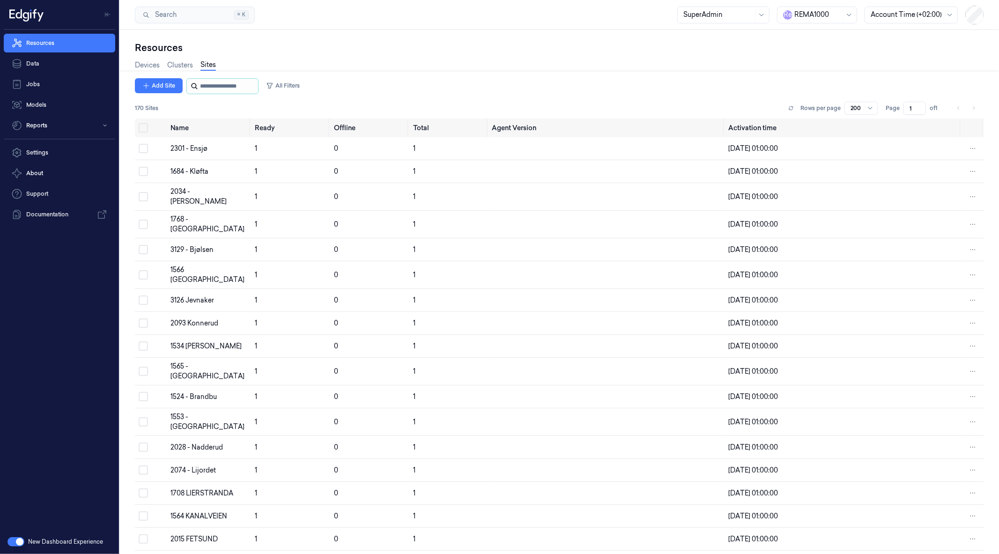
click at [232, 89] on input "string" at bounding box center [228, 86] width 56 height 15
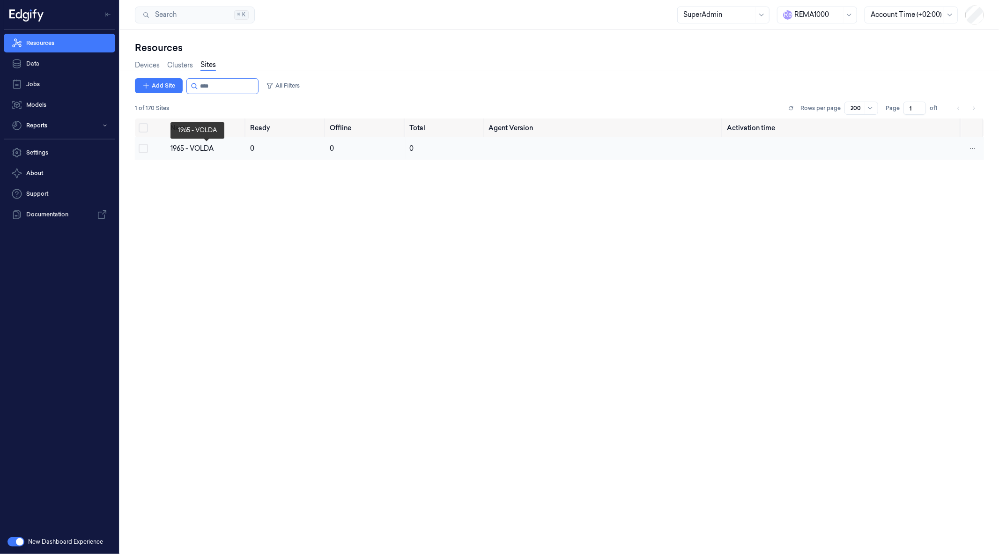
type input "****"
click at [185, 144] on div "1965 - VOLDA" at bounding box center [206, 149] width 72 height 10
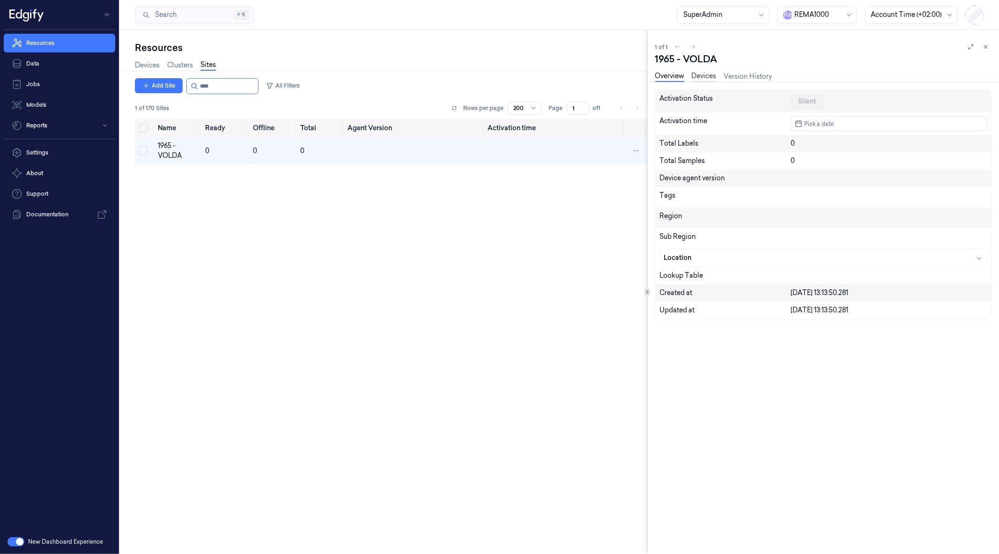
click at [706, 76] on link "Devices" at bounding box center [704, 76] width 25 height 11
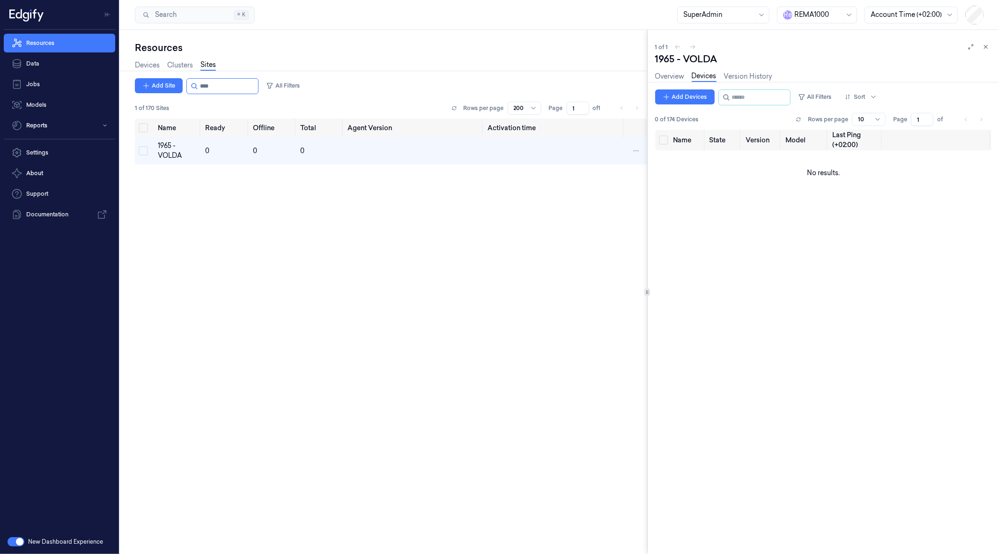
click at [681, 91] on button "Add Devices" at bounding box center [684, 96] width 59 height 15
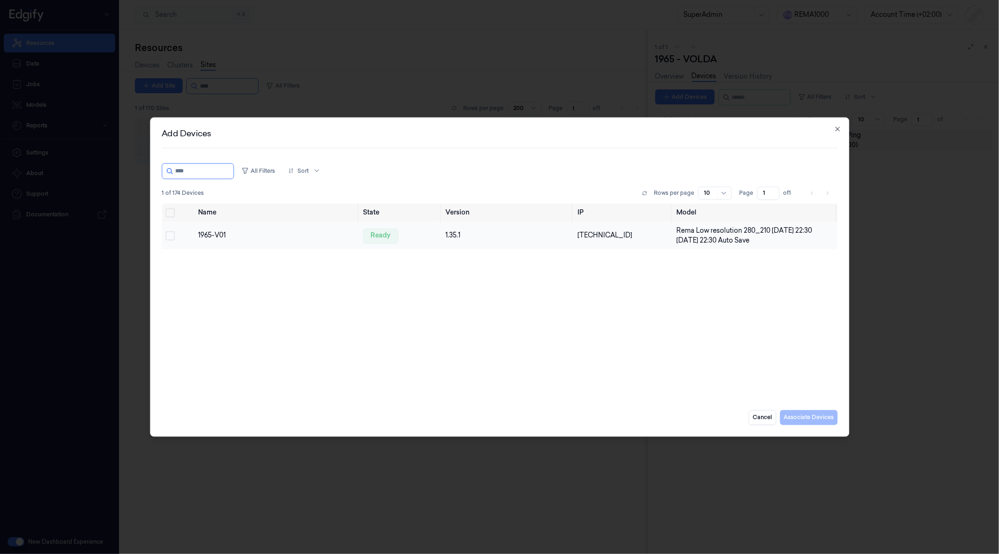
type input "****"
click at [170, 233] on button "Select row" at bounding box center [169, 235] width 9 height 9
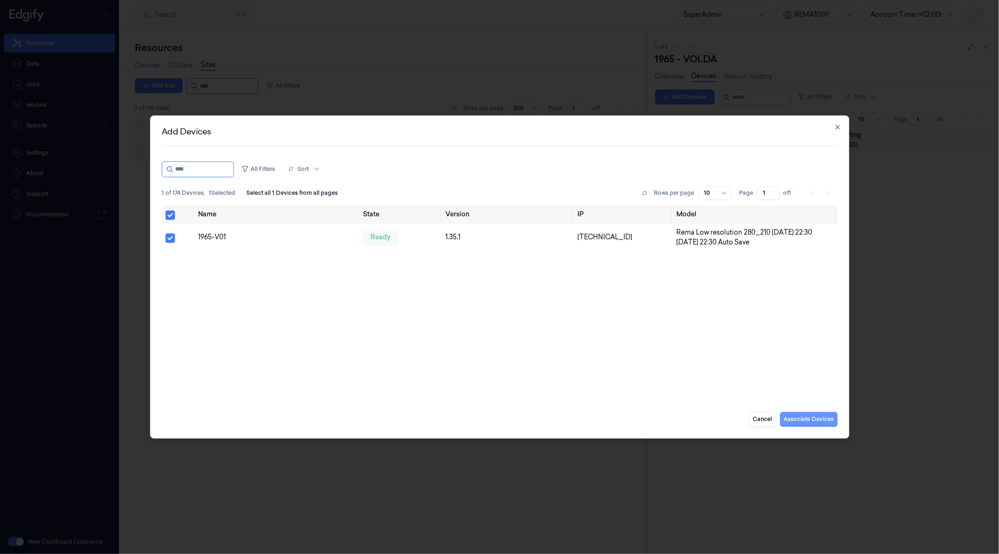
click at [807, 418] on button "Associate Devices" at bounding box center [809, 419] width 58 height 15
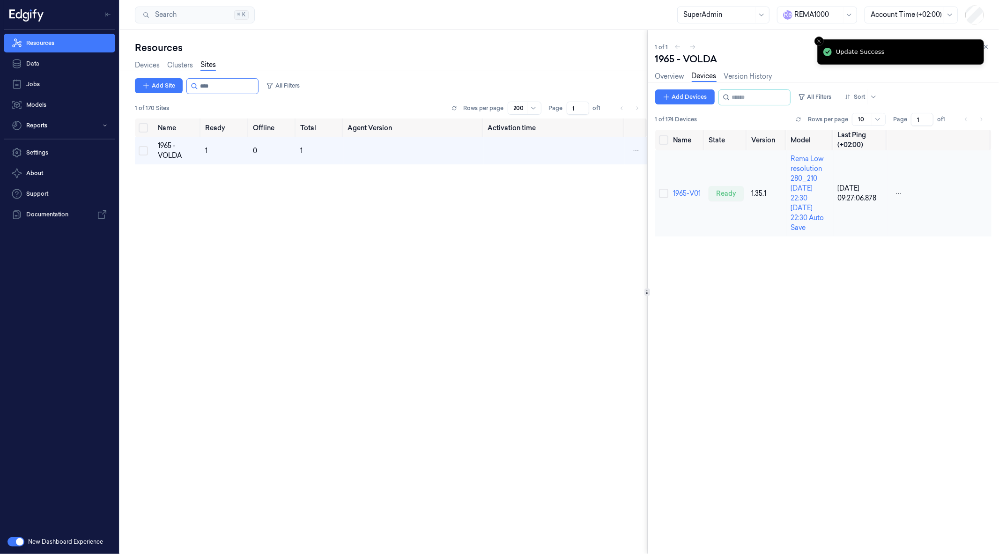
click at [744, 178] on td "ready" at bounding box center [726, 193] width 43 height 86
click at [687, 189] on link "1965-V01" at bounding box center [687, 193] width 28 height 8
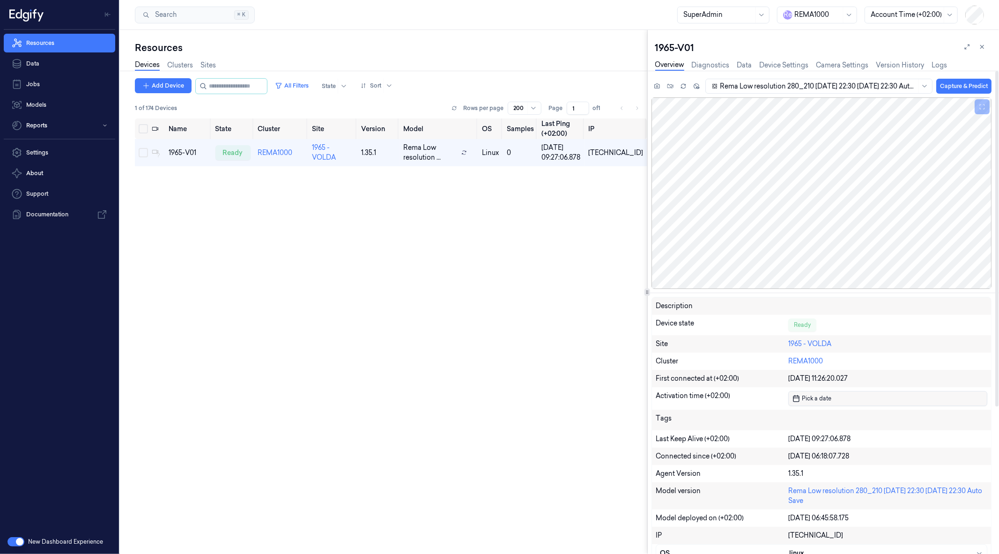
drag, startPoint x: 832, startPoint y: 390, endPoint x: 832, endPoint y: 399, distance: 8.9
click at [832, 399] on div "Activation time (+02:00) Pick a date" at bounding box center [821, 398] width 339 height 22
click at [832, 399] on button "Pick a date" at bounding box center [887, 398] width 199 height 15
click at [884, 426] on div "Tags" at bounding box center [821, 420] width 339 height 21
click at [807, 391] on button "Pick a date" at bounding box center [887, 398] width 199 height 15
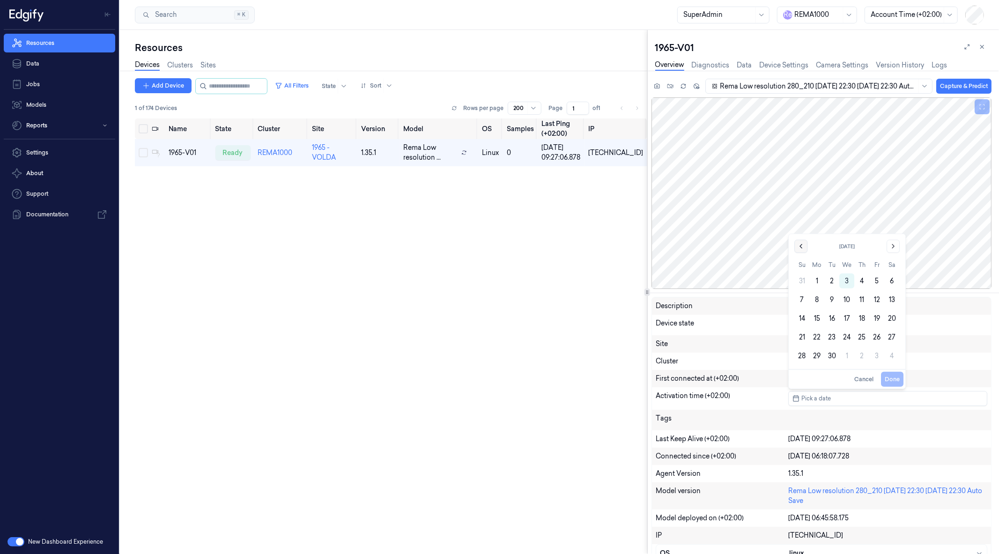
click at [800, 250] on button "Go to the Previous Month" at bounding box center [800, 246] width 13 height 13
click at [831, 336] on button "26" at bounding box center [831, 337] width 15 height 15
type input "26/08/2025 00:00:00"
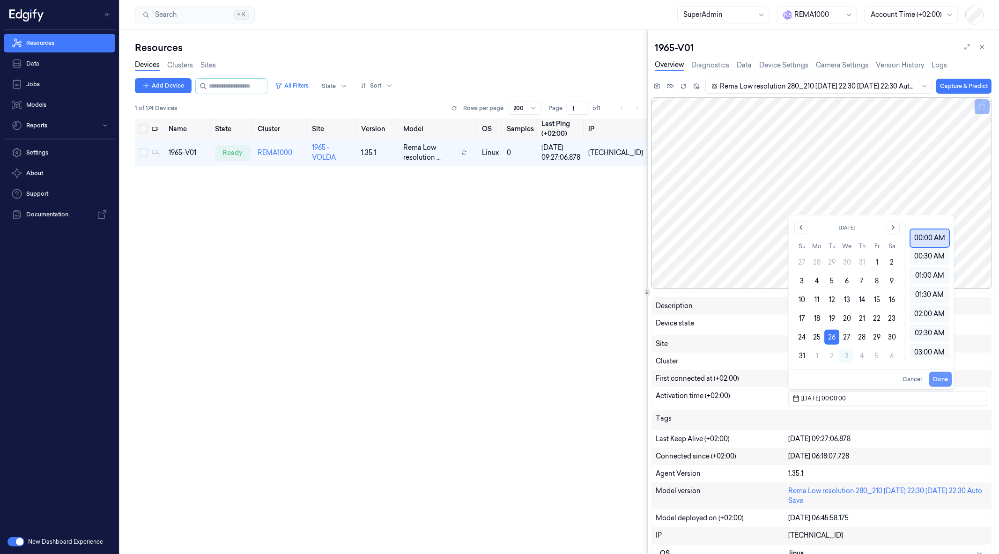
click at [939, 377] on button "Done" at bounding box center [940, 379] width 22 height 15
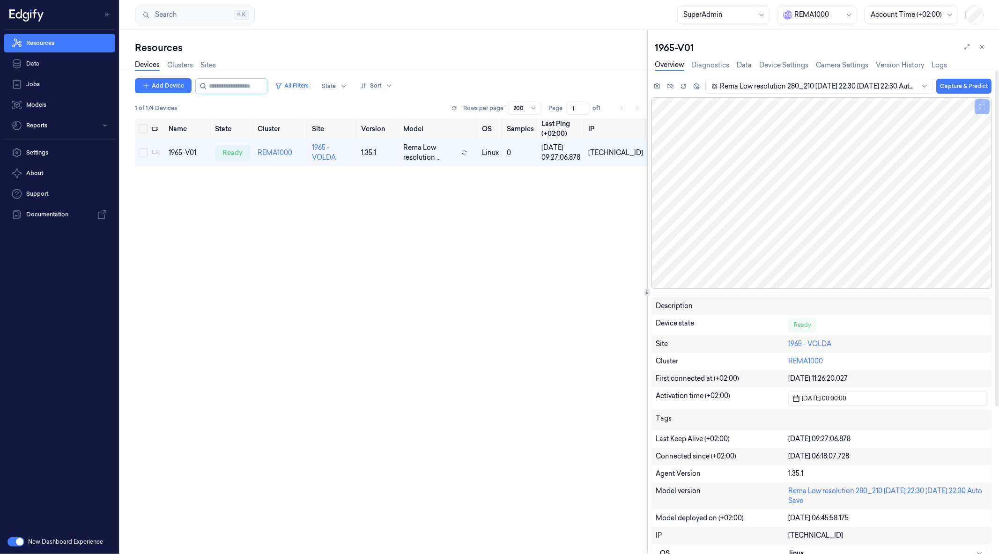
click at [563, 272] on div "Name State Cluster Site Version Model OS Samples Last Ping (+02:00) IP 1965-V01…" at bounding box center [391, 332] width 512 height 429
click at [64, 44] on link "Resources" at bounding box center [59, 43] width 111 height 19
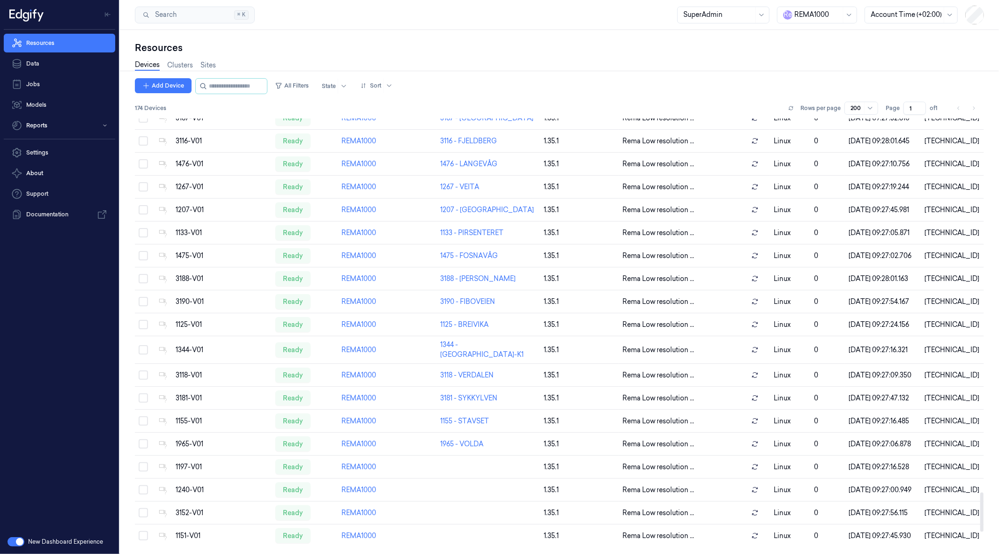
scroll to position [4398, 0]
click at [185, 416] on div "1155-V01" at bounding box center [222, 421] width 92 height 10
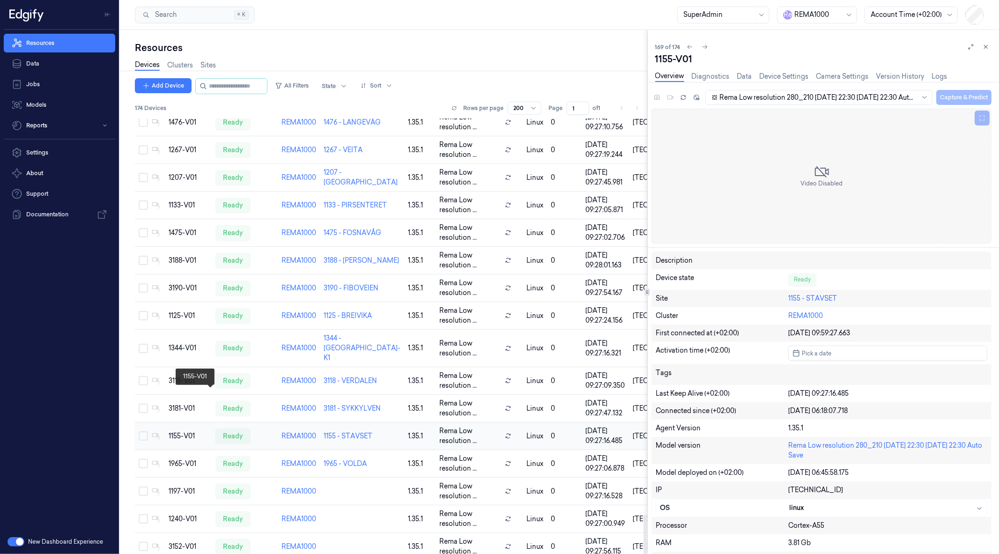
scroll to position [4434, 0]
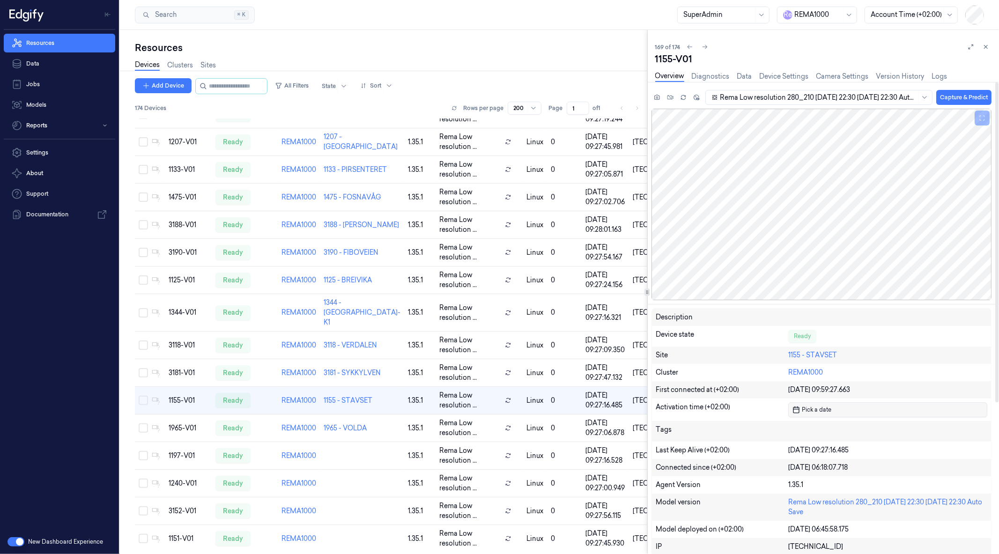
click at [814, 407] on span "Pick a date" at bounding box center [815, 409] width 31 height 9
click at [799, 260] on icon "Go to the Previous Month" at bounding box center [800, 256] width 7 height 7
click at [834, 347] on button "26" at bounding box center [831, 347] width 15 height 15
type input "26/08/2025 00:00:00"
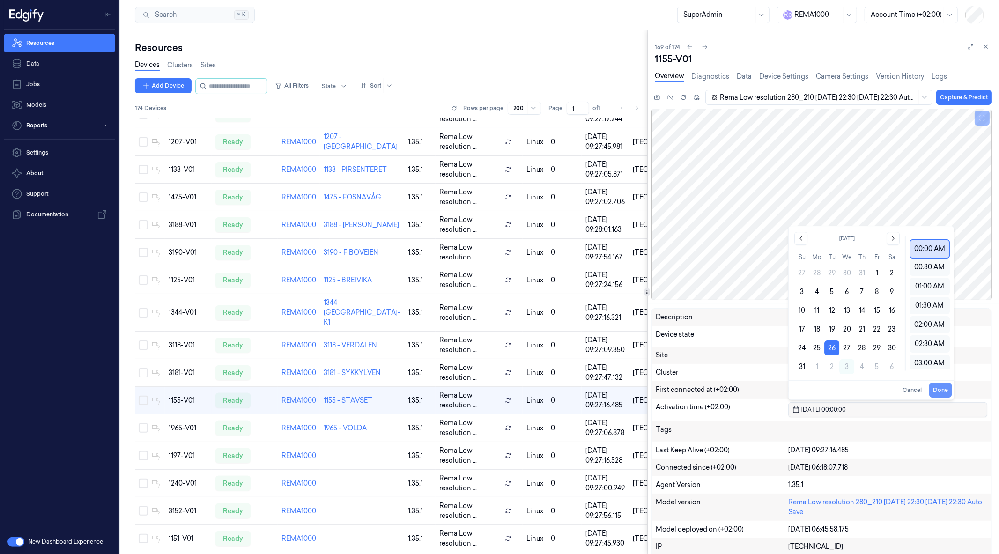
click at [937, 387] on button "Done" at bounding box center [940, 390] width 22 height 15
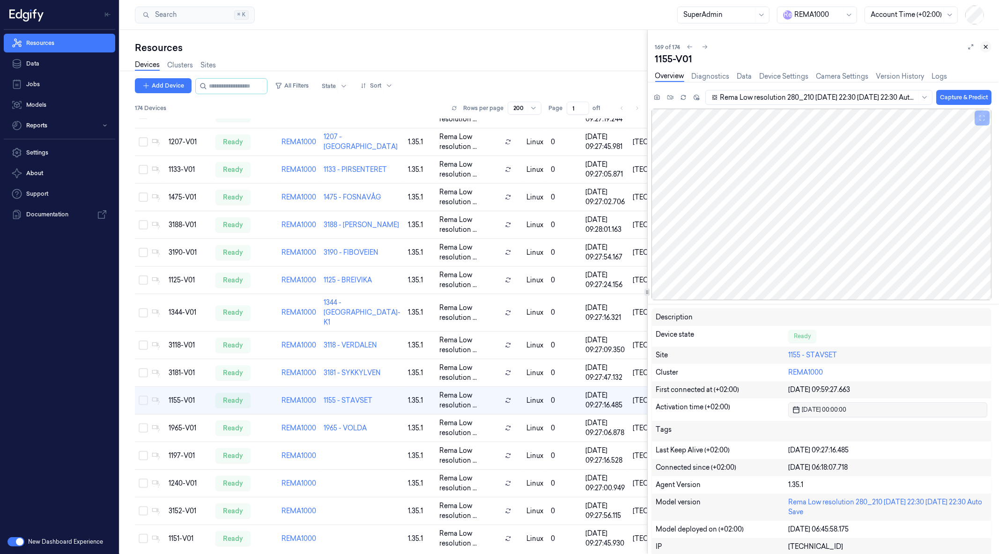
click at [985, 48] on icon at bounding box center [985, 46] width 3 height 3
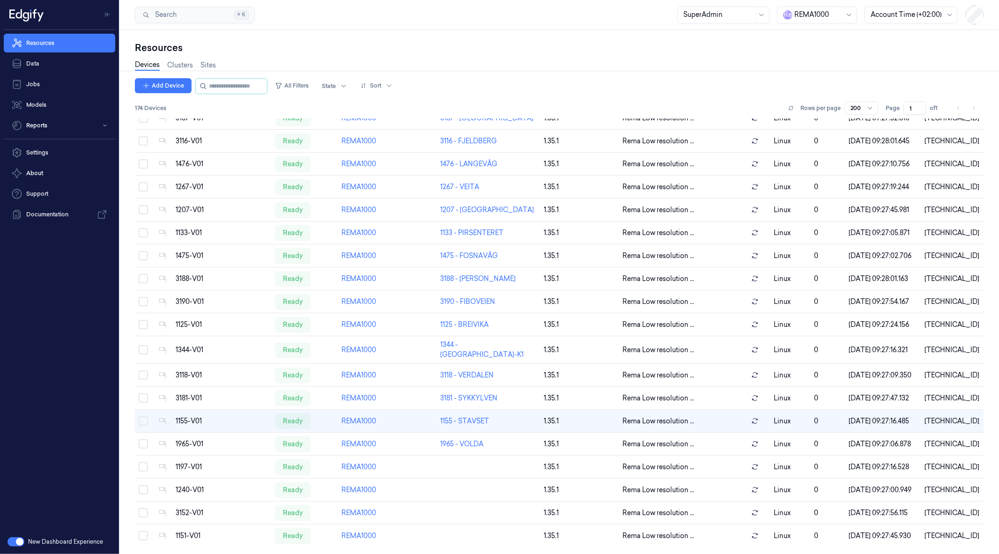
scroll to position [4398, 0]
click at [203, 62] on link "Sites" at bounding box center [207, 65] width 15 height 11
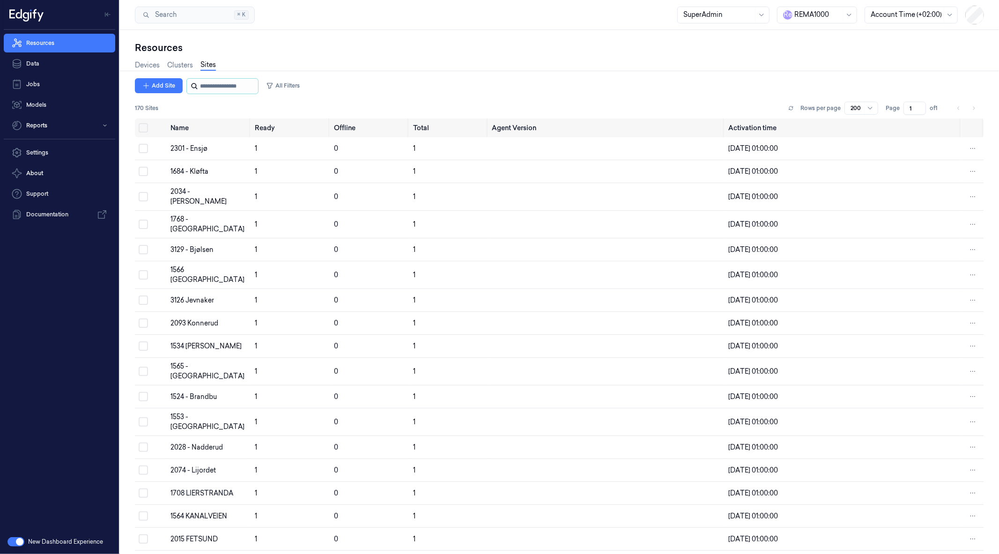
click at [233, 87] on input "string" at bounding box center [228, 86] width 56 height 15
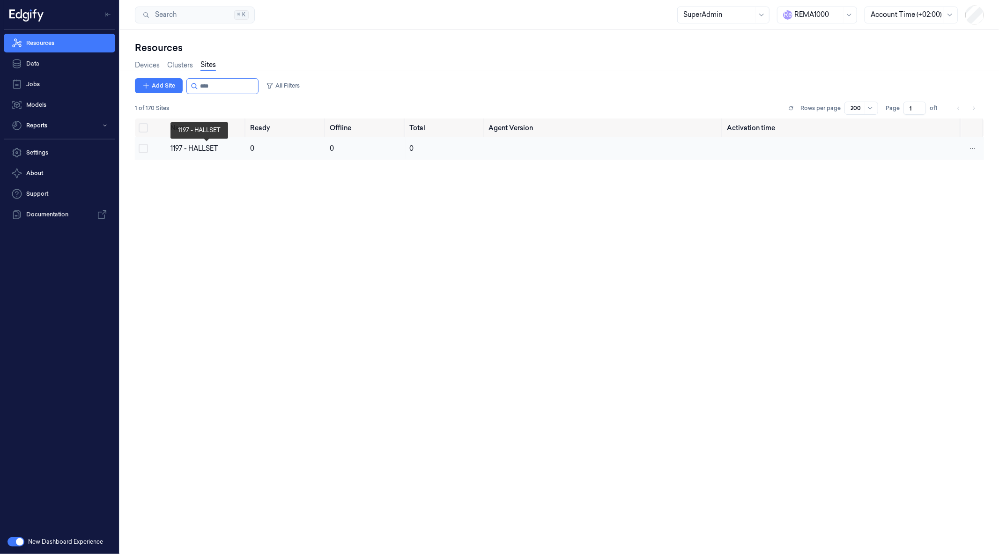
type input "****"
click at [186, 148] on div "1197 - HALLSET" at bounding box center [206, 149] width 72 height 10
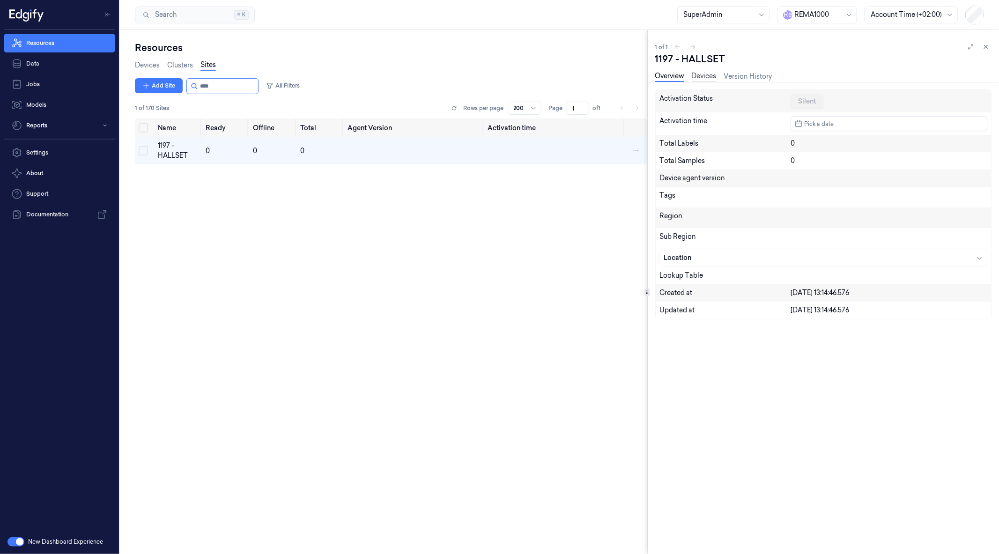
click at [701, 73] on link "Devices" at bounding box center [704, 76] width 25 height 11
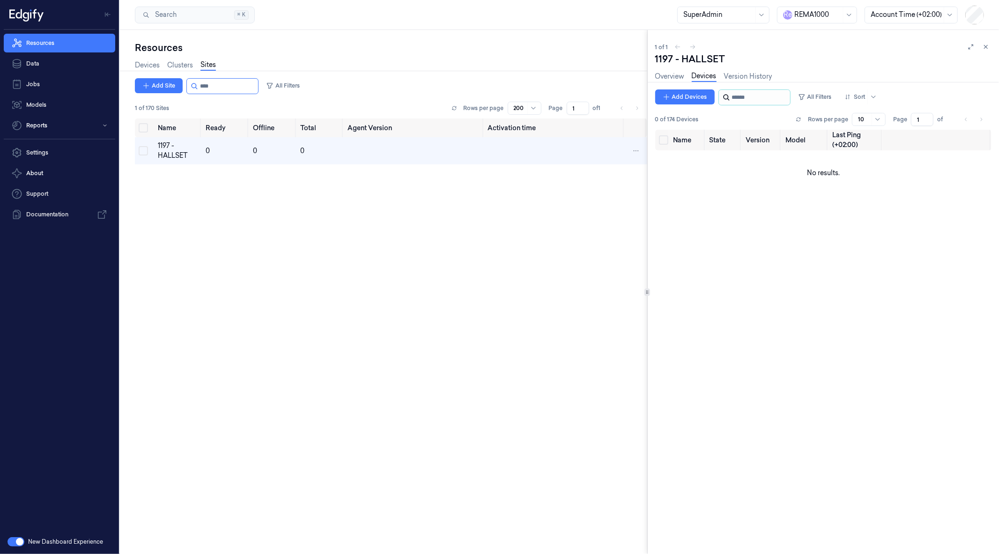
click at [749, 100] on input "string" at bounding box center [760, 97] width 56 height 15
type input "***"
click at [769, 95] on input "string" at bounding box center [760, 97] width 56 height 15
type input "****"
click at [695, 93] on button "Add Devices" at bounding box center [684, 96] width 59 height 15
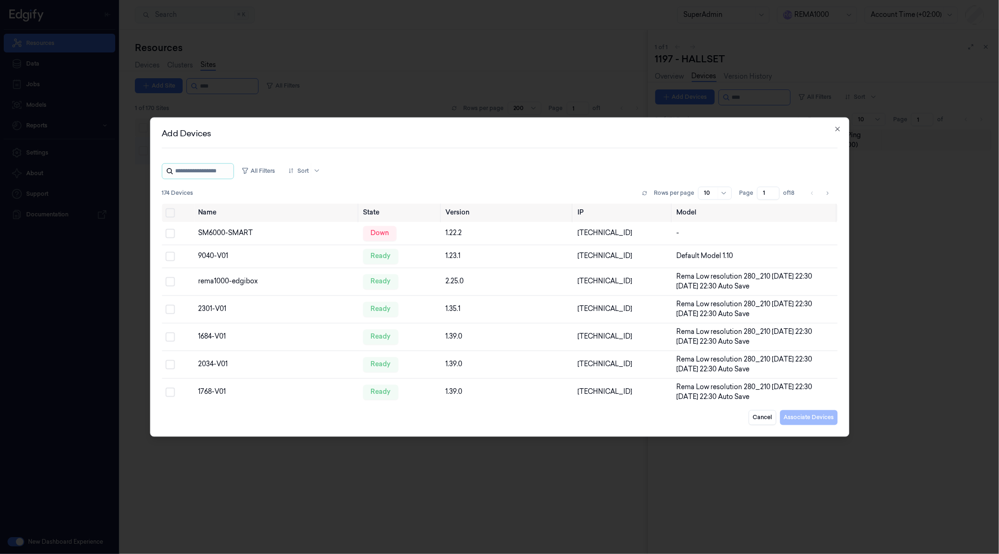
click at [225, 172] on input "string" at bounding box center [203, 170] width 56 height 15
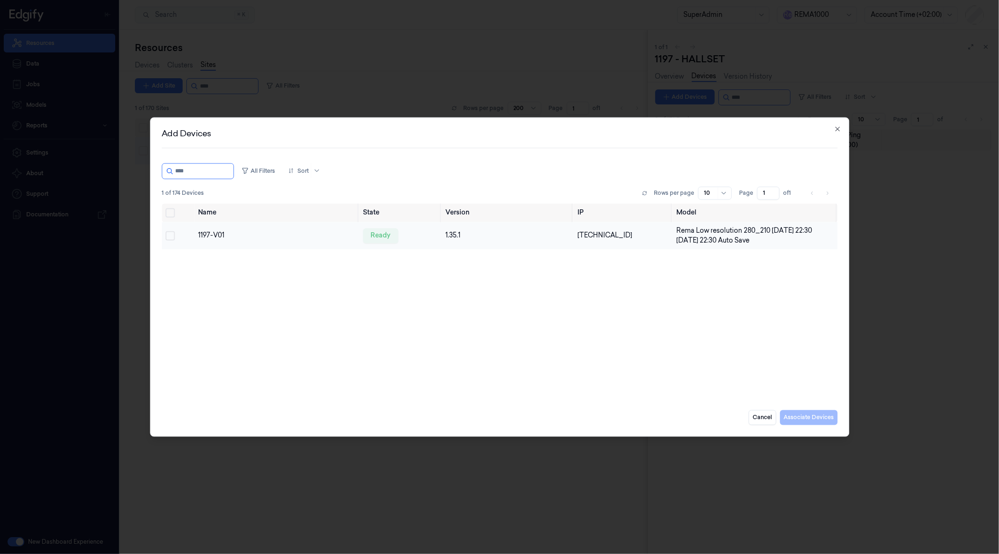
type input "****"
click at [171, 235] on button "Select row" at bounding box center [169, 235] width 9 height 9
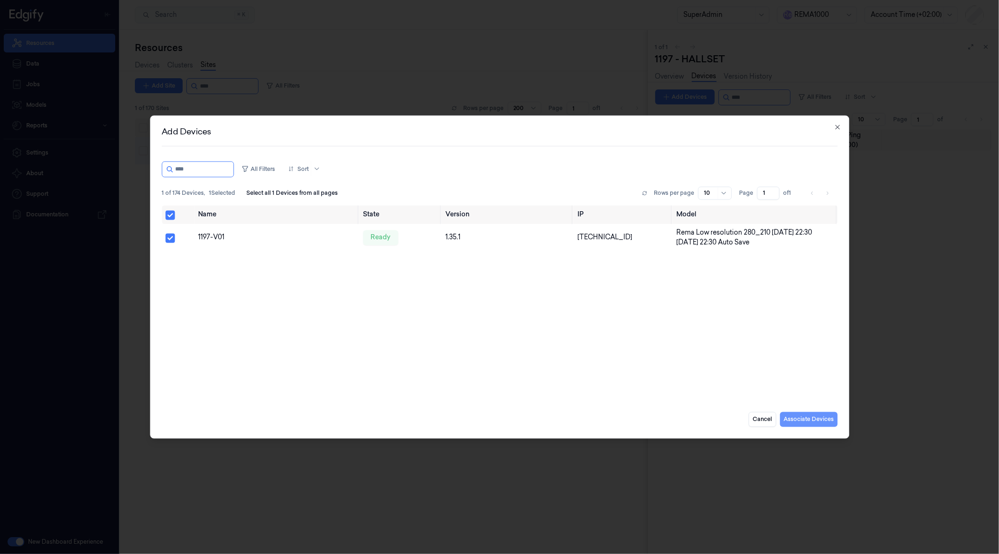
click at [826, 424] on button "Associate Devices" at bounding box center [809, 419] width 58 height 15
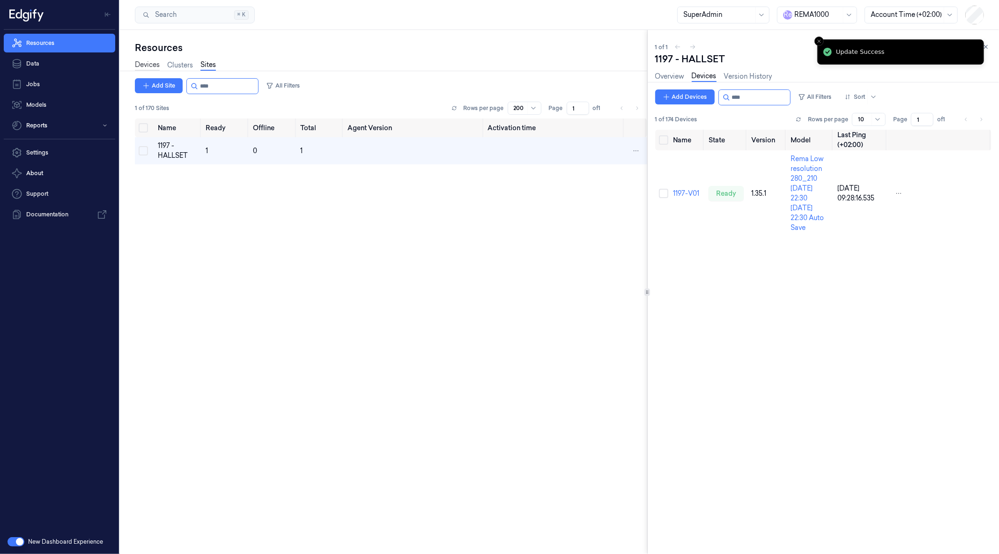
click at [152, 64] on link "Devices" at bounding box center [147, 65] width 25 height 11
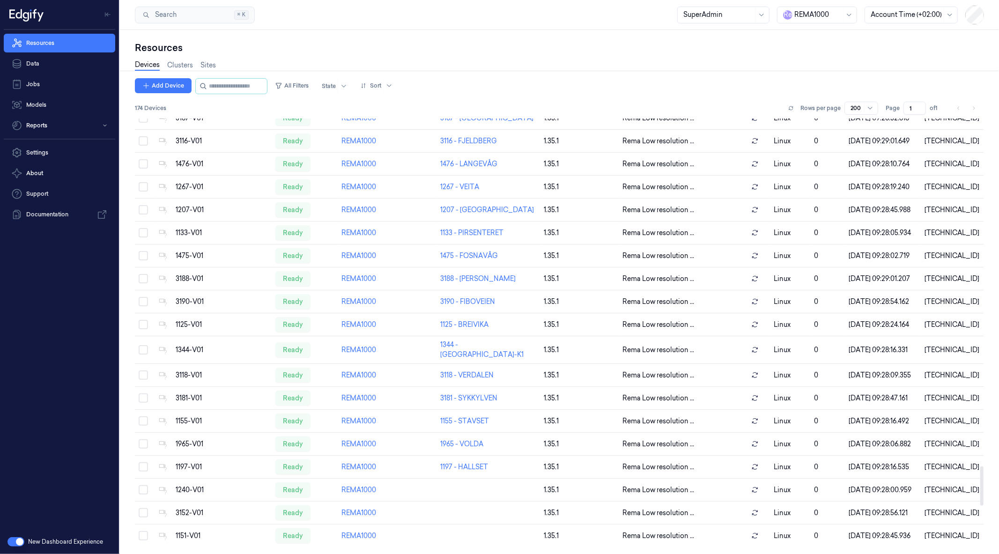
scroll to position [4398, 0]
click at [213, 67] on link "Sites" at bounding box center [207, 65] width 15 height 11
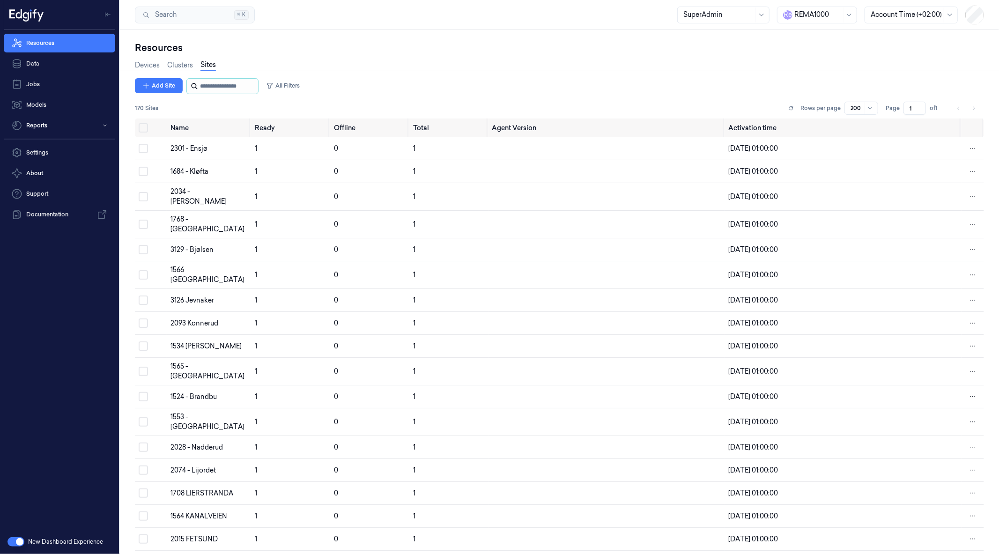
click at [244, 90] on input "string" at bounding box center [228, 86] width 56 height 15
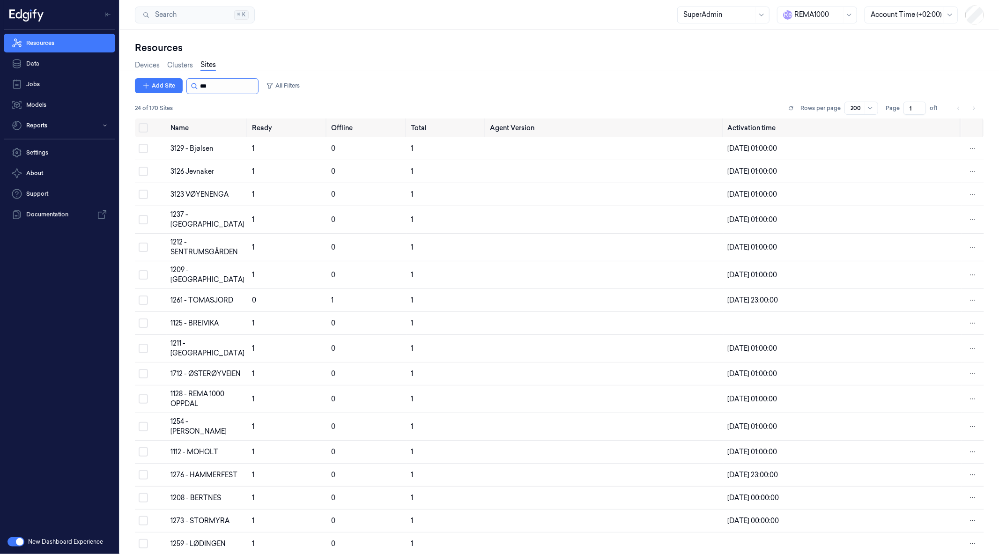
type input "****"
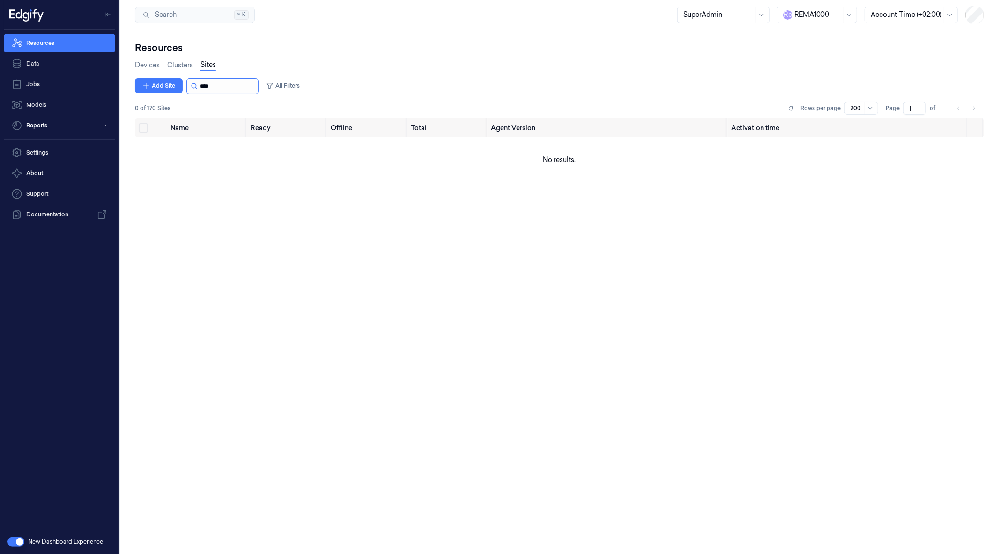
click at [218, 82] on input "string" at bounding box center [228, 86] width 56 height 15
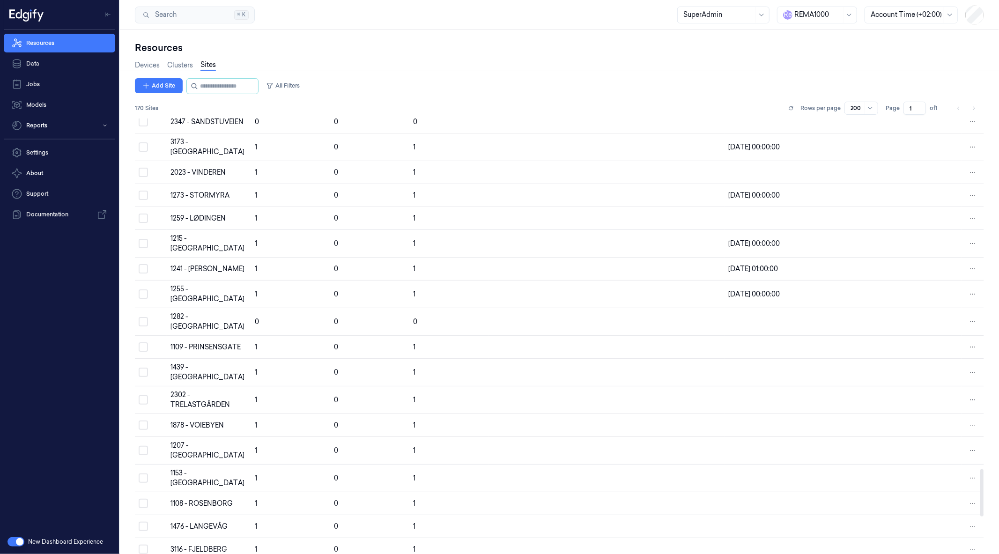
scroll to position [3590, 0]
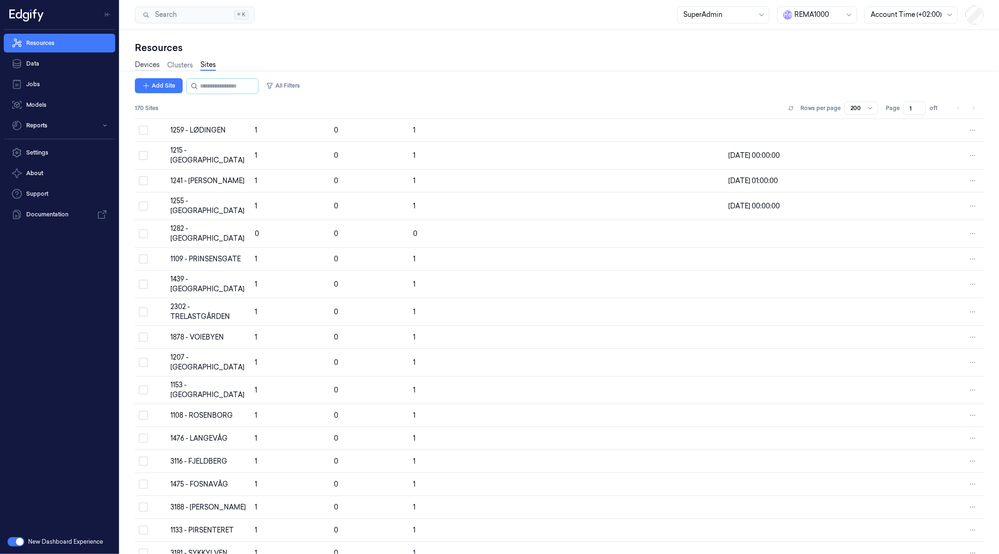
click at [148, 62] on link "Devices" at bounding box center [147, 65] width 25 height 11
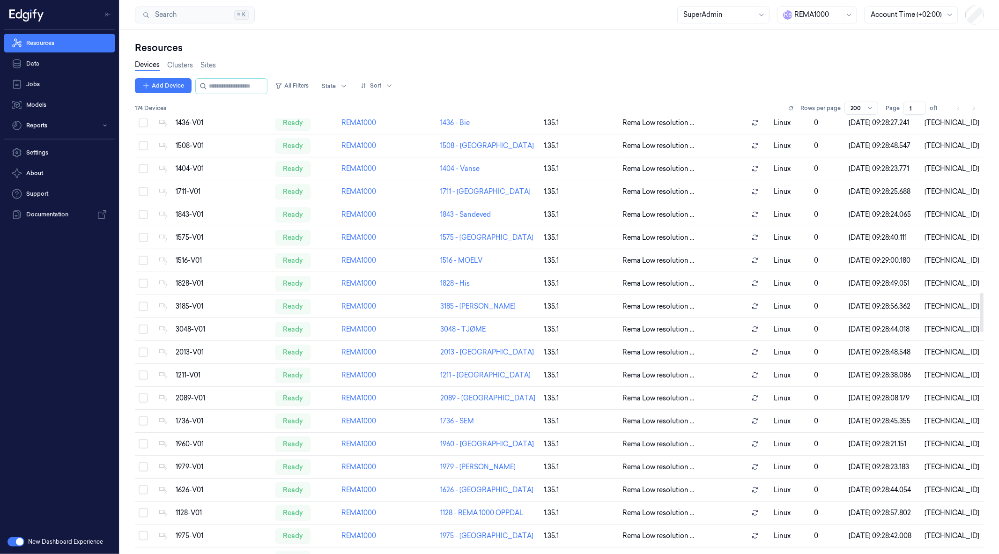
scroll to position [1931, 0]
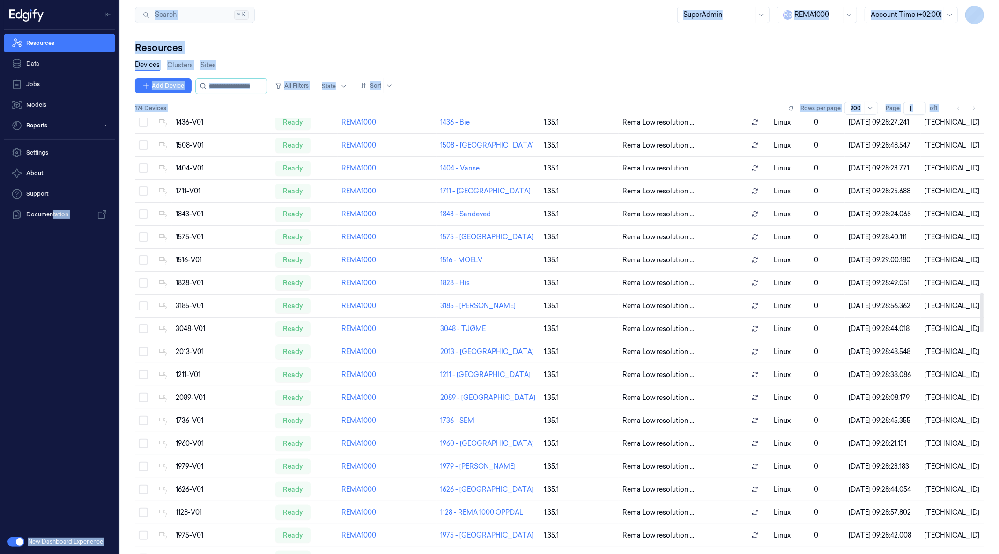
drag, startPoint x: 390, startPoint y: 476, endPoint x: 448, endPoint y: 375, distance: 116.2
click at [448, 375] on div "Resources Data Jobs Models Reports Settings About Support Documentation New Das…" at bounding box center [499, 277] width 999 height 554
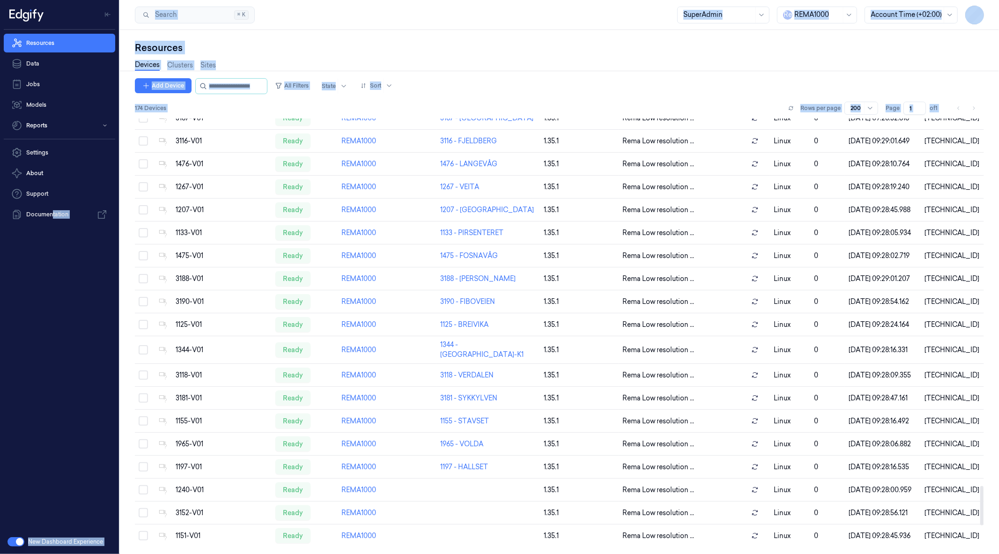
scroll to position [4398, 0]
click at [266, 44] on div "Resources" at bounding box center [559, 47] width 849 height 13
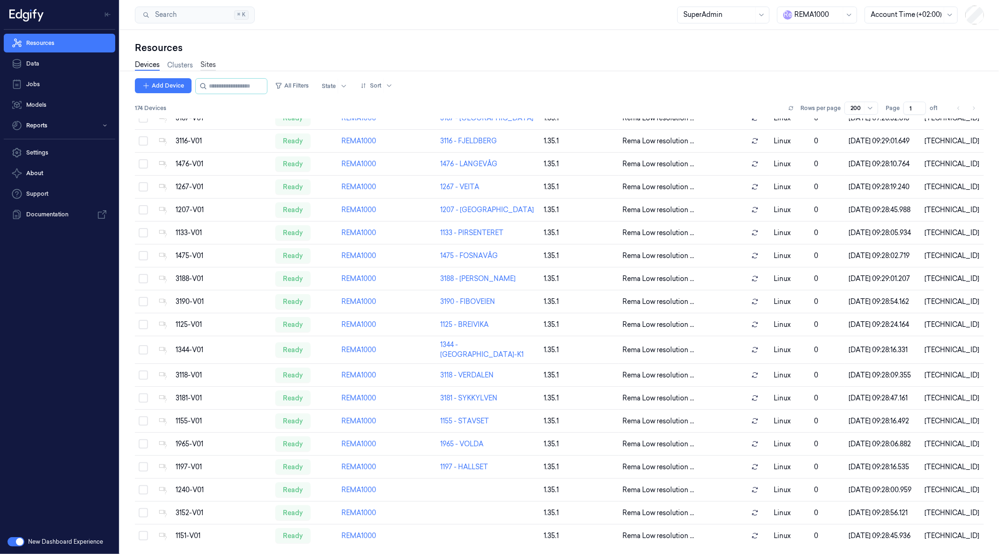
click at [210, 61] on link "Sites" at bounding box center [207, 65] width 15 height 11
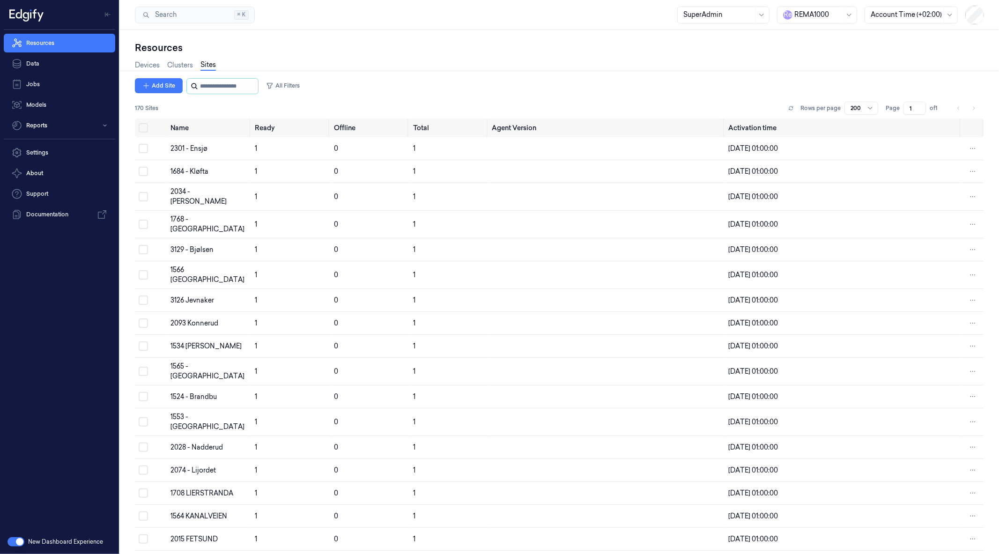
click at [242, 89] on input "string" at bounding box center [228, 86] width 56 height 15
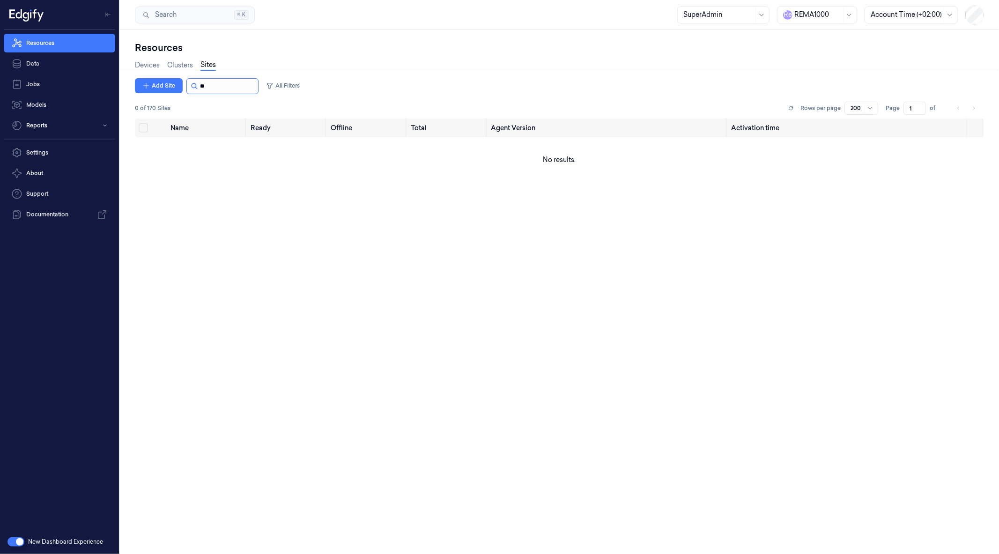
type input "*"
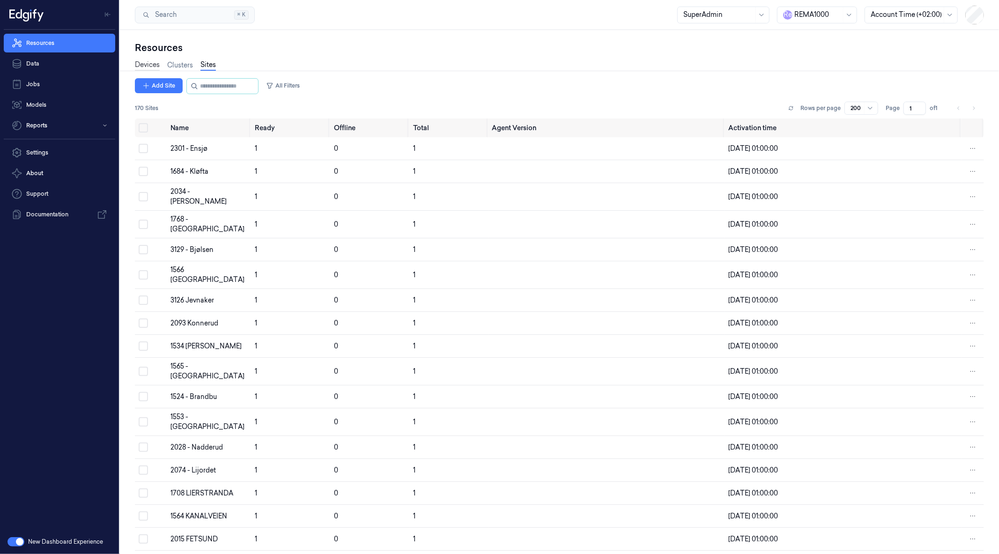
click at [151, 65] on link "Devices" at bounding box center [147, 65] width 25 height 11
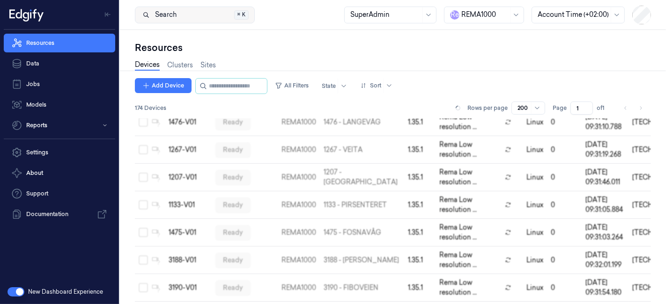
scroll to position [4409, 0]
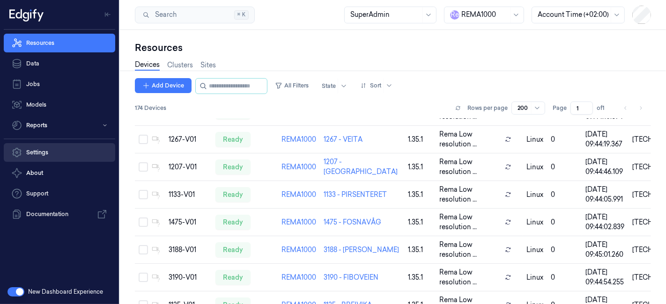
click at [76, 155] on link "Settings" at bounding box center [59, 152] width 111 height 19
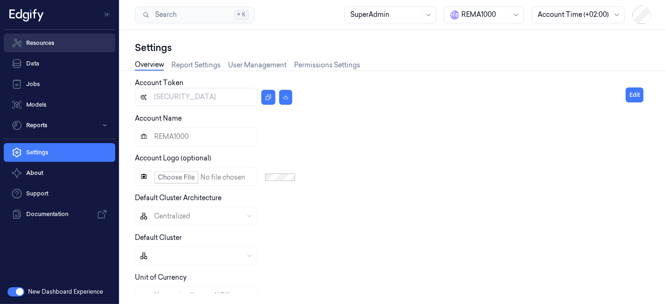
click at [71, 49] on link "Resources" at bounding box center [59, 43] width 111 height 19
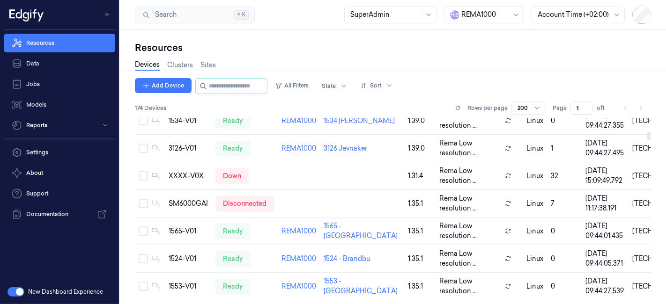
scroll to position [338, 0]
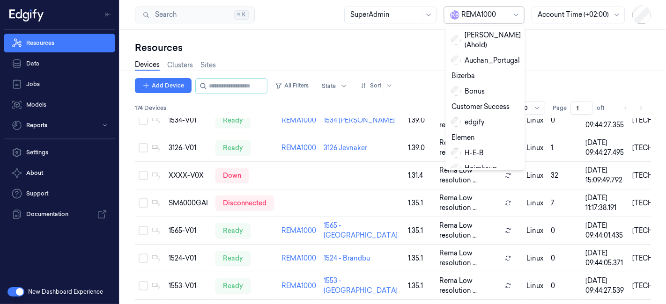
click at [483, 9] on div "REMA1000" at bounding box center [484, 15] width 47 height 16
type input "wh"
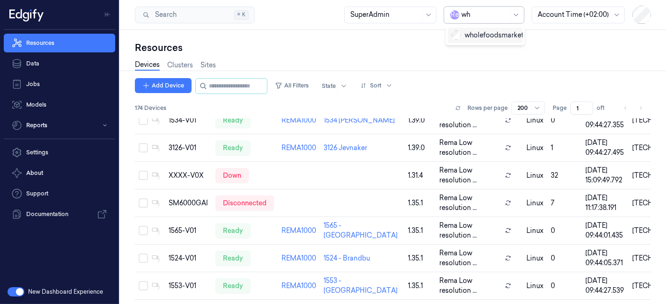
click at [479, 36] on div "wholefoodsmarket" at bounding box center [487, 35] width 72 height 10
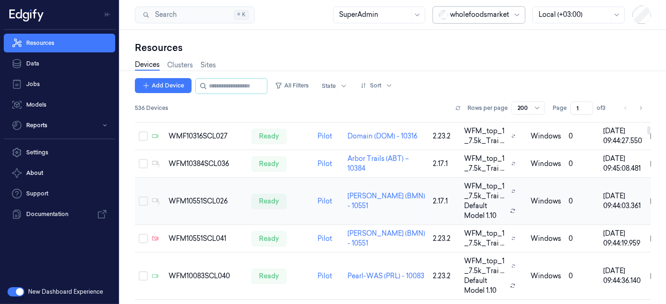
scroll to position [364, 0]
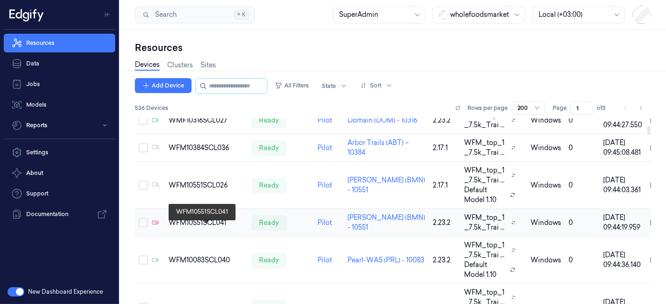
click at [184, 227] on div "WFM10551SCL041" at bounding box center [206, 223] width 75 height 10
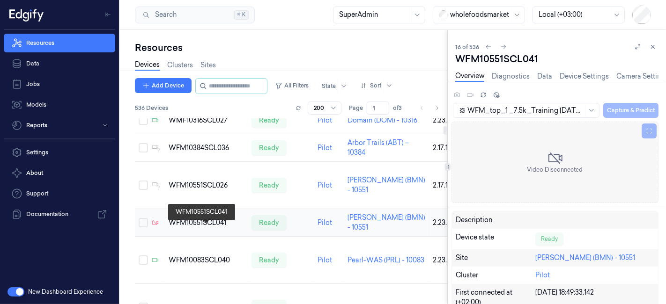
scroll to position [373, 0]
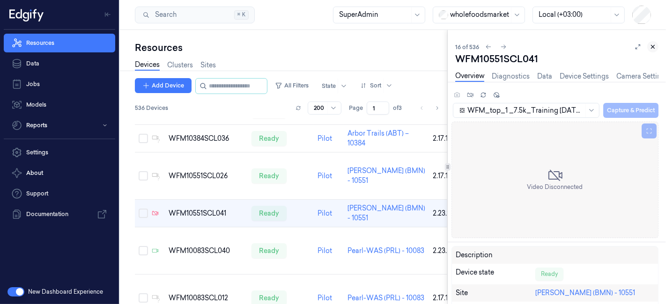
click at [651, 50] on div "16 of 536 WFM10551SCL041 Overview Diagnostics Data Device Settings Camera Setti…" at bounding box center [557, 167] width 218 height 274
click at [494, 64] on div "WFM10551SCL041" at bounding box center [556, 58] width 203 height 13
copy div "WFM10551SCL041"
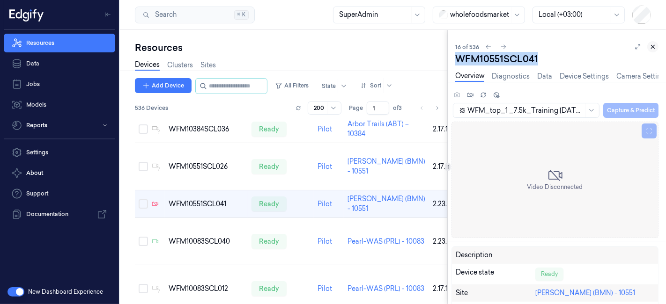
click at [656, 42] on button at bounding box center [652, 46] width 11 height 11
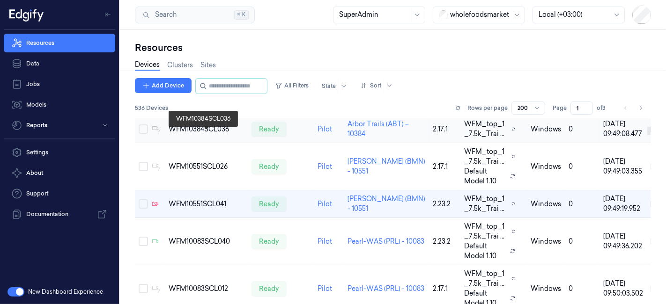
click at [195, 133] on div "WFM10384SCL036" at bounding box center [206, 130] width 75 height 10
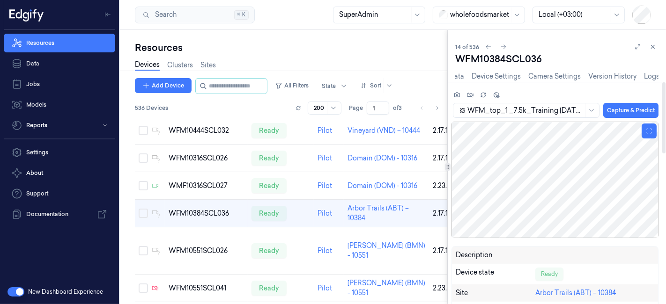
scroll to position [308, 0]
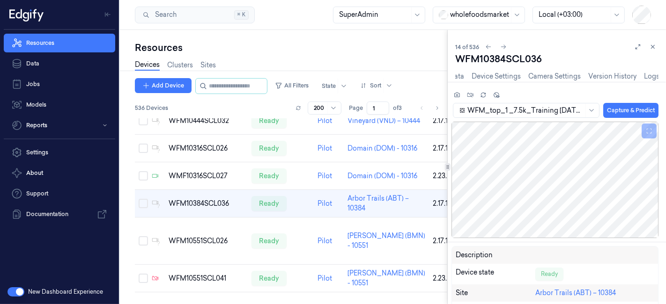
click at [661, 47] on div "14 of 536 WFM10384SCL036 Overview Diagnostics Data Device Settings Camera Setti…" at bounding box center [557, 167] width 218 height 274
click at [654, 47] on icon at bounding box center [653, 47] width 7 height 7
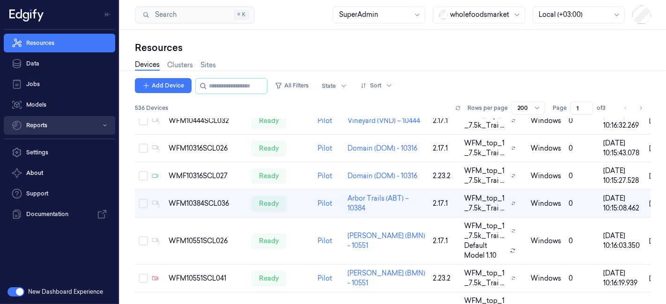
click at [57, 128] on button "Reports" at bounding box center [59, 125] width 111 height 19
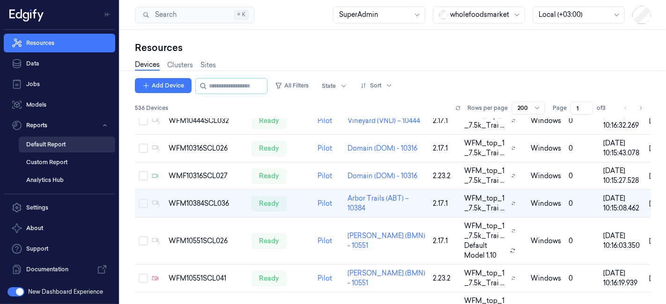
click at [54, 143] on link "Default Report" at bounding box center [67, 145] width 96 height 16
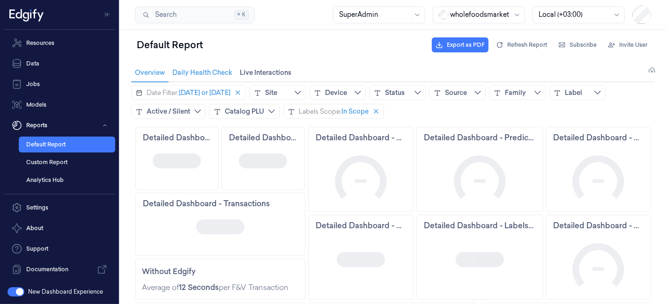
click at [211, 72] on span "Daily Health Check Daily Health Check" at bounding box center [202, 72] width 66 height 12
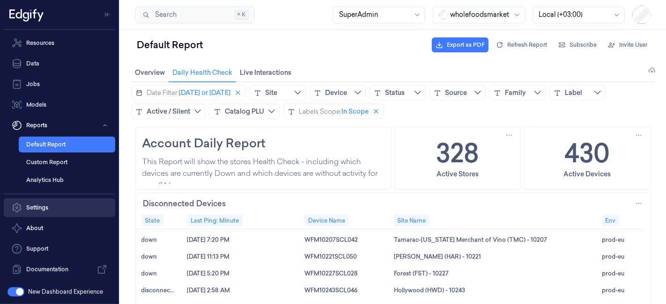
click at [49, 207] on link "Settings" at bounding box center [59, 208] width 111 height 19
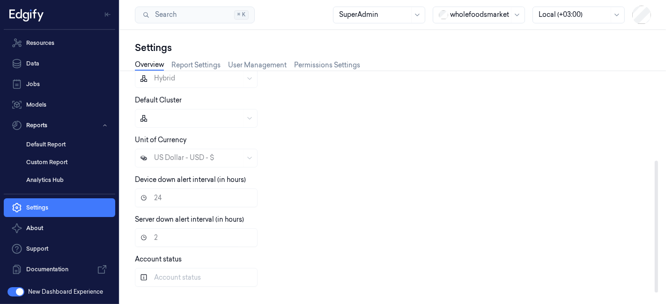
scroll to position [149, 0]
